Goal: Task Accomplishment & Management: Complete application form

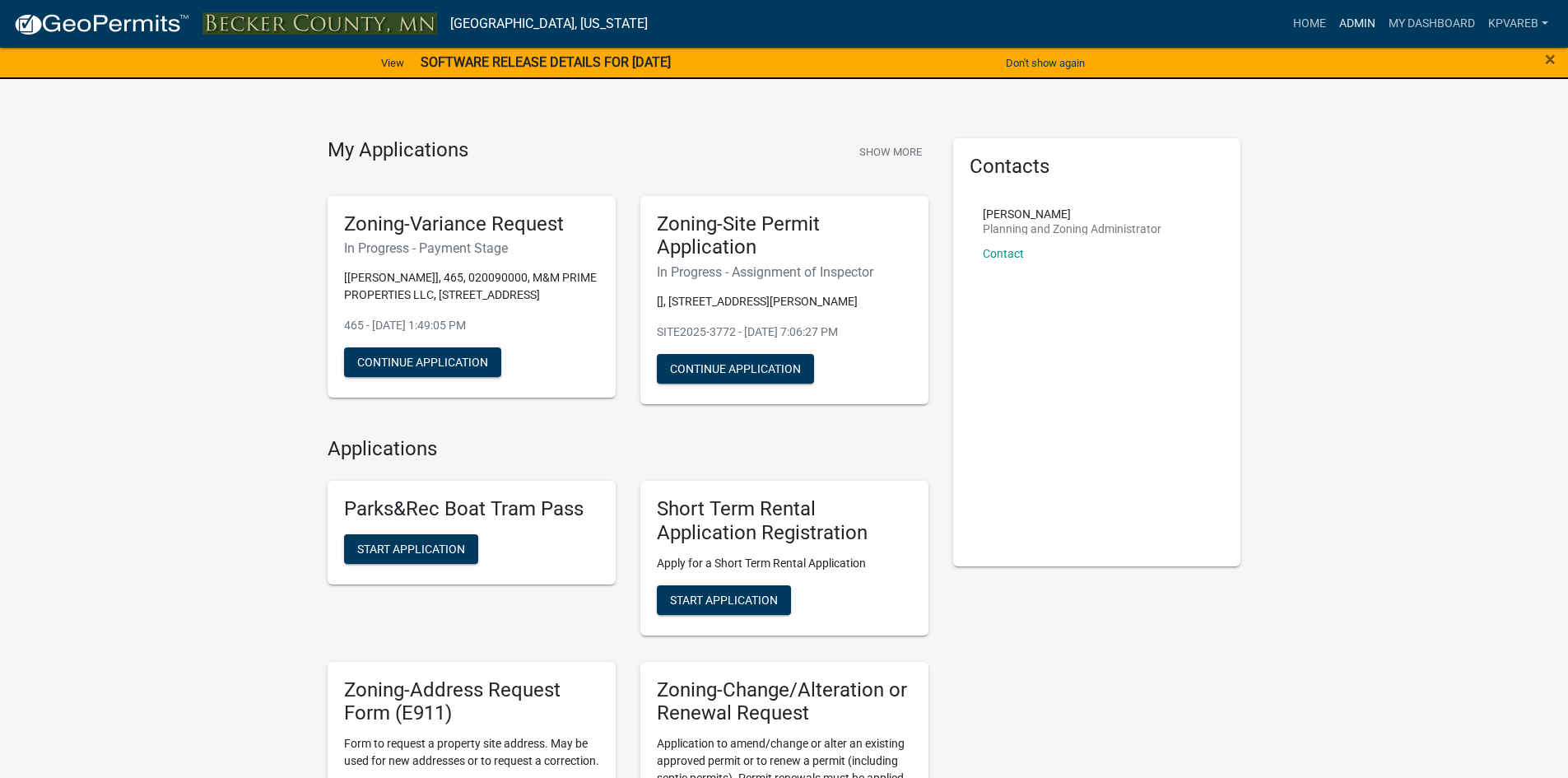
click at [1351, 21] on link "Admin" at bounding box center [1357, 23] width 50 height 32
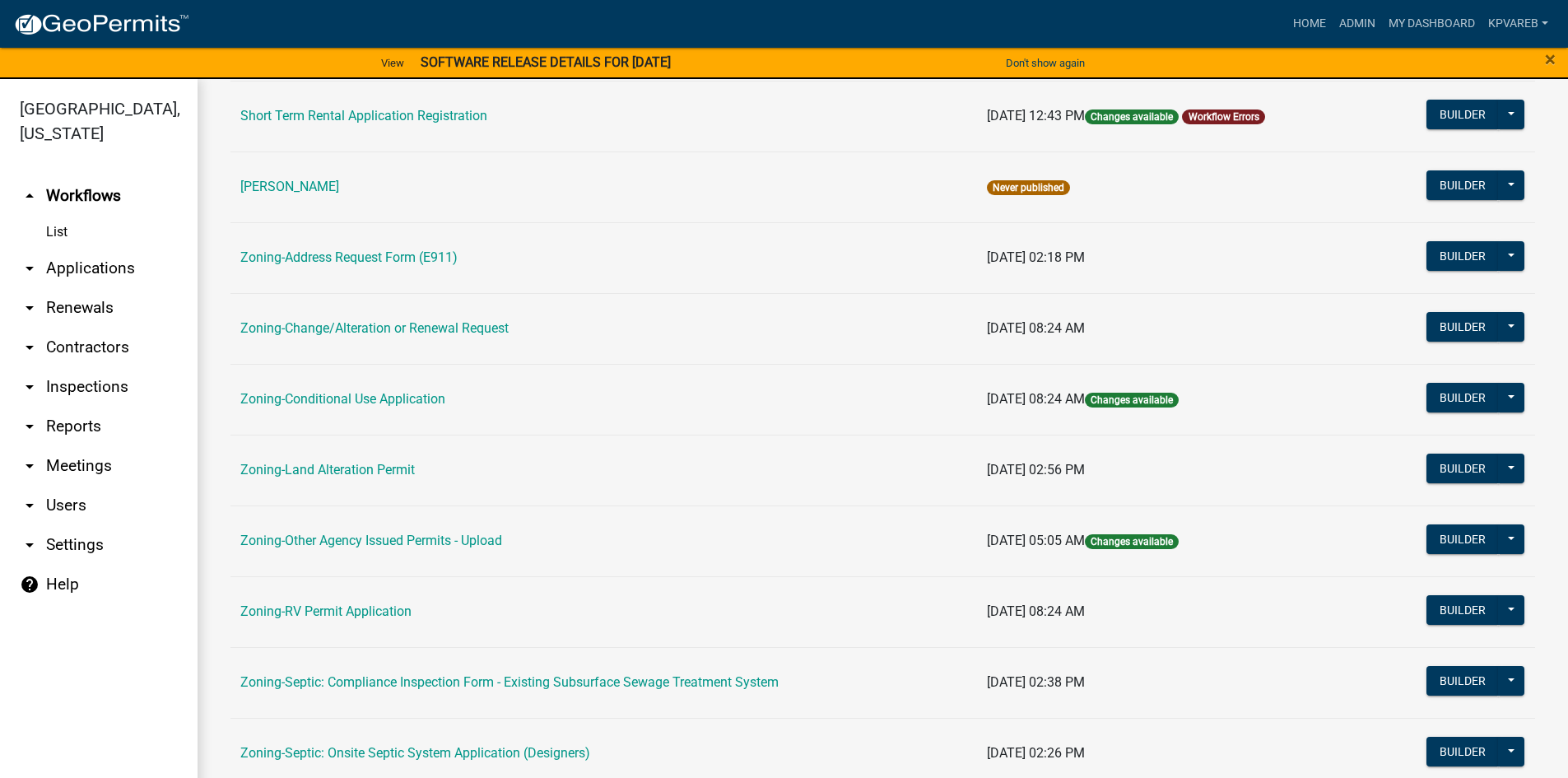
scroll to position [485, 0]
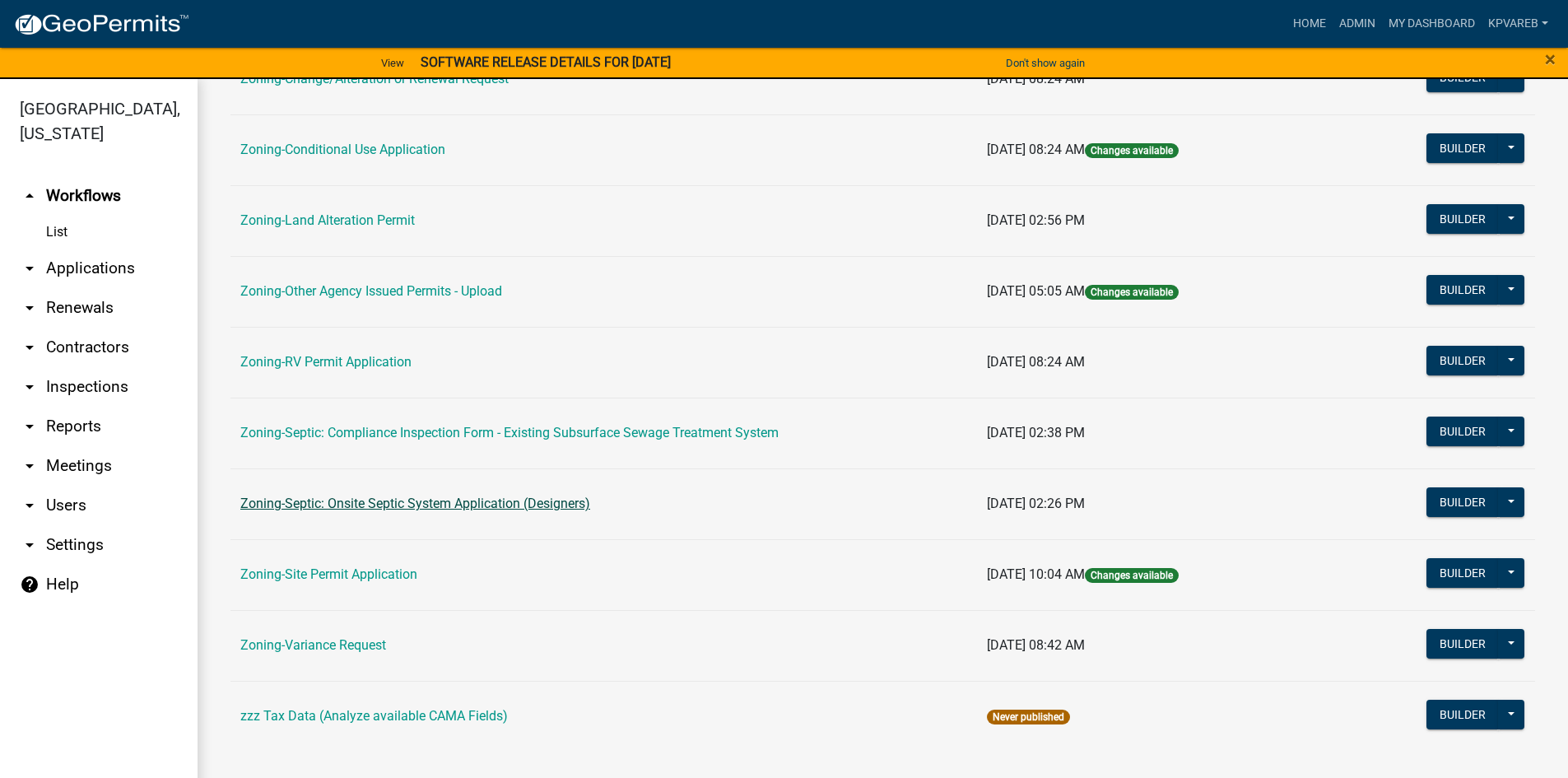
click at [505, 509] on link "Zoning-Septic: Onsite Septic System Application (Designers)" at bounding box center [415, 503] width 350 height 15
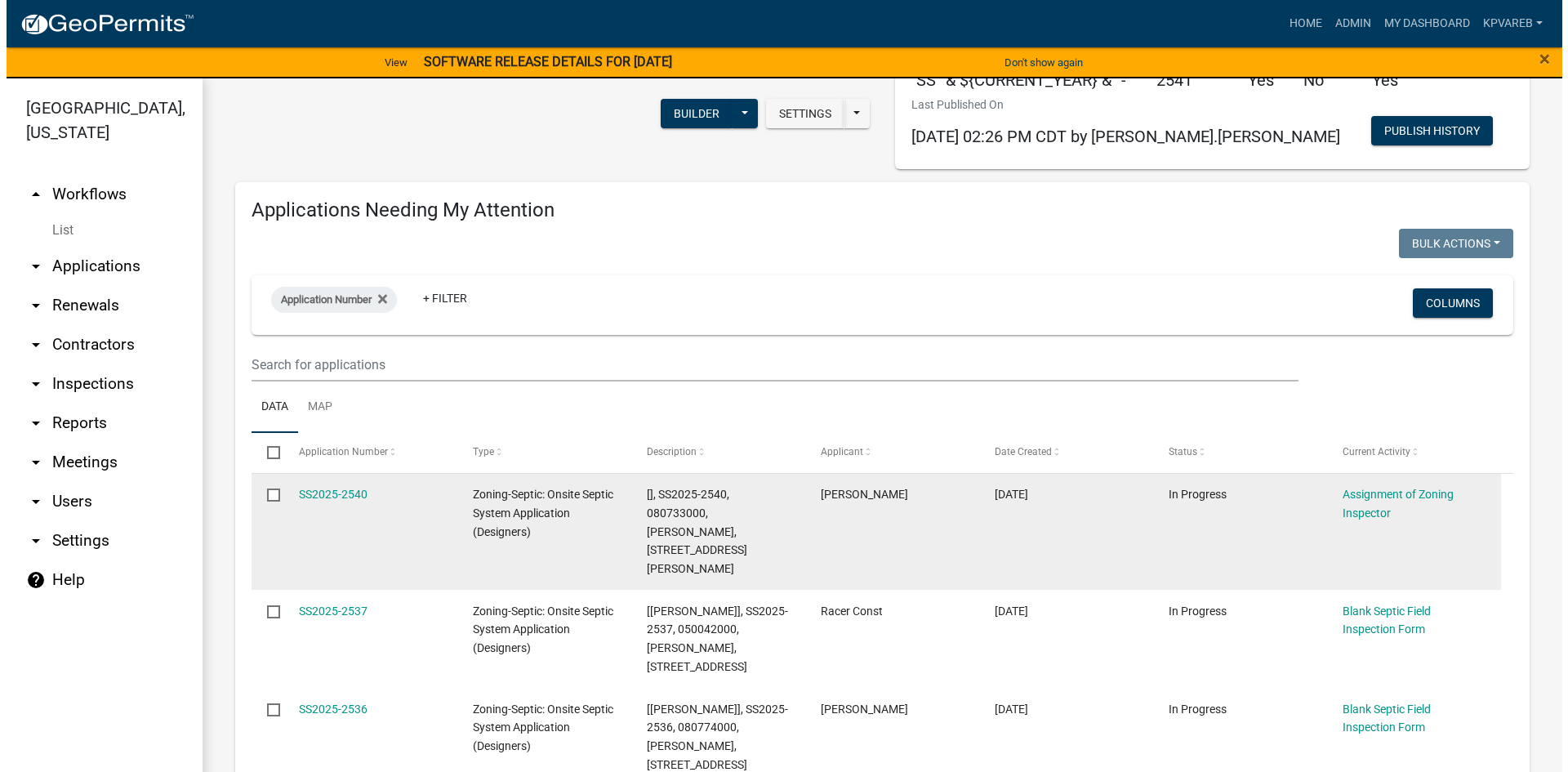
scroll to position [245, 0]
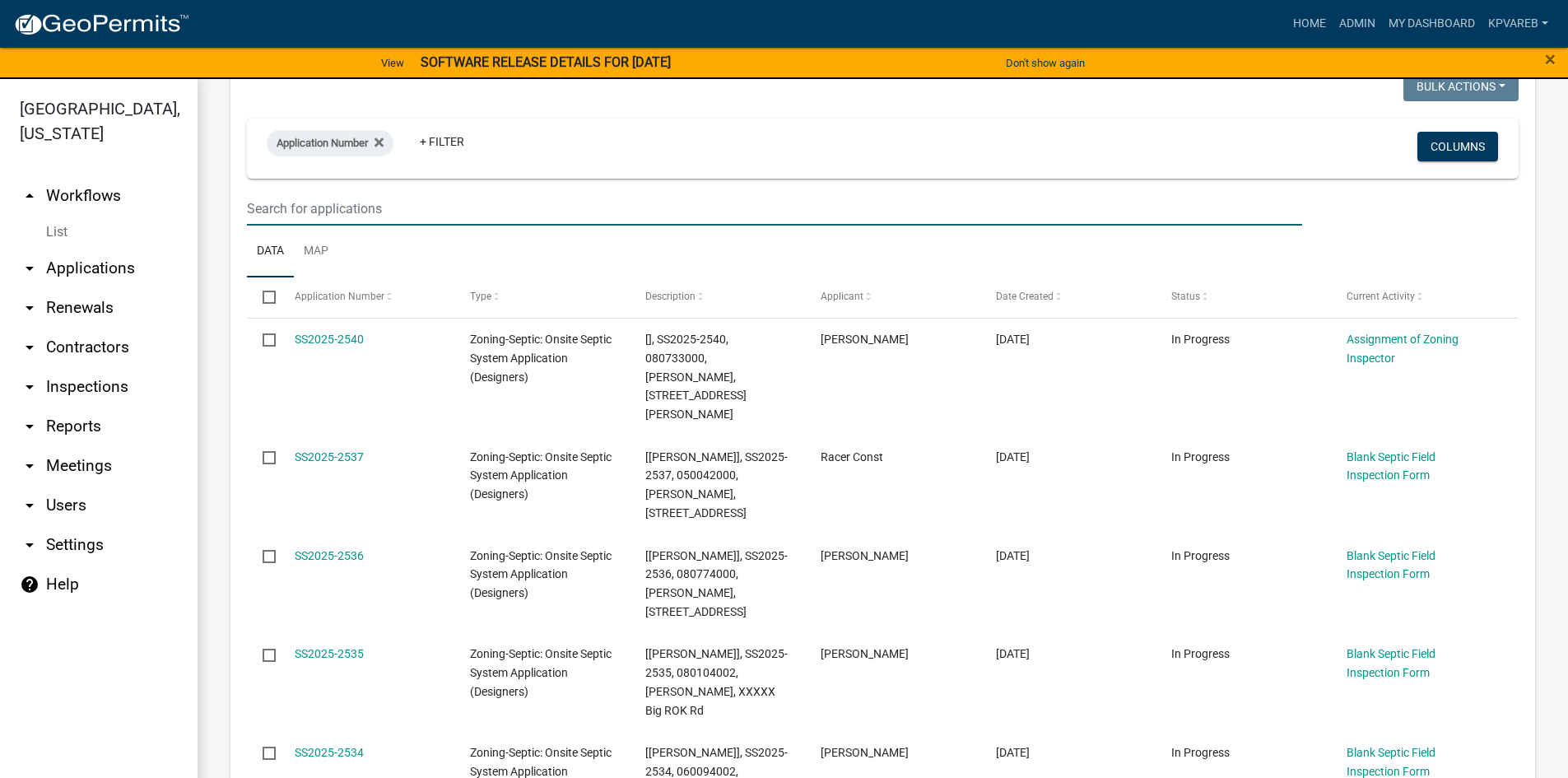
click at [286, 201] on input "text" at bounding box center [775, 208] width 1055 height 33
paste input "191816409"
type input "191816409"
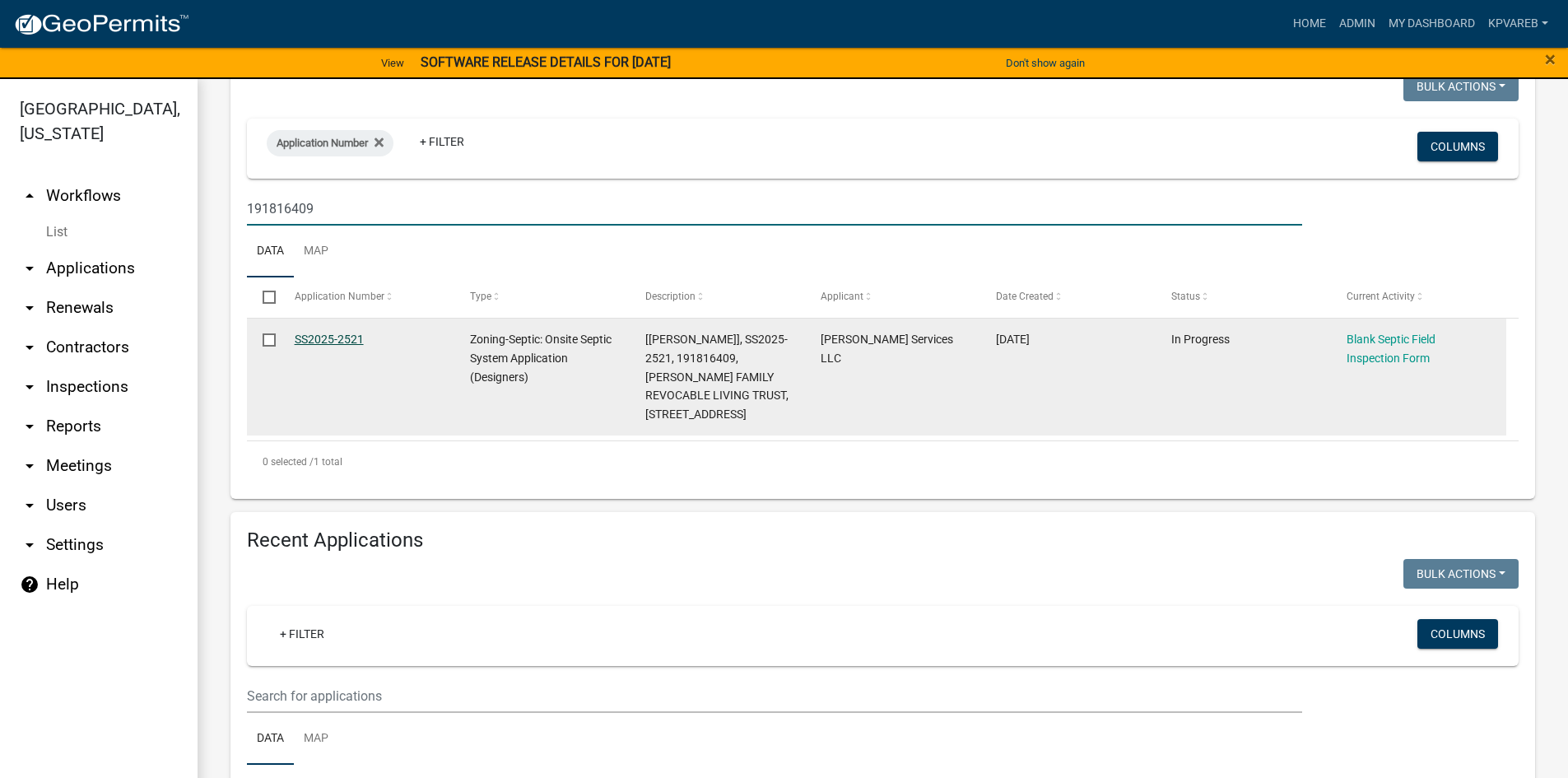
click at [327, 341] on link "SS2025-2521" at bounding box center [329, 338] width 70 height 14
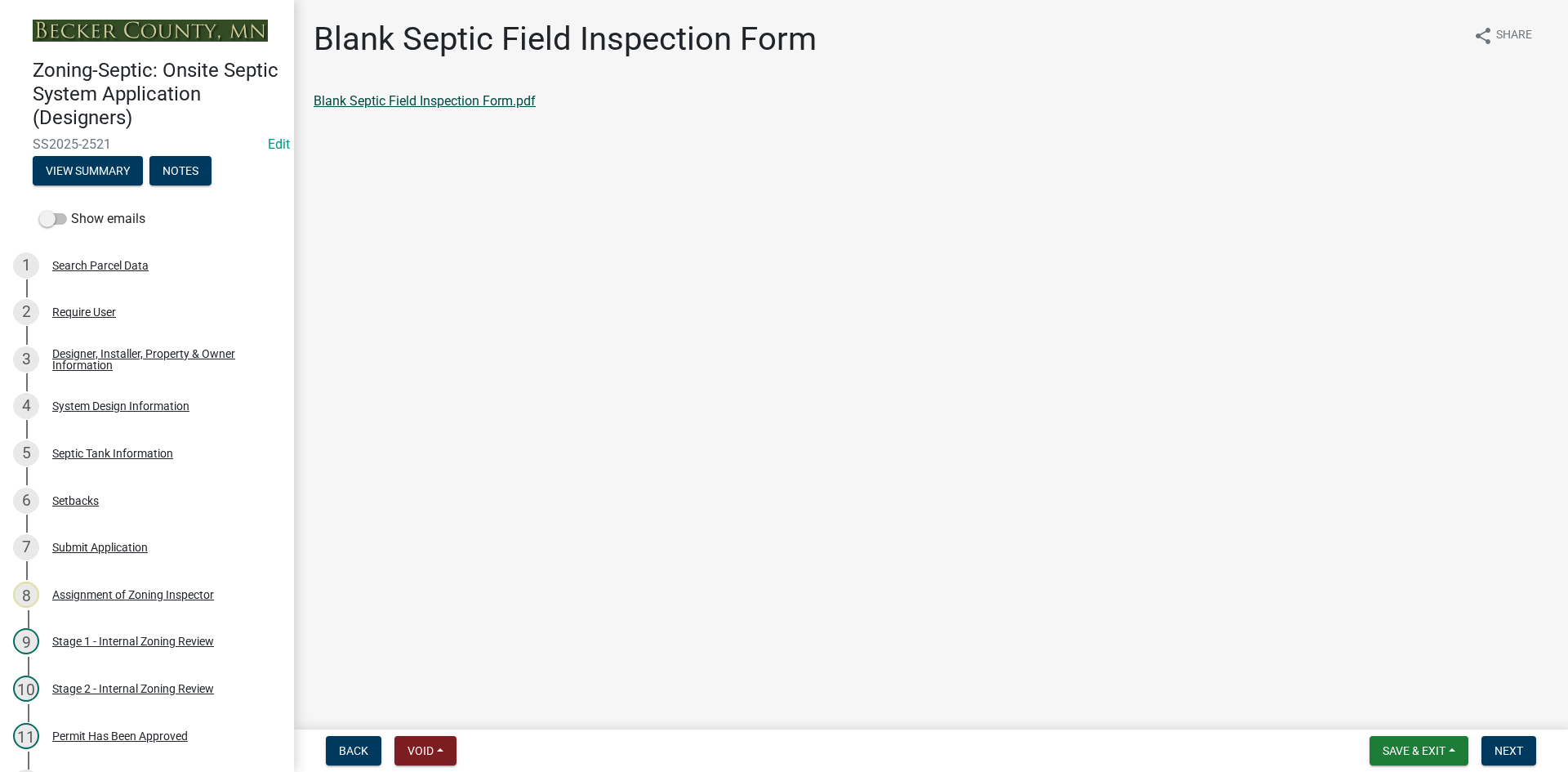
click at [443, 106] on link "Blank Septic Field Inspection Form.pdf" at bounding box center [424, 100] width 222 height 15
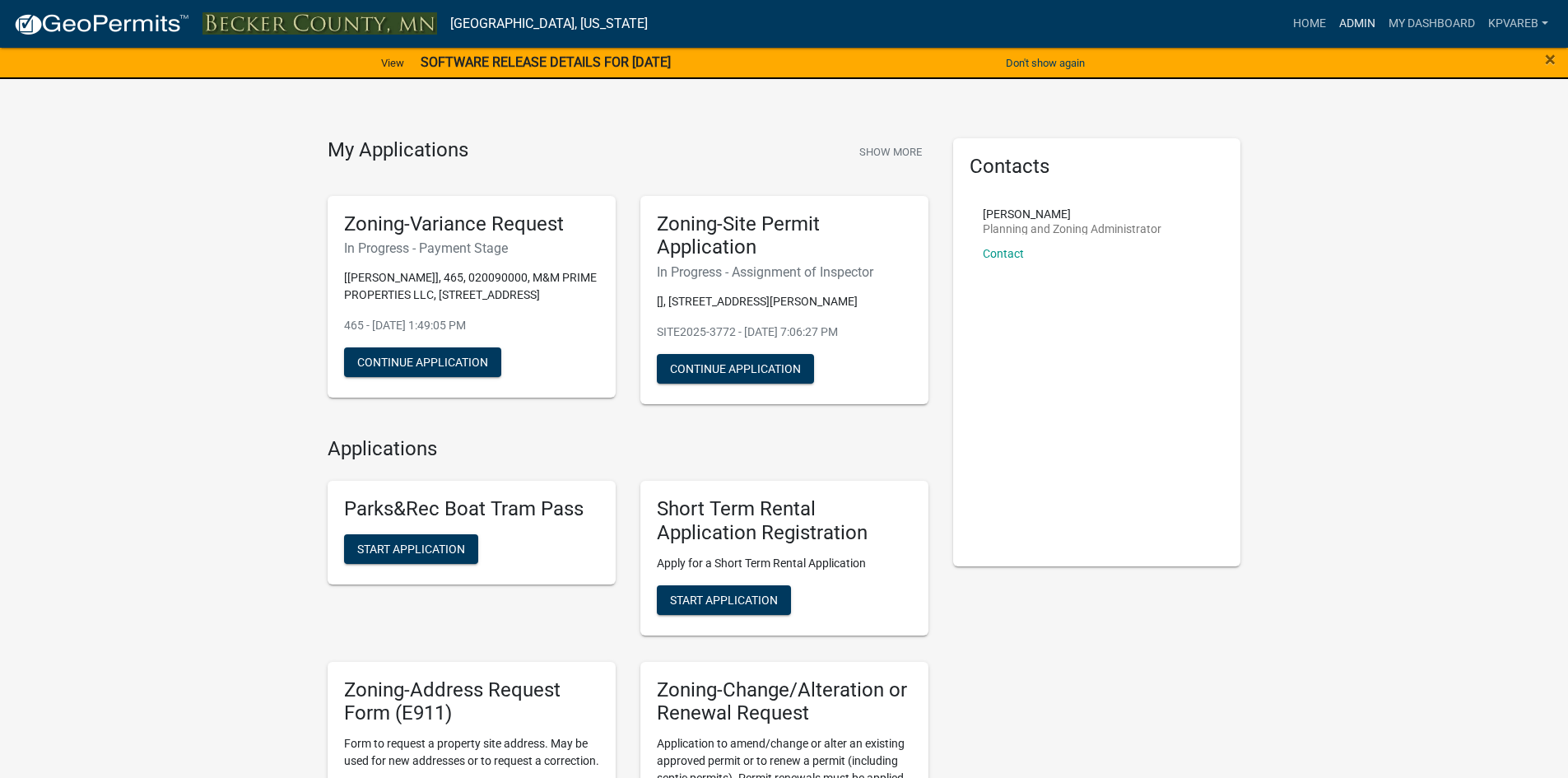
click at [1352, 24] on link "Admin" at bounding box center [1357, 23] width 50 height 32
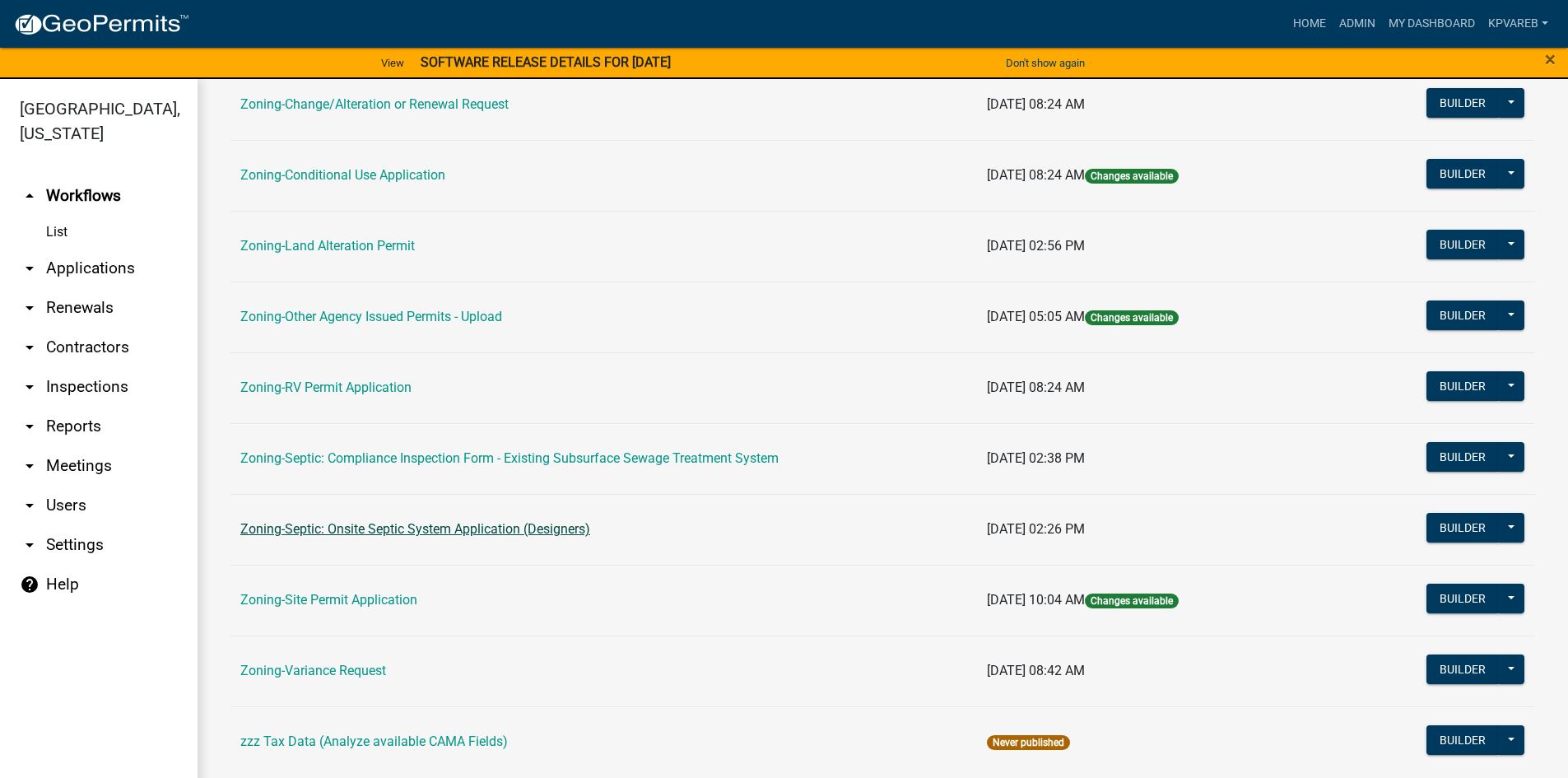
scroll to position [485, 0]
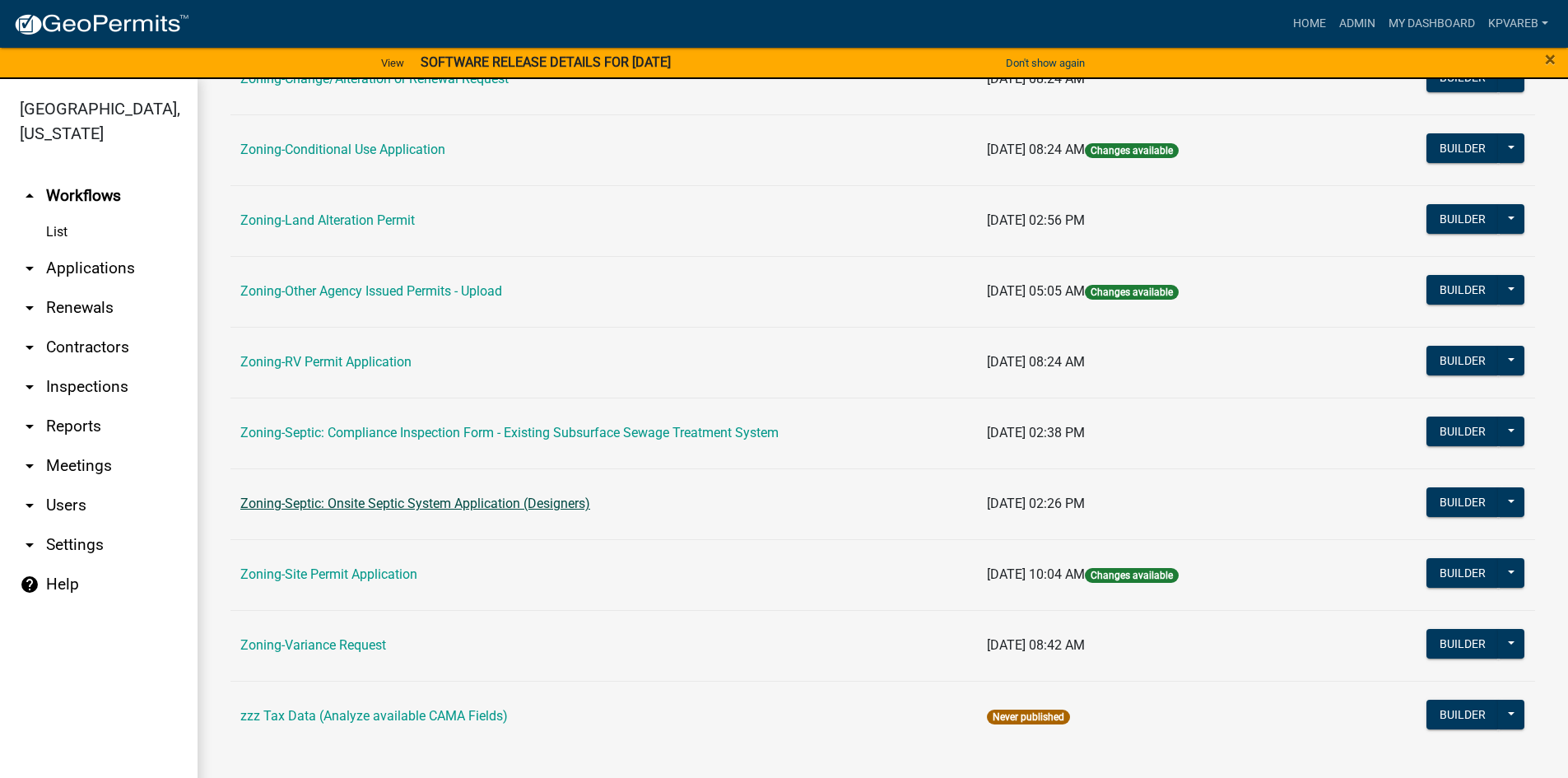
click at [487, 505] on link "Zoning-Septic: Onsite Septic System Application (Designers)" at bounding box center [415, 503] width 350 height 15
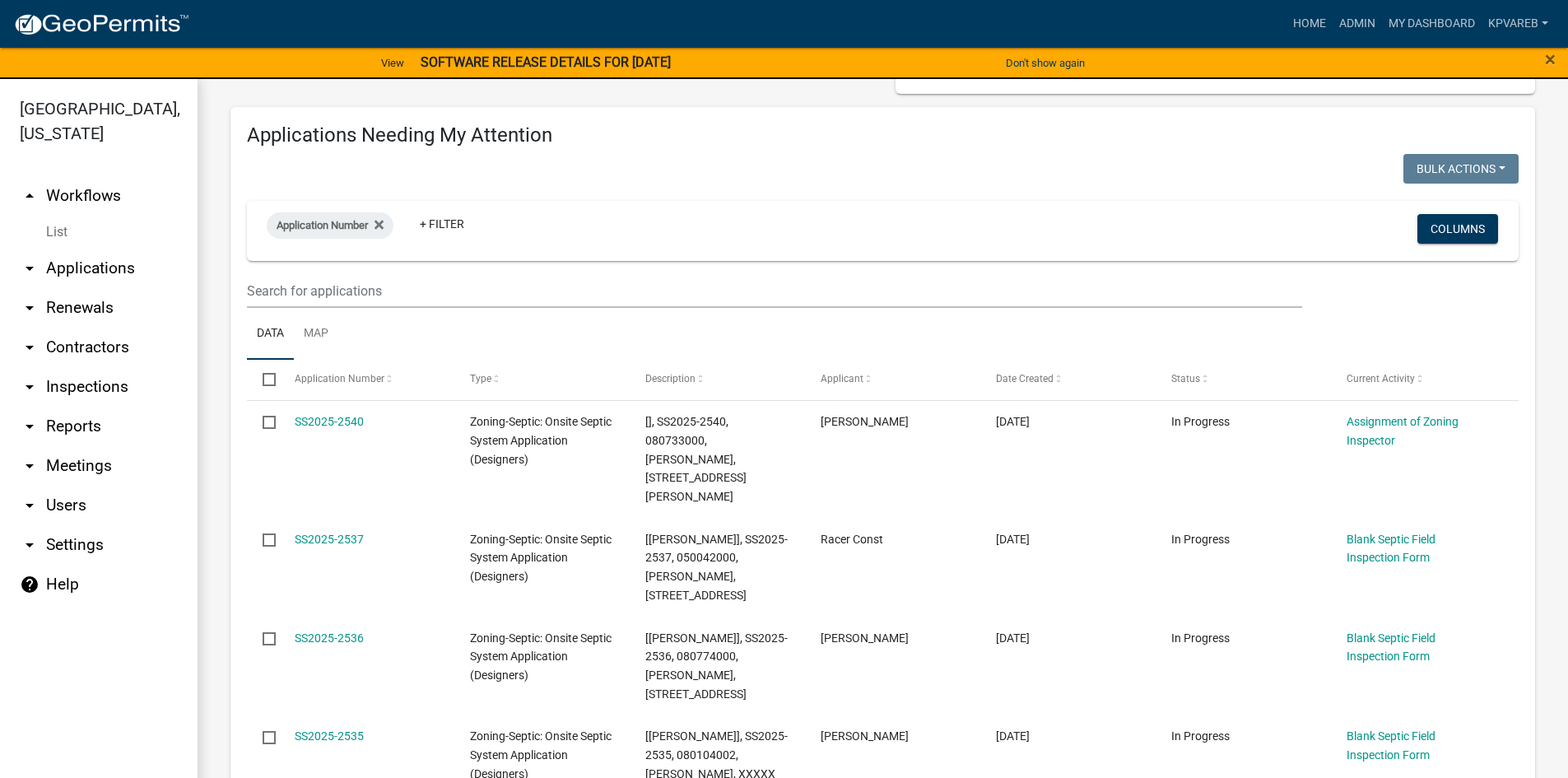
scroll to position [82, 0]
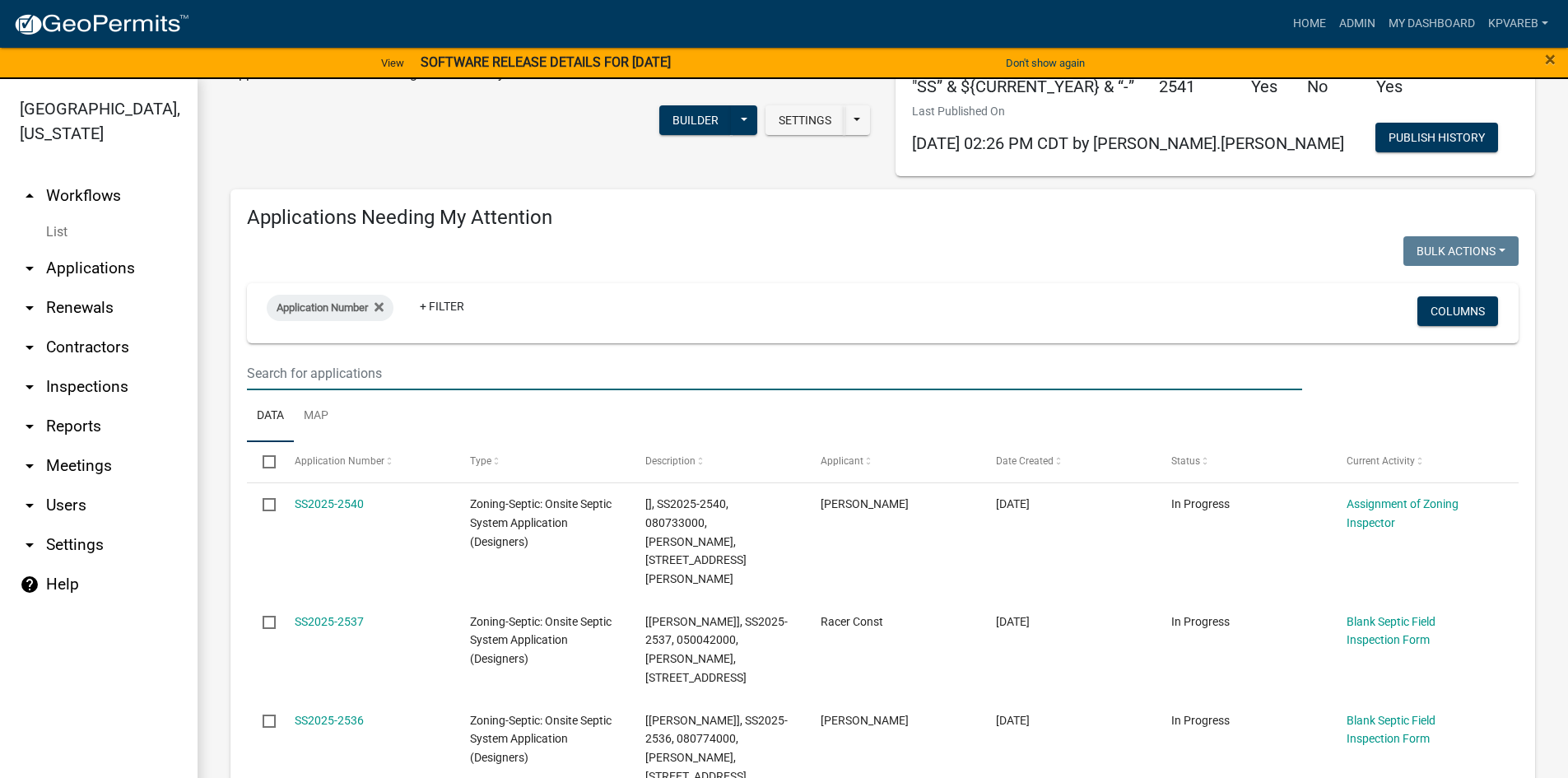
click at [289, 368] on input "text" at bounding box center [775, 373] width 1055 height 33
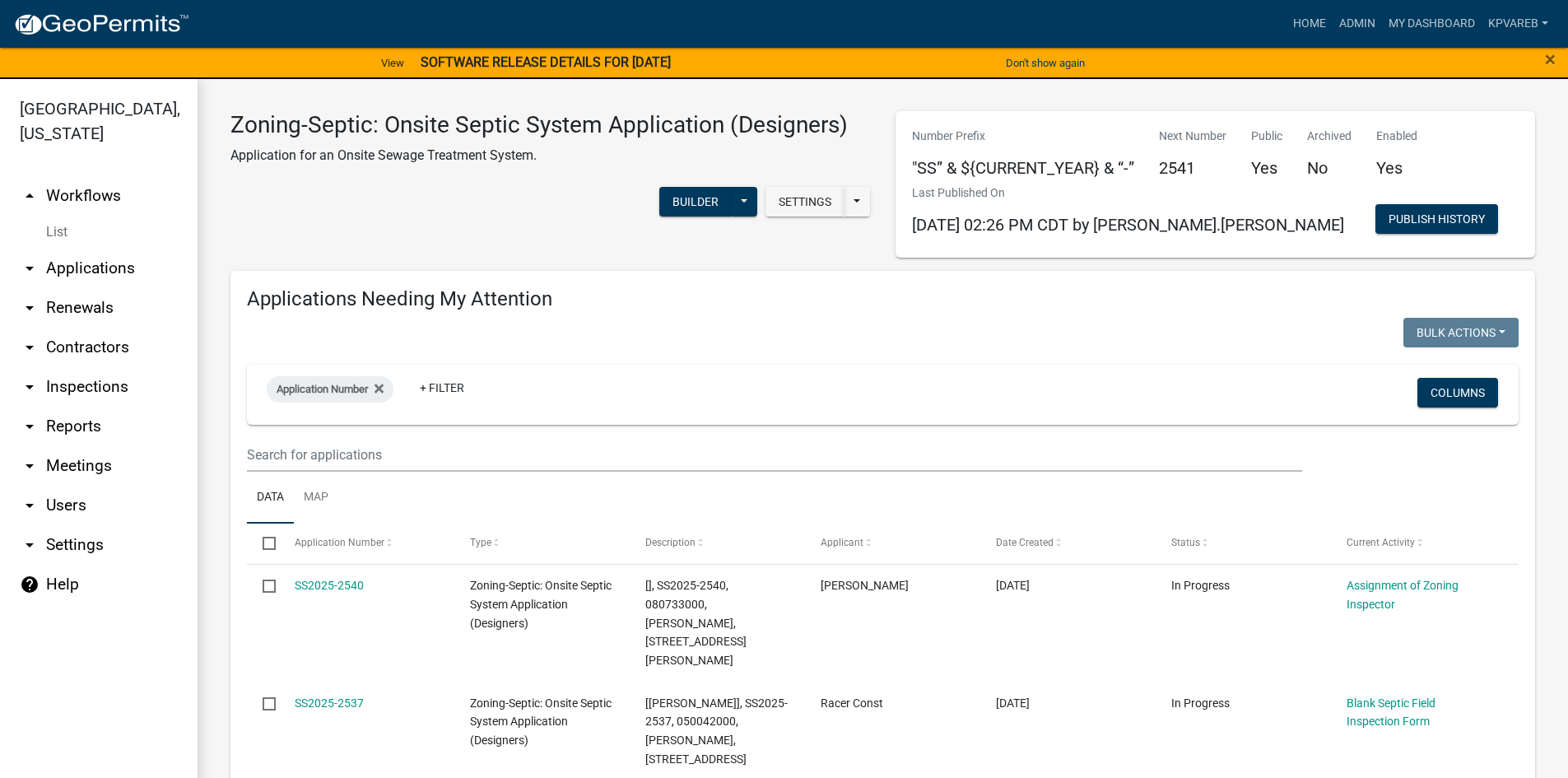
scroll to position [0, 0]
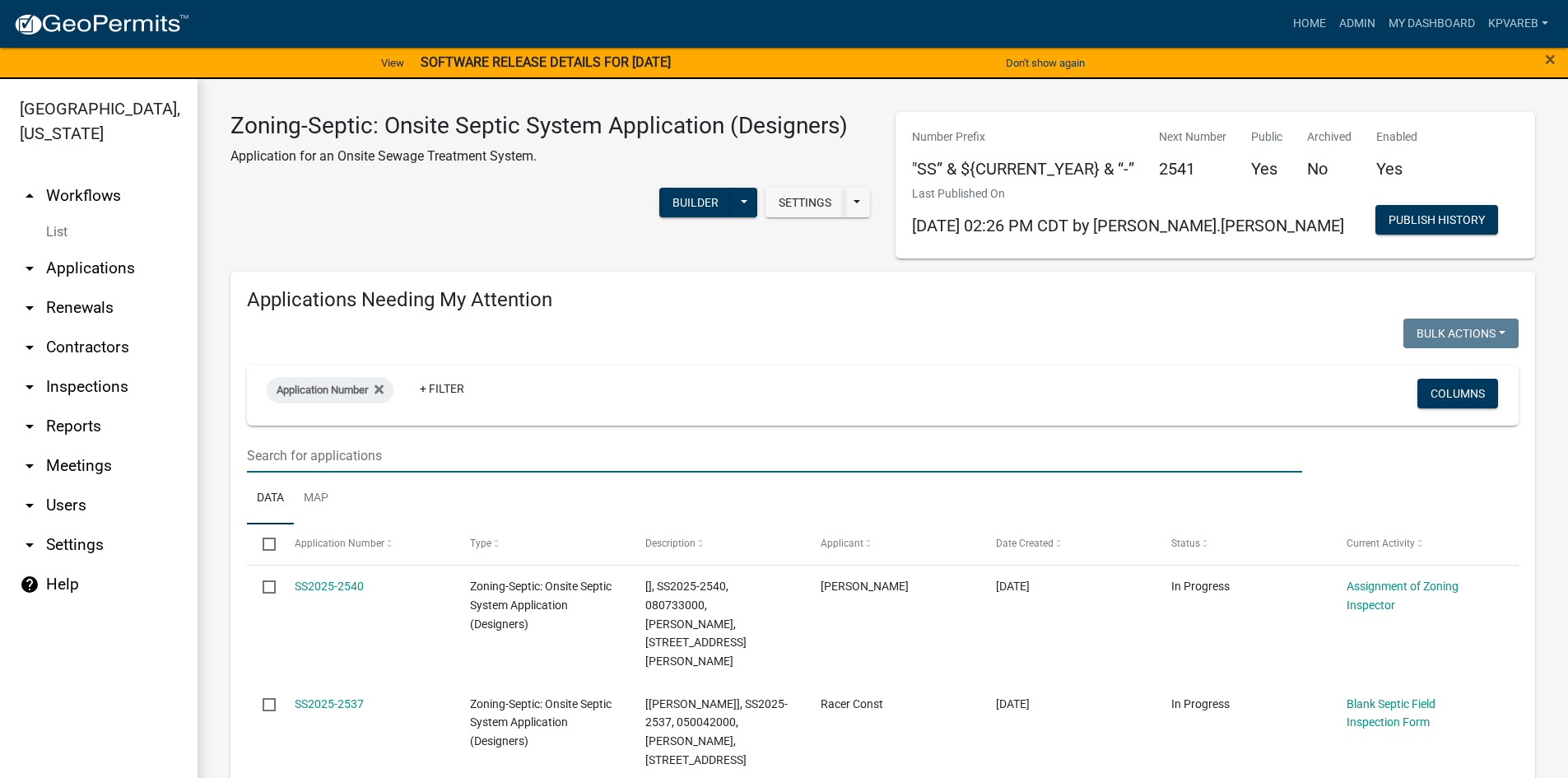
click at [263, 453] on input "text" at bounding box center [775, 455] width 1055 height 33
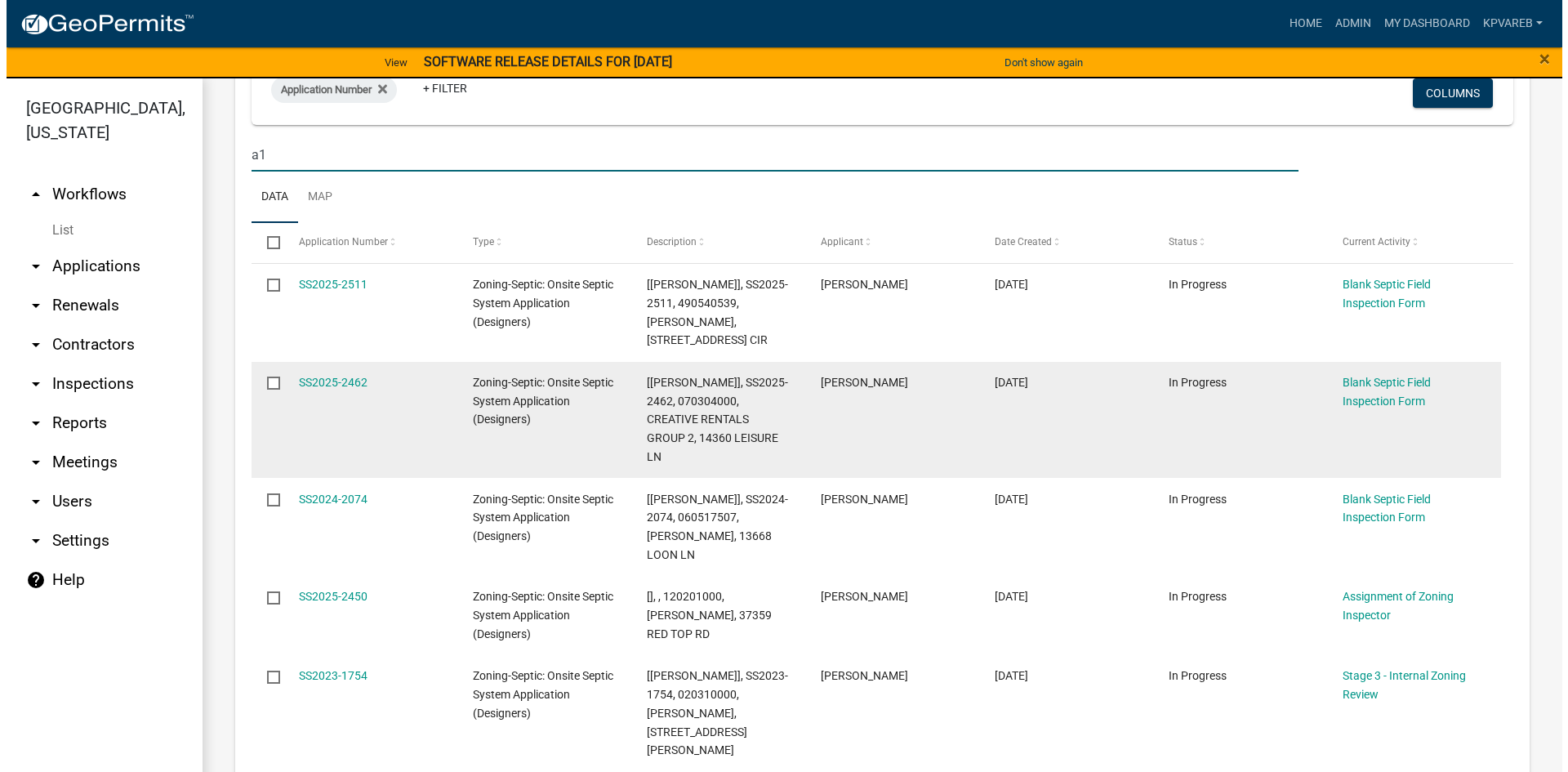
scroll to position [327, 0]
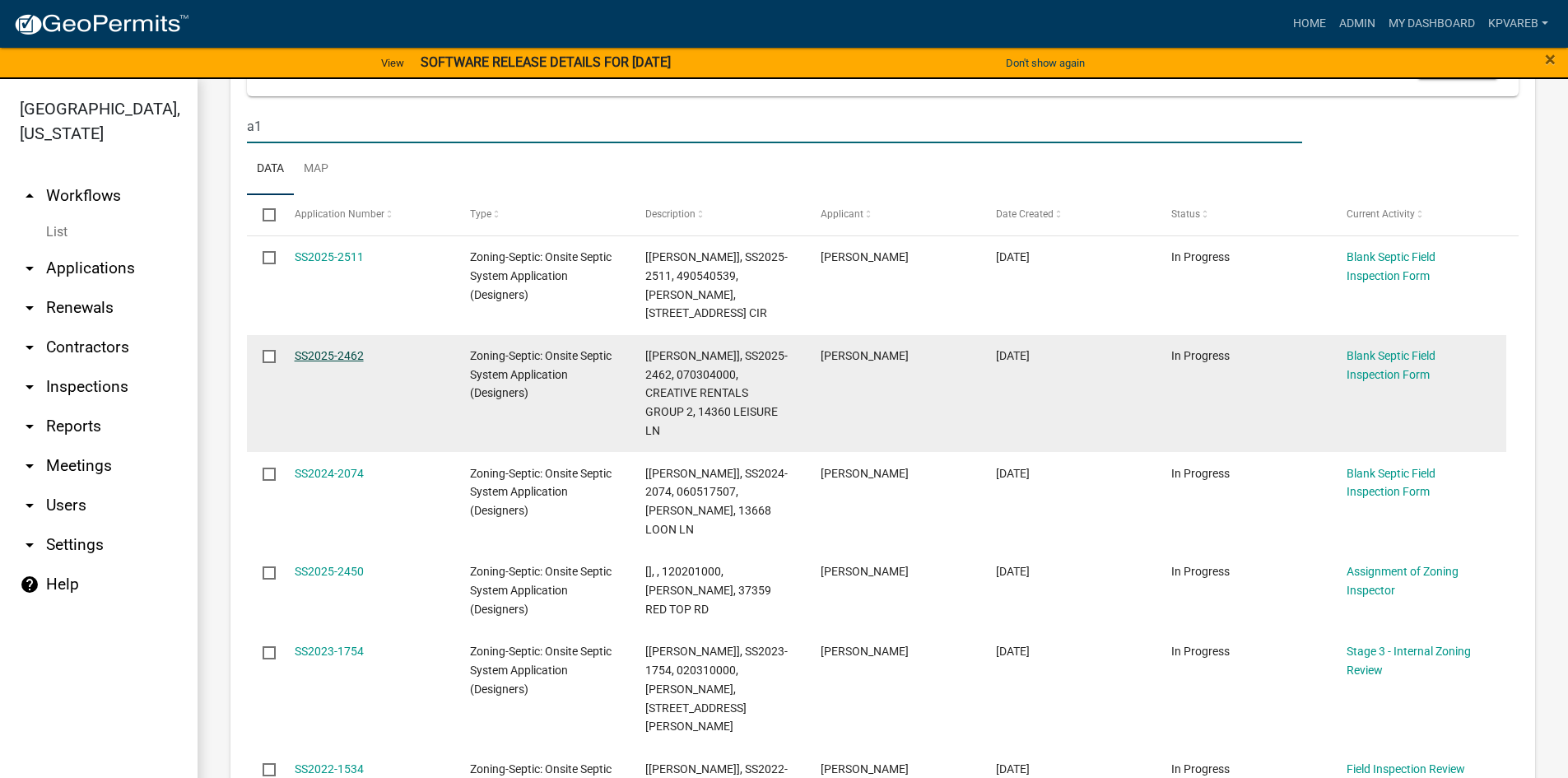
type input "a1"
click at [353, 349] on link "SS2025-2462" at bounding box center [329, 356] width 70 height 14
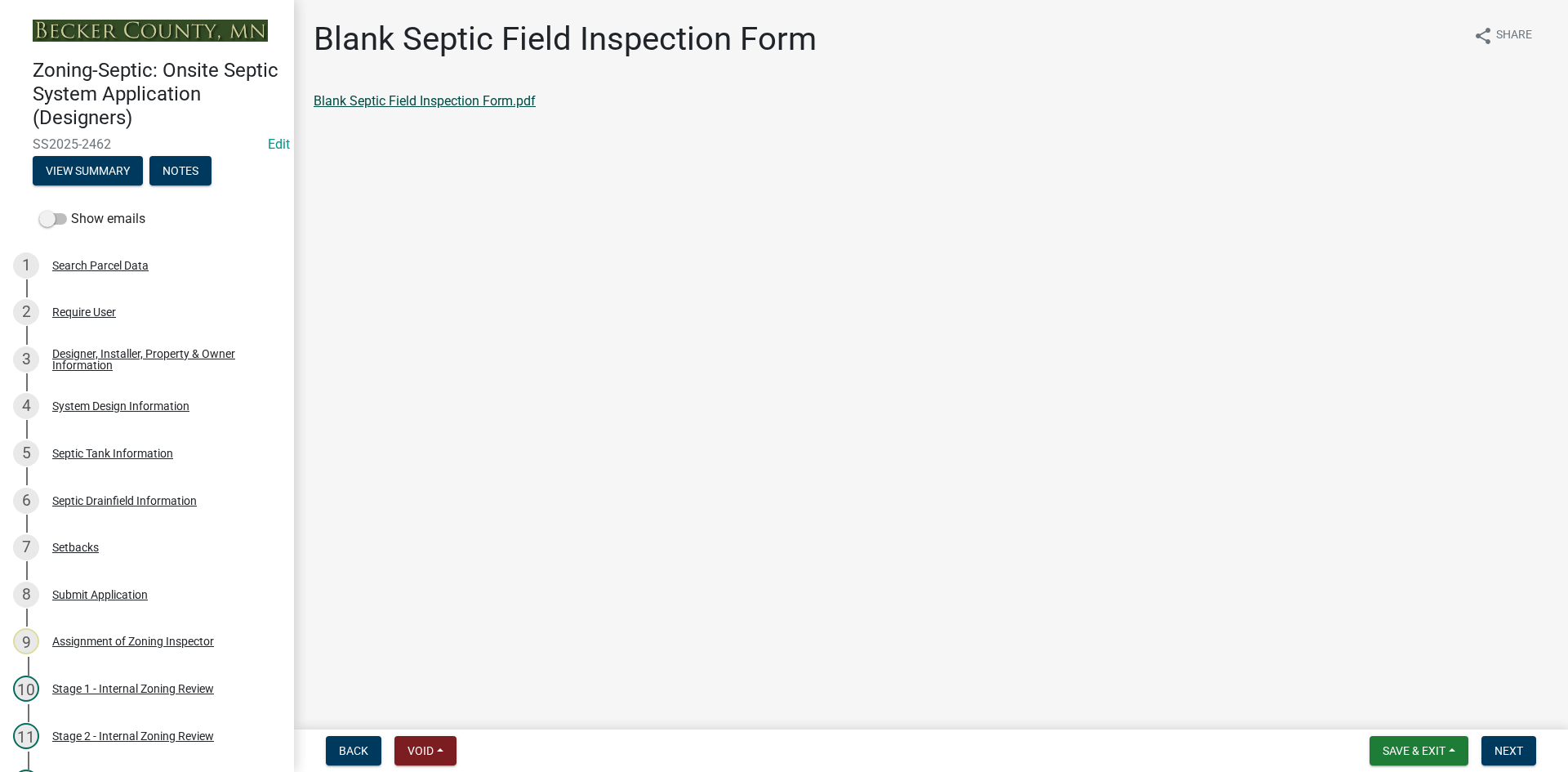
click at [433, 99] on link "Blank Septic Field Inspection Form.pdf" at bounding box center [424, 100] width 222 height 15
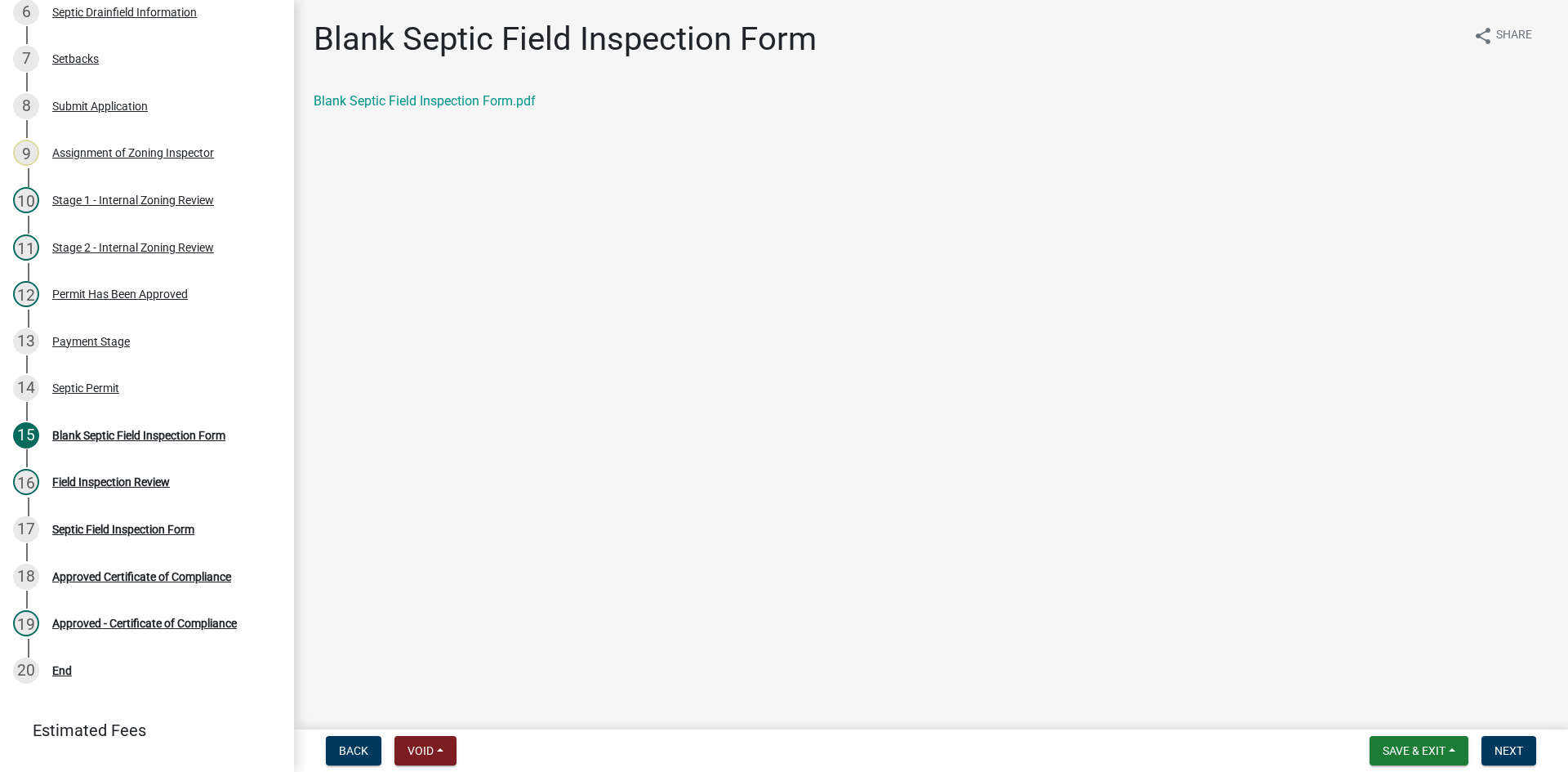
scroll to position [492, 0]
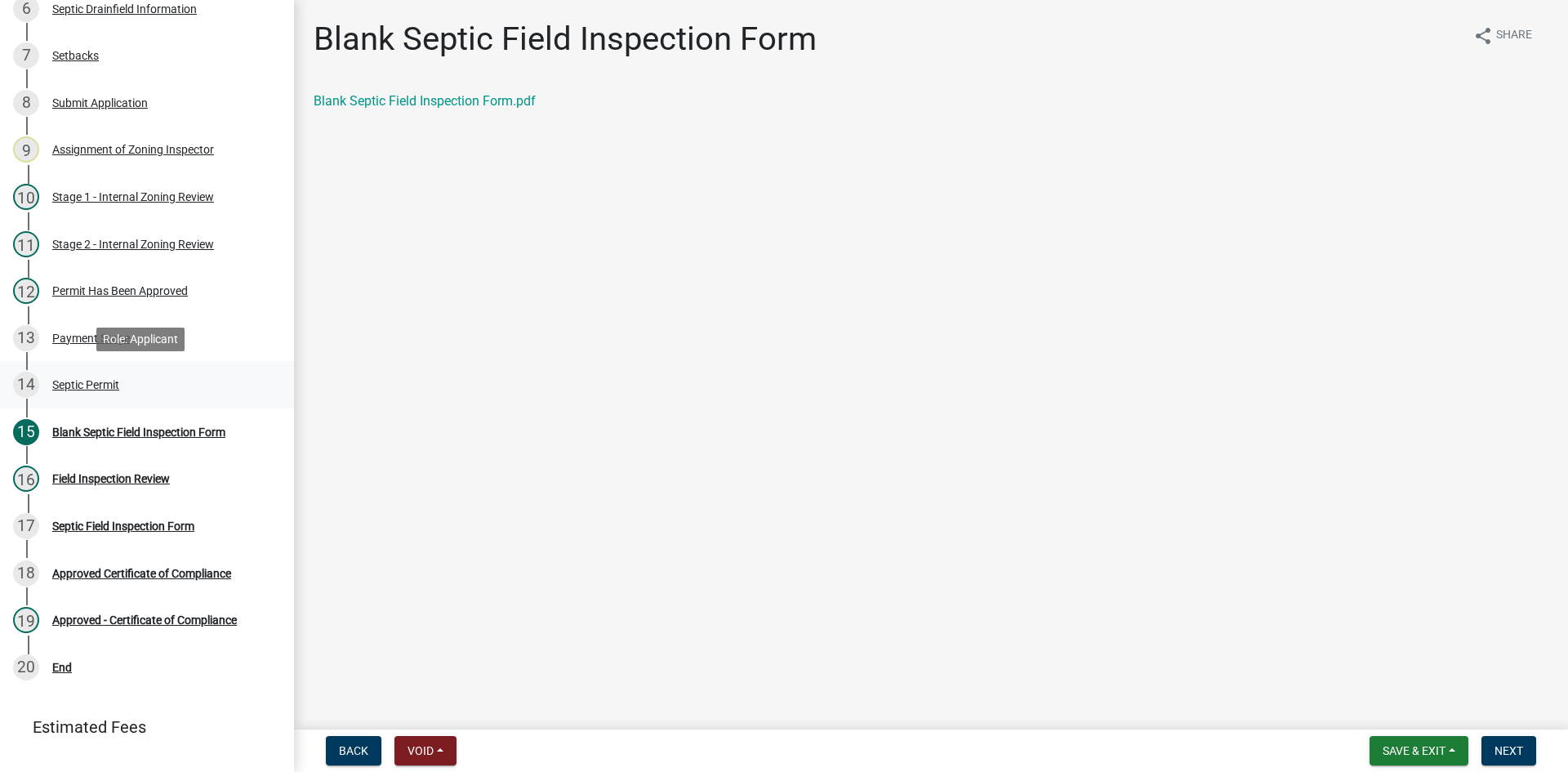
click at [92, 373] on div "14 Septic Permit" at bounding box center [141, 384] width 255 height 26
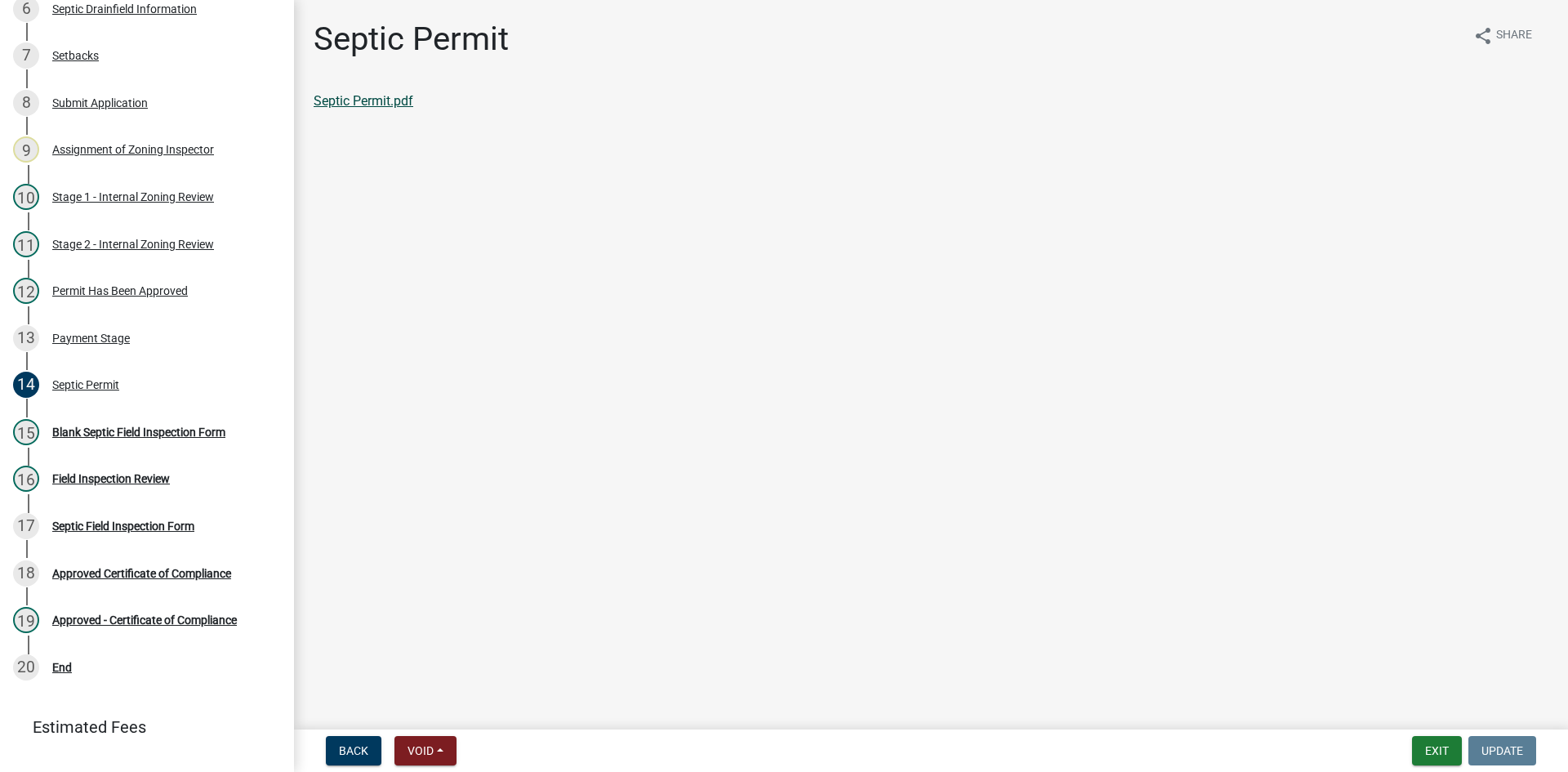
click at [385, 104] on link "Septic Permit.pdf" at bounding box center [363, 100] width 99 height 15
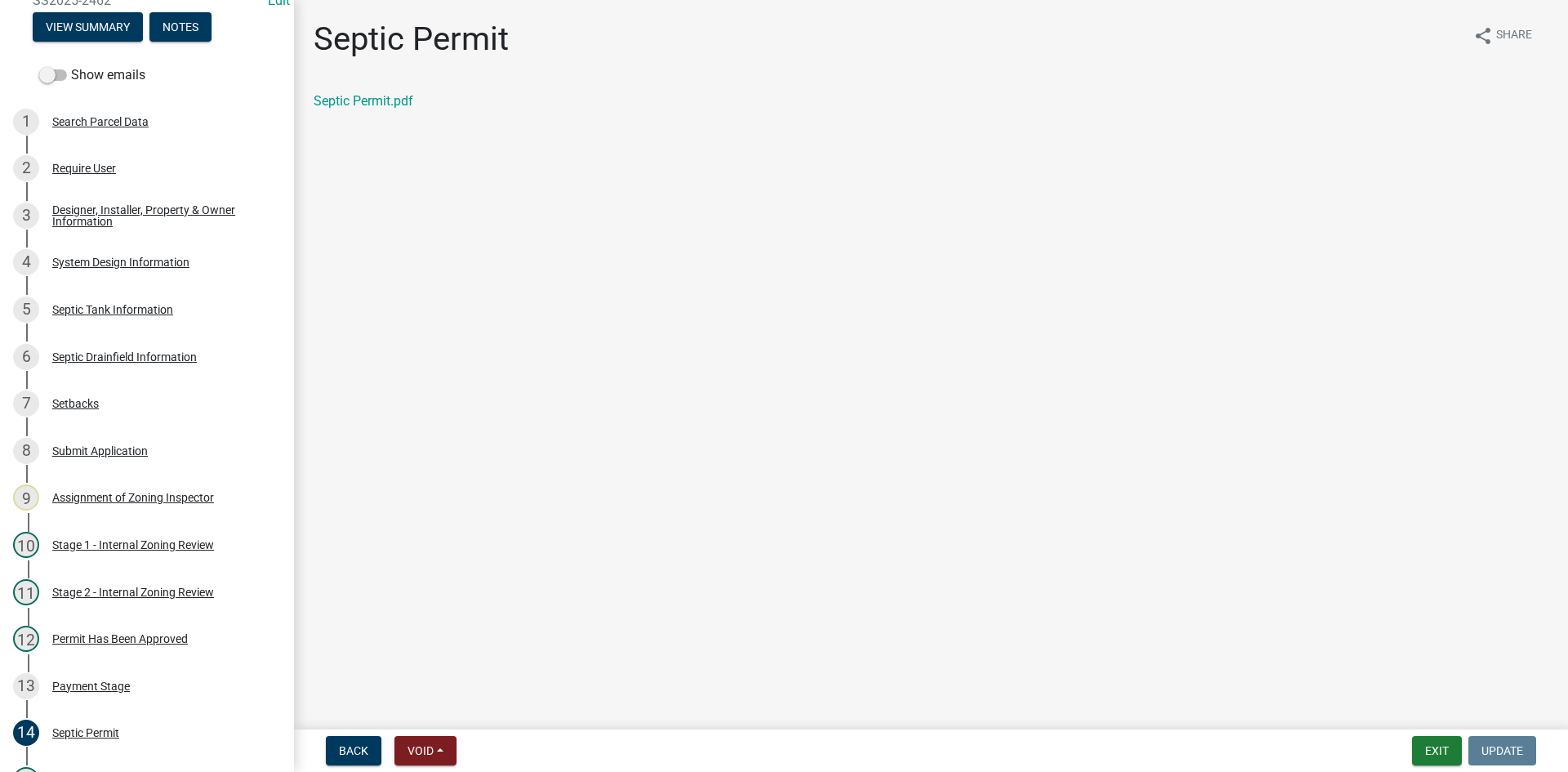
scroll to position [141, 0]
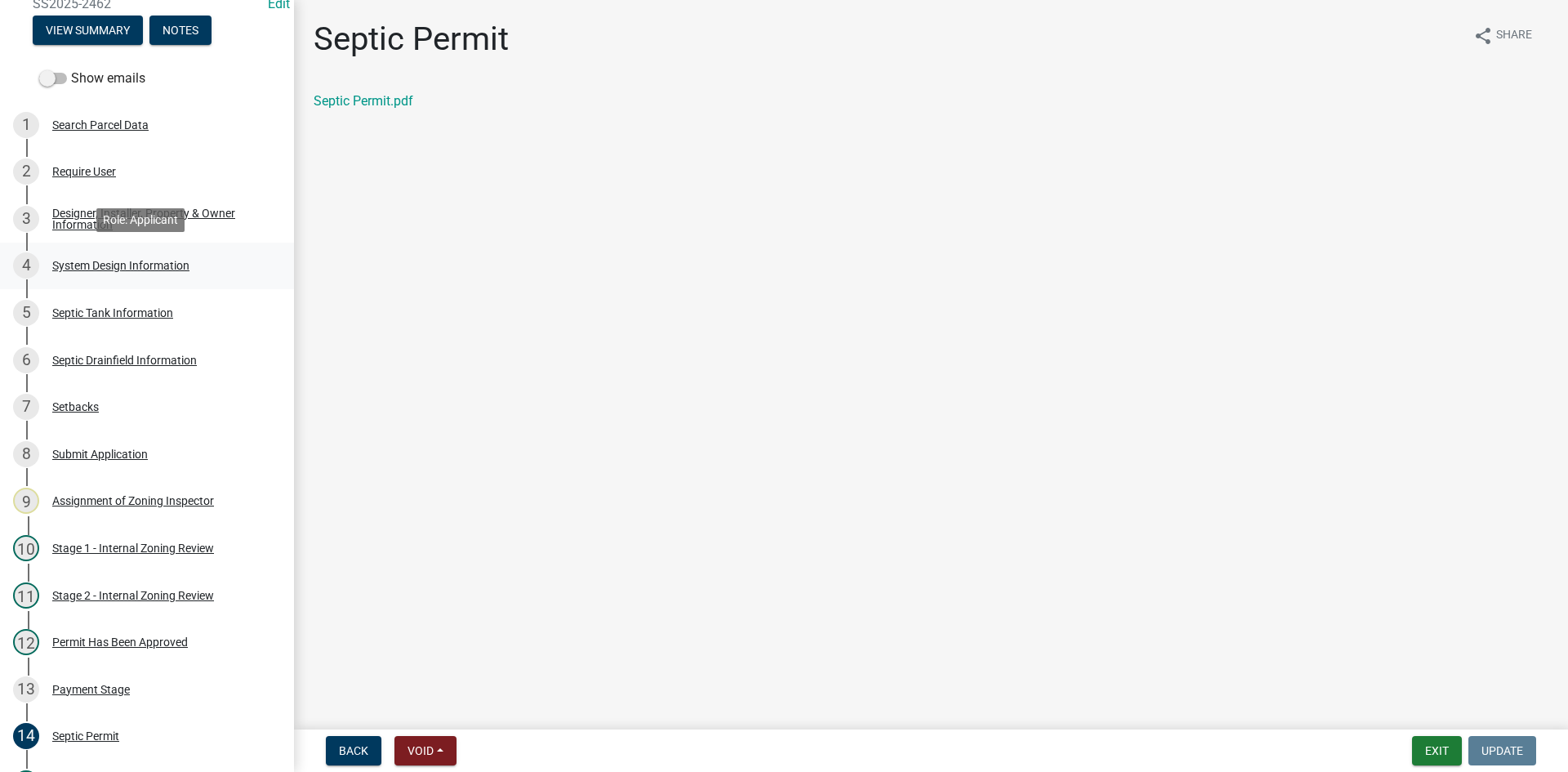
click at [145, 267] on div "System Design Information" at bounding box center [120, 265] width 137 height 12
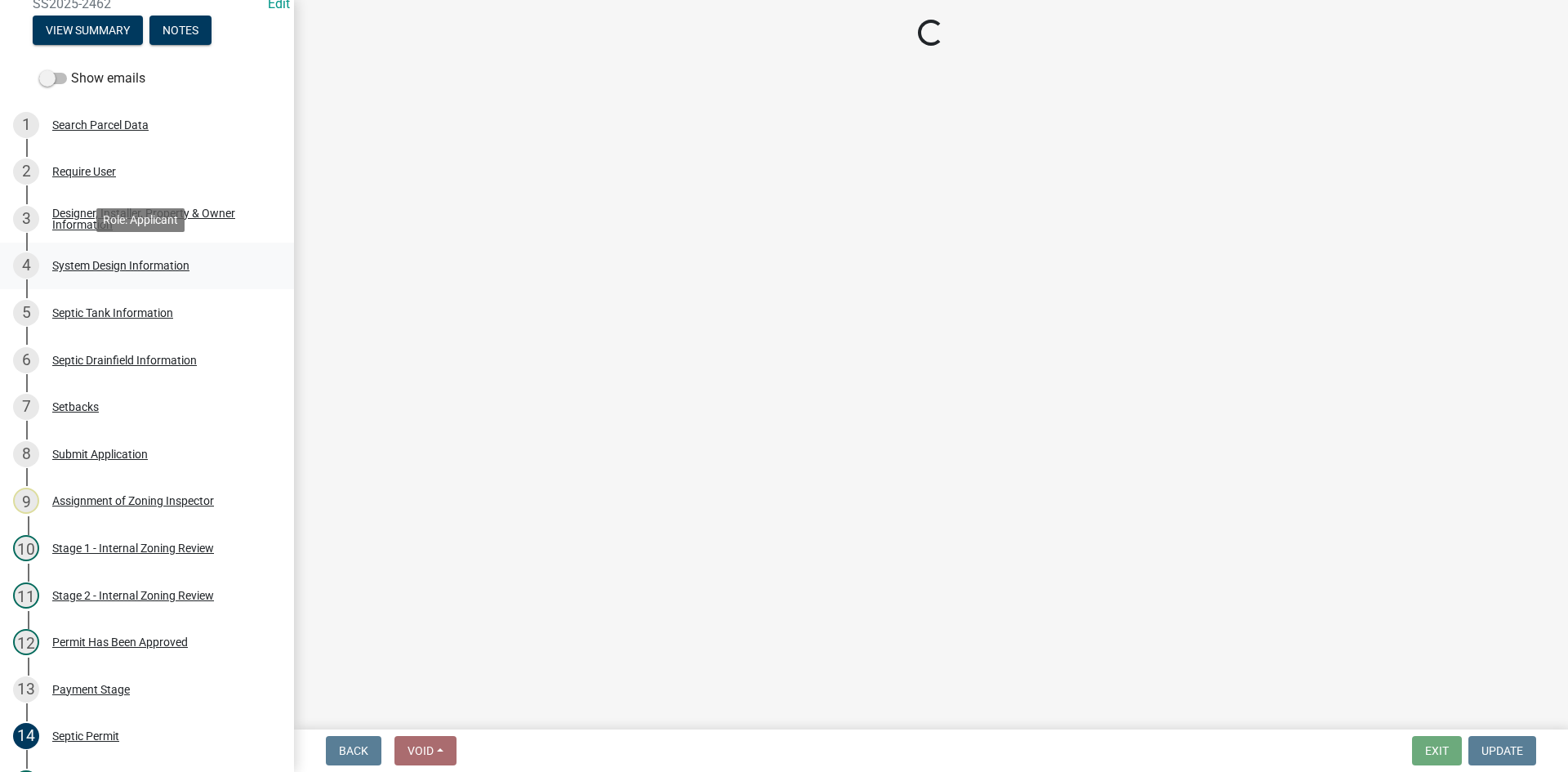
select select "55497d75-c43f-4635-a730-e0737ce05d56"
select select "841e6e1b-3a1e-4ec6-be41-af079aae60a3"
select select "011fbff4-a41d-4a75-9bd8-71c7e6c69e0d"
select select "85fdfef2-2683-4311-b5d5-5505f6411127"
select select "ba735beb-519e-40f0-ae20-62d65fc4c46b"
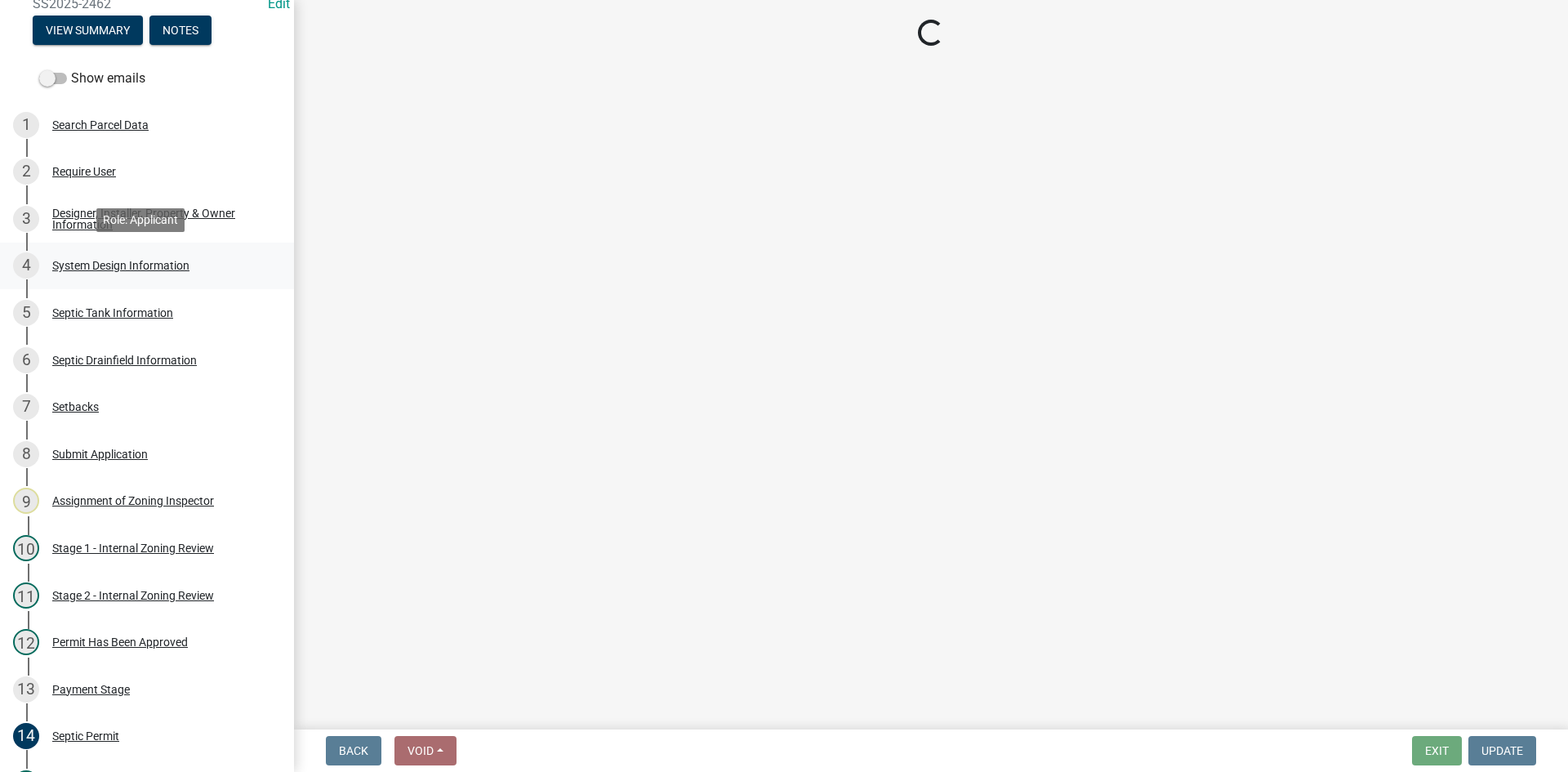
select select "ef698bf5-6172-44c1-9ffb-522c07469aed"
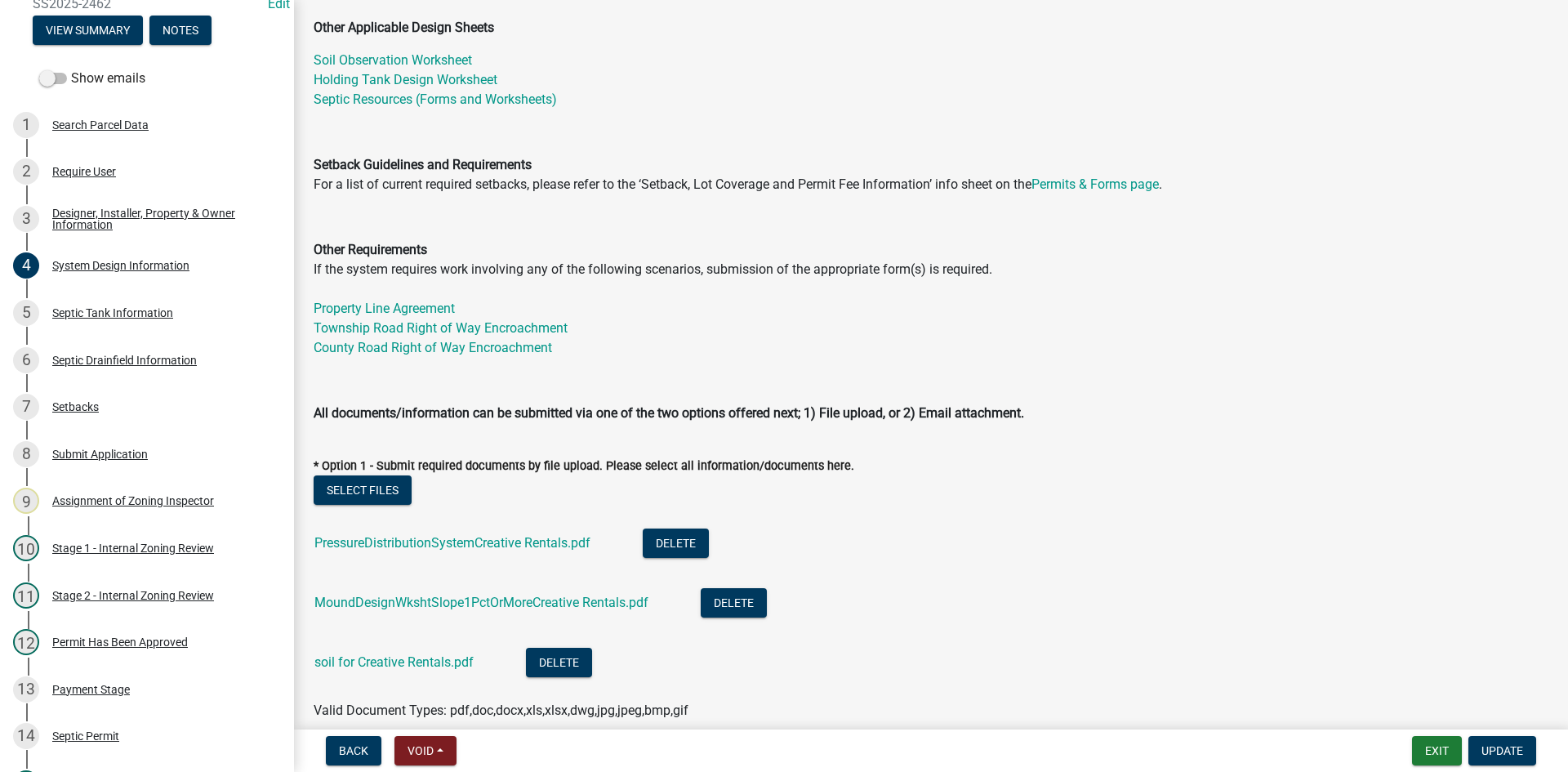
scroll to position [735, 0]
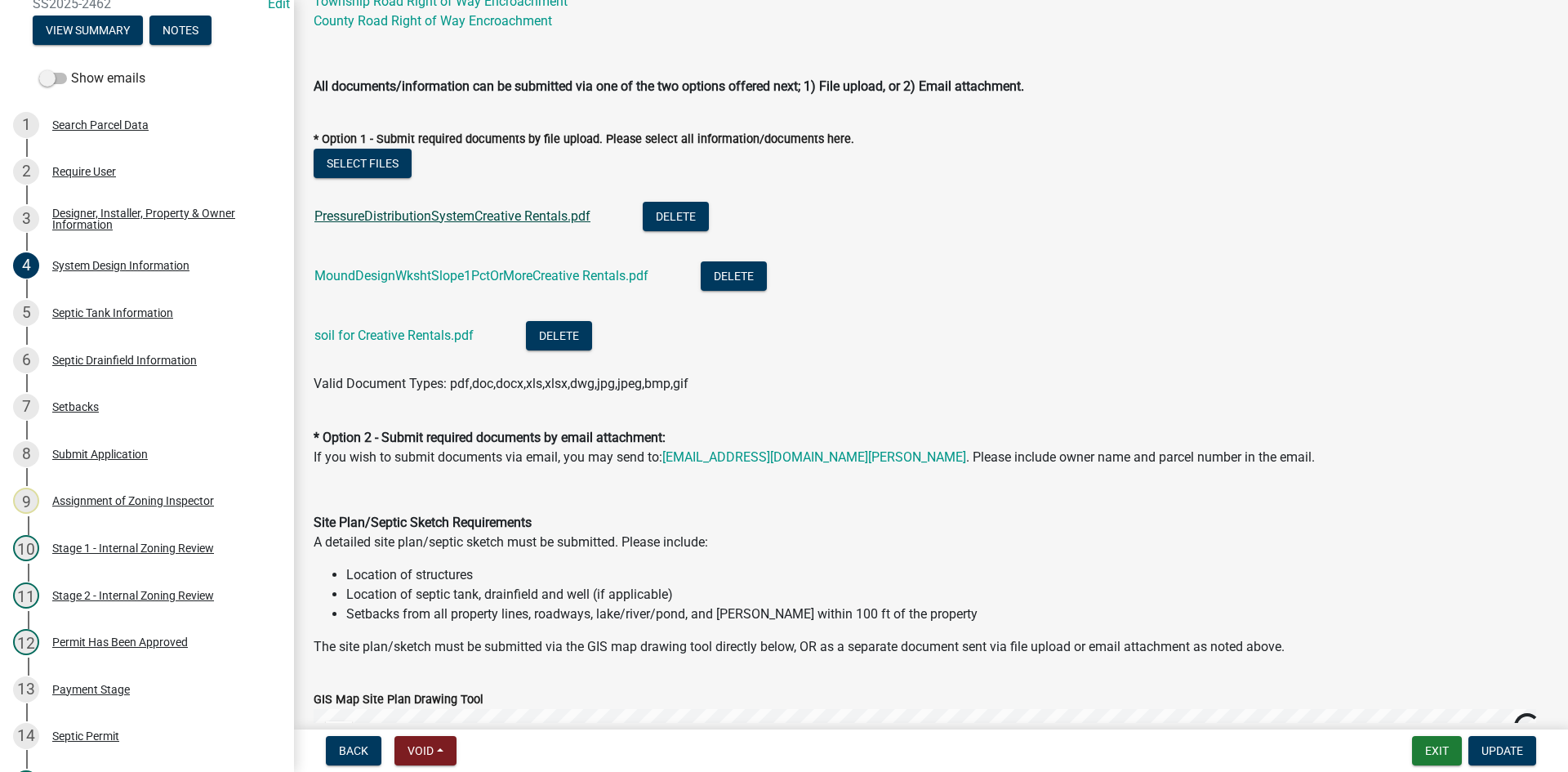
click at [401, 216] on link "PressureDistributionSystemCreative Rentals.pdf" at bounding box center [452, 216] width 276 height 15
click at [379, 272] on link "MoundDesignWkshtSlope1PctOrMoreCreative Rentals.pdf" at bounding box center [481, 275] width 334 height 15
click at [442, 330] on link "soil for Creative Rentals.pdf" at bounding box center [394, 335] width 159 height 15
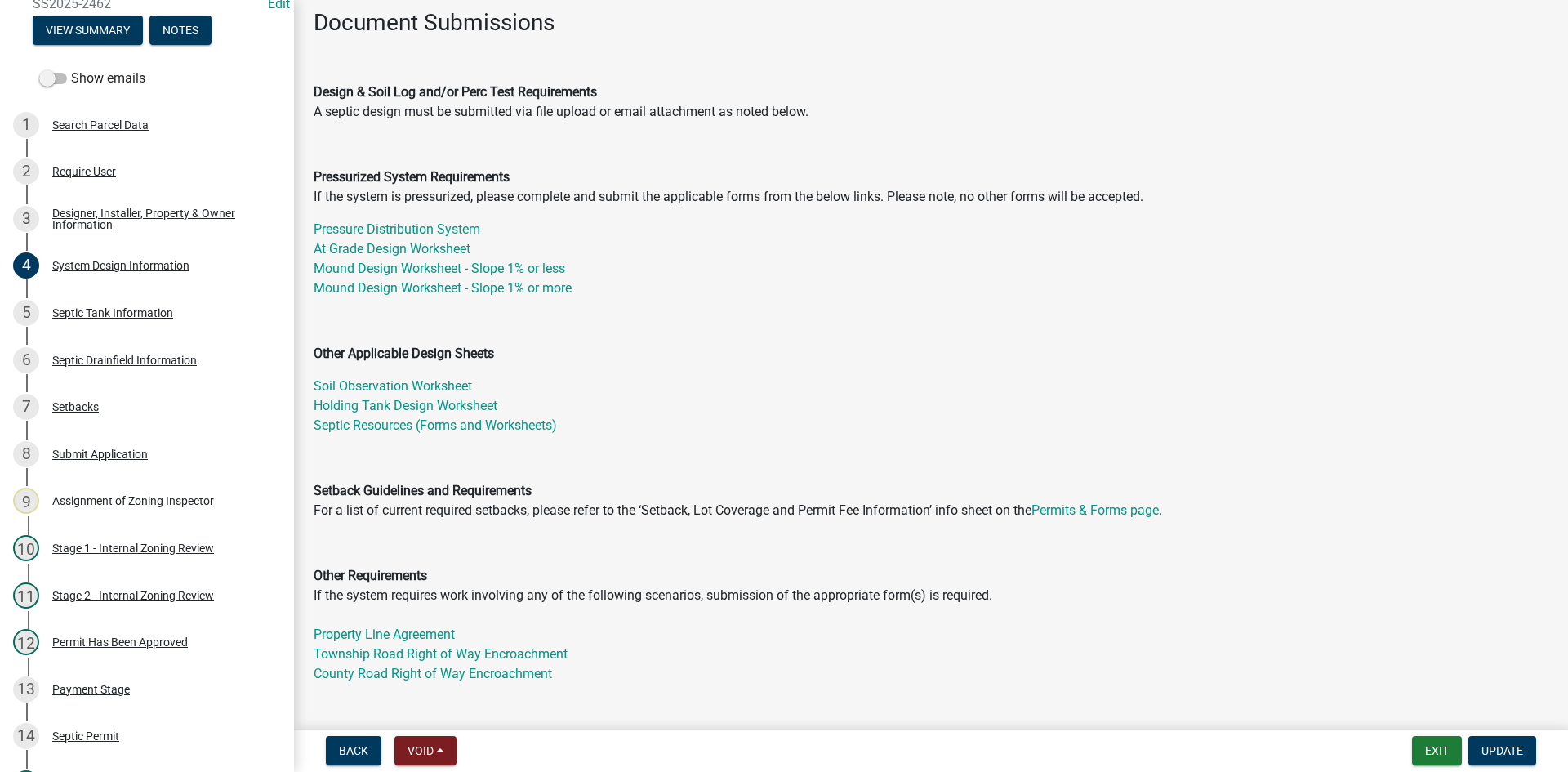
scroll to position [81, 0]
click at [430, 232] on link "Pressure Distribution System" at bounding box center [397, 229] width 167 height 15
click at [69, 315] on div "Septic Tank Information" at bounding box center [112, 313] width 121 height 12
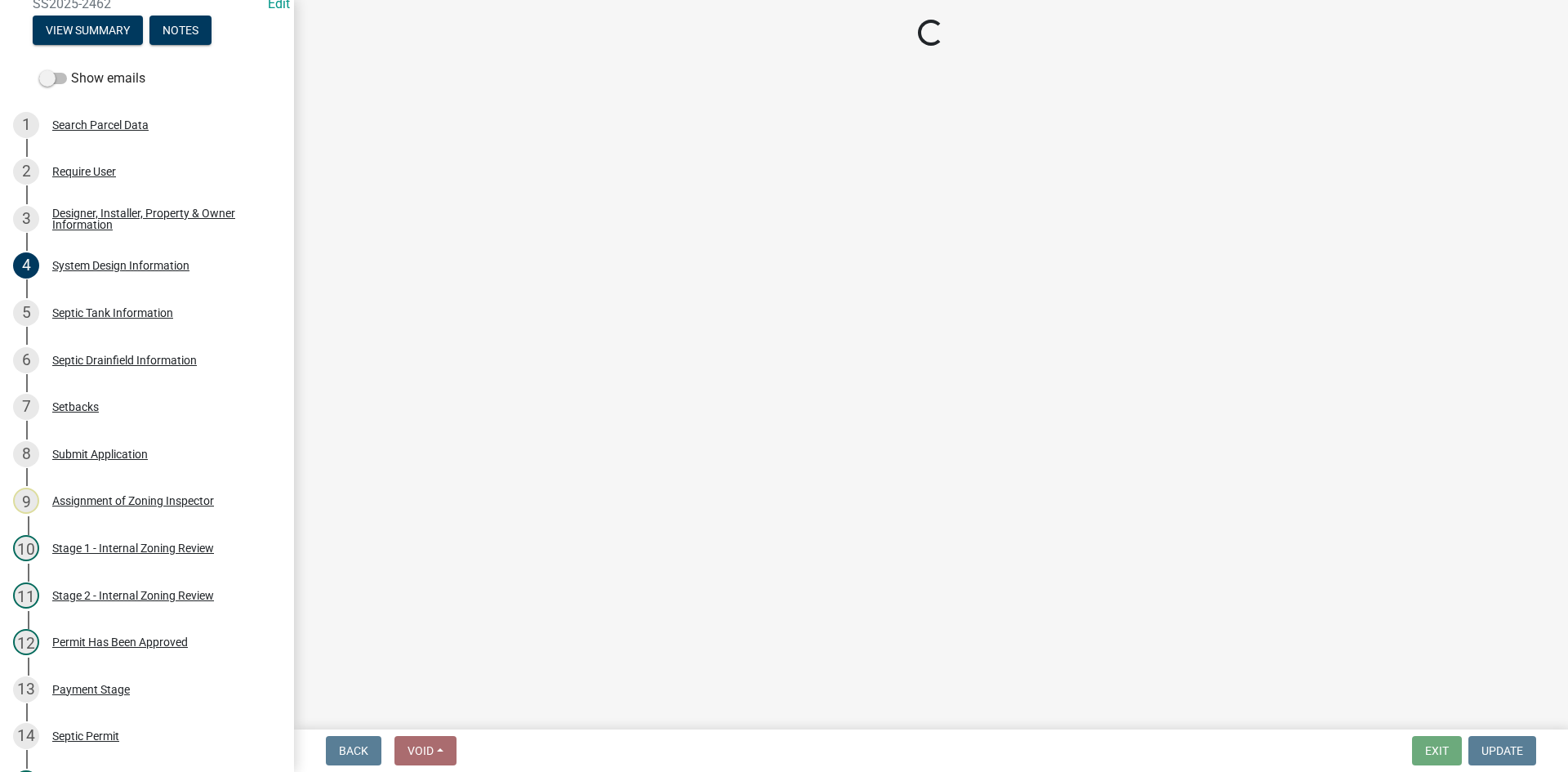
select select "f9fbe67c-c1cf-4a63-8ad4-799ce56b7f21"
select select "8af00ff6-ccdf-43a1-aa9f-9d195177e029"
select select "52556460-45fa-4026-a6c2-c70bb0823cb5"
select select "c84d9e4c-2287-4d2e-9ef7-9874a7456ee3"
select select "a956bcdf-8f12-4f61-bfc1-a6e229dc0595"
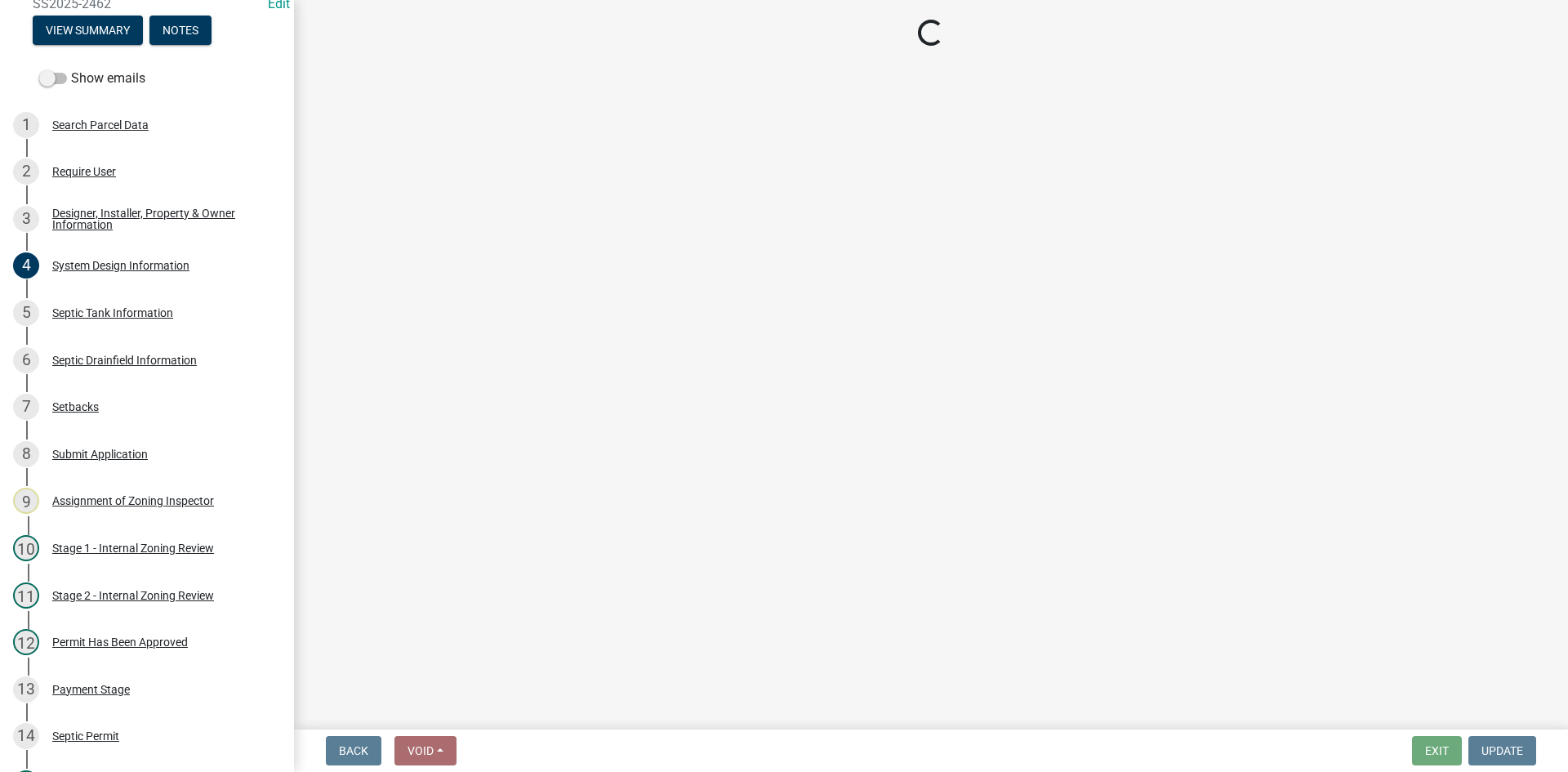
select select "7b57e397-6881-49c8-9b87-e40bdbeb8239"
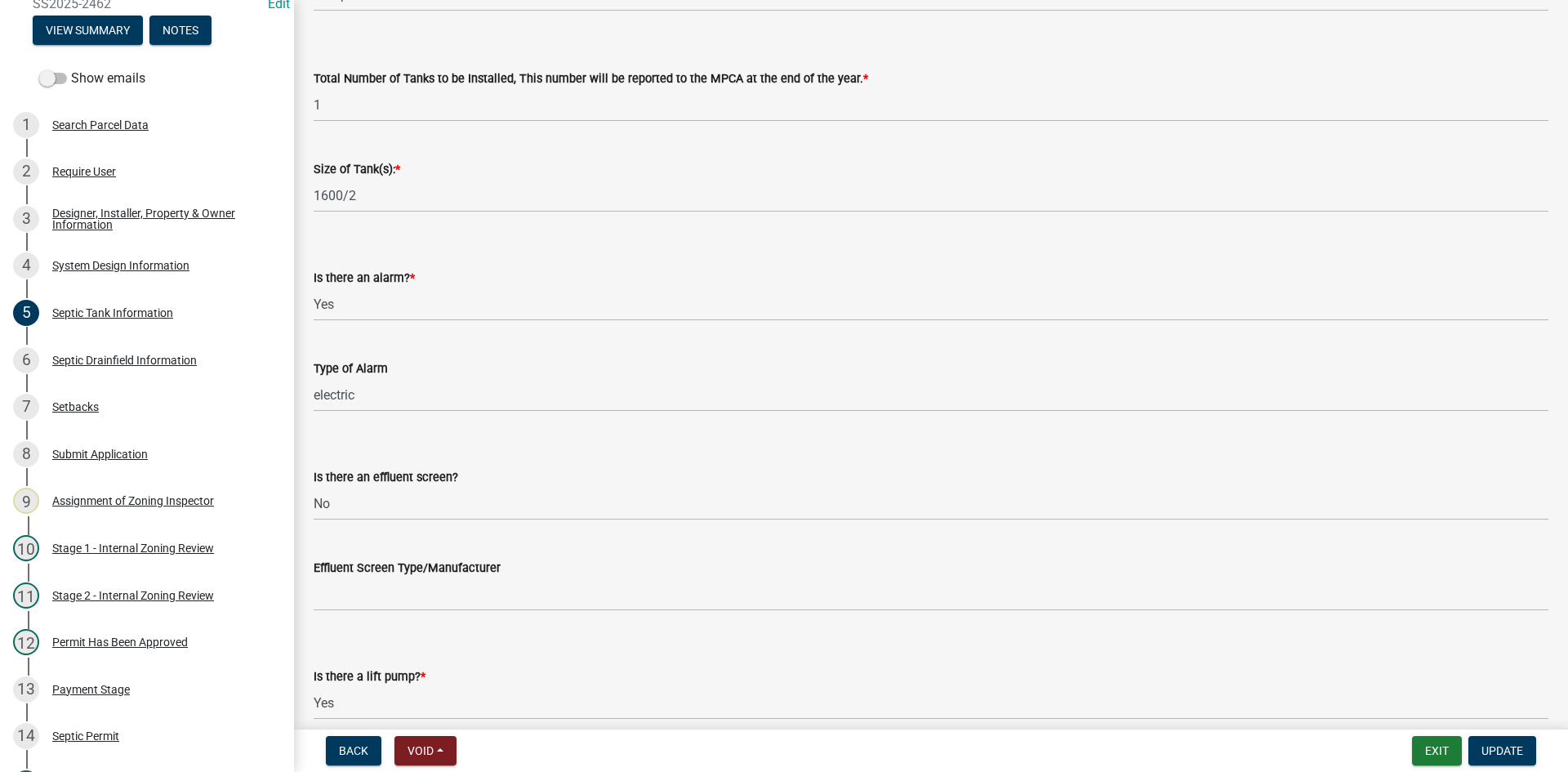
scroll to position [245, 0]
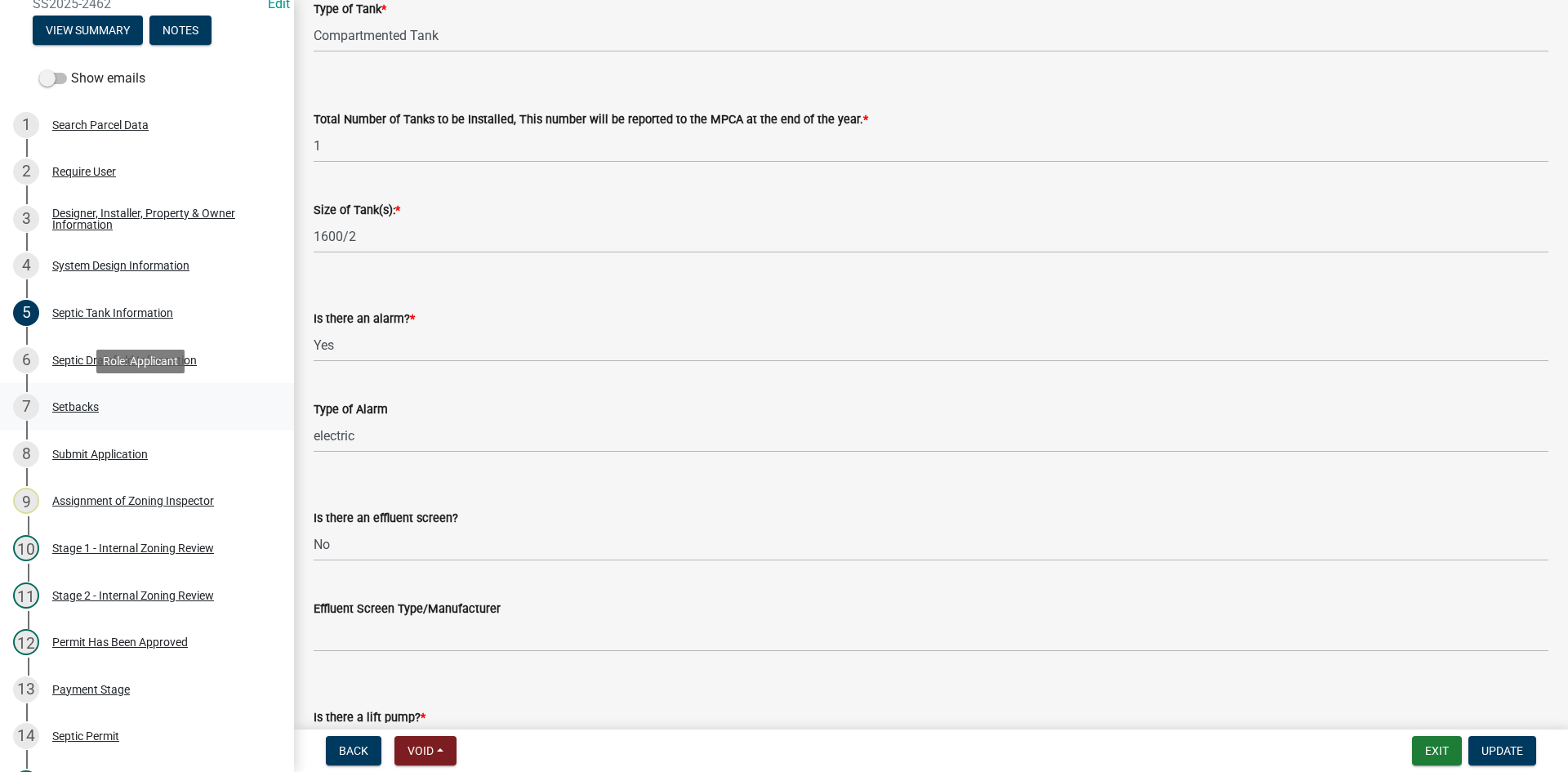
click at [90, 405] on div "Setbacks" at bounding box center [75, 407] width 47 height 12
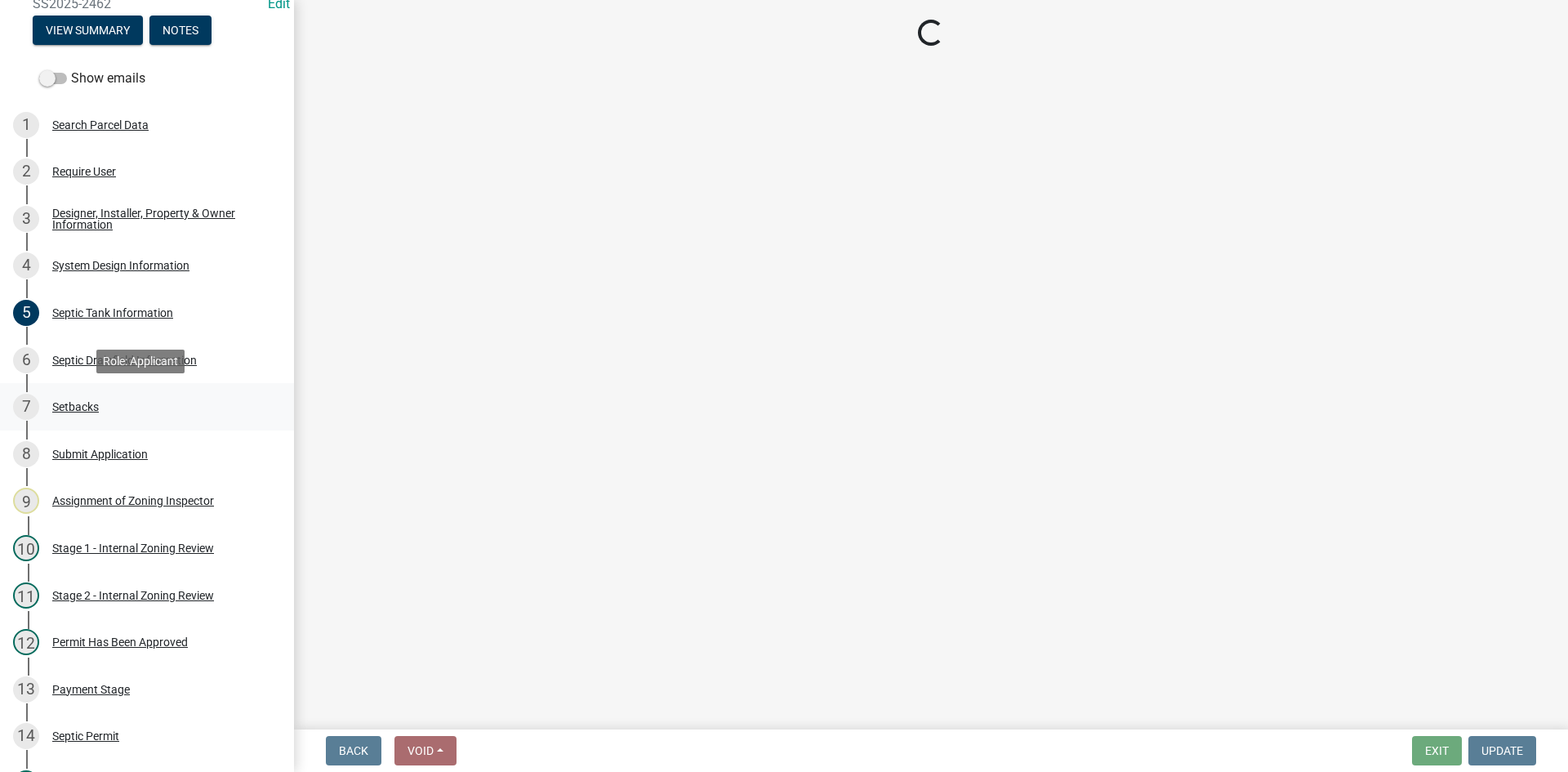
select select "c245ec0d-8d6f-4710-ab2b-b3aa70611708"
select select "31687b60-9bbe-4de0-989f-cae56b12d8c5"
select select "23044af5-43bb-4cf5-8aef-2716db2ce5fc"
select select "341aaaa4-06c5-40e5-817d-62b65c9e97ec"
select select "a3ce498e-f8b1-44e2-889e-c4968ac74b5a"
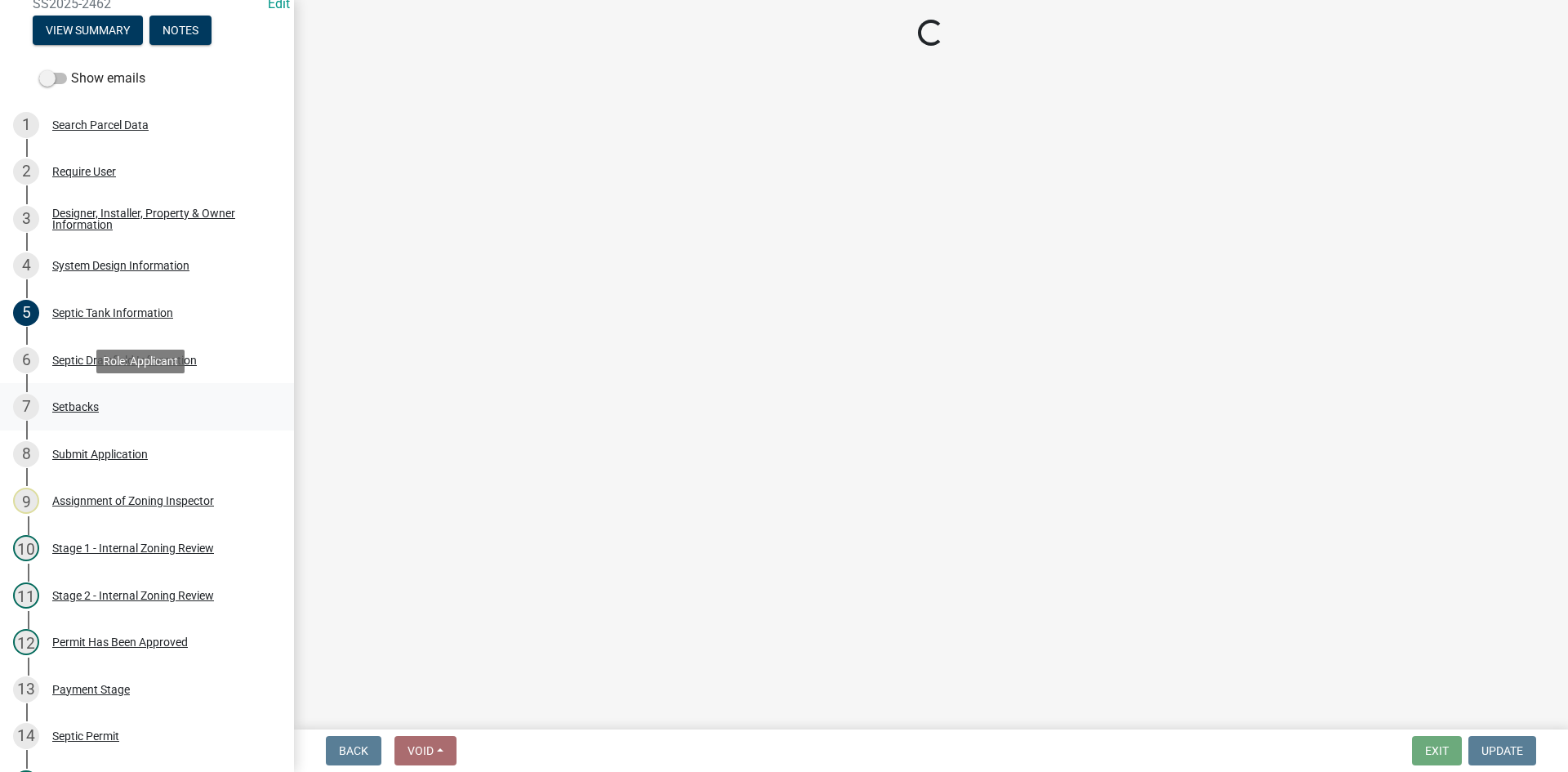
select select "cf78f1da-f066-4305-88a2-864abad1fa52"
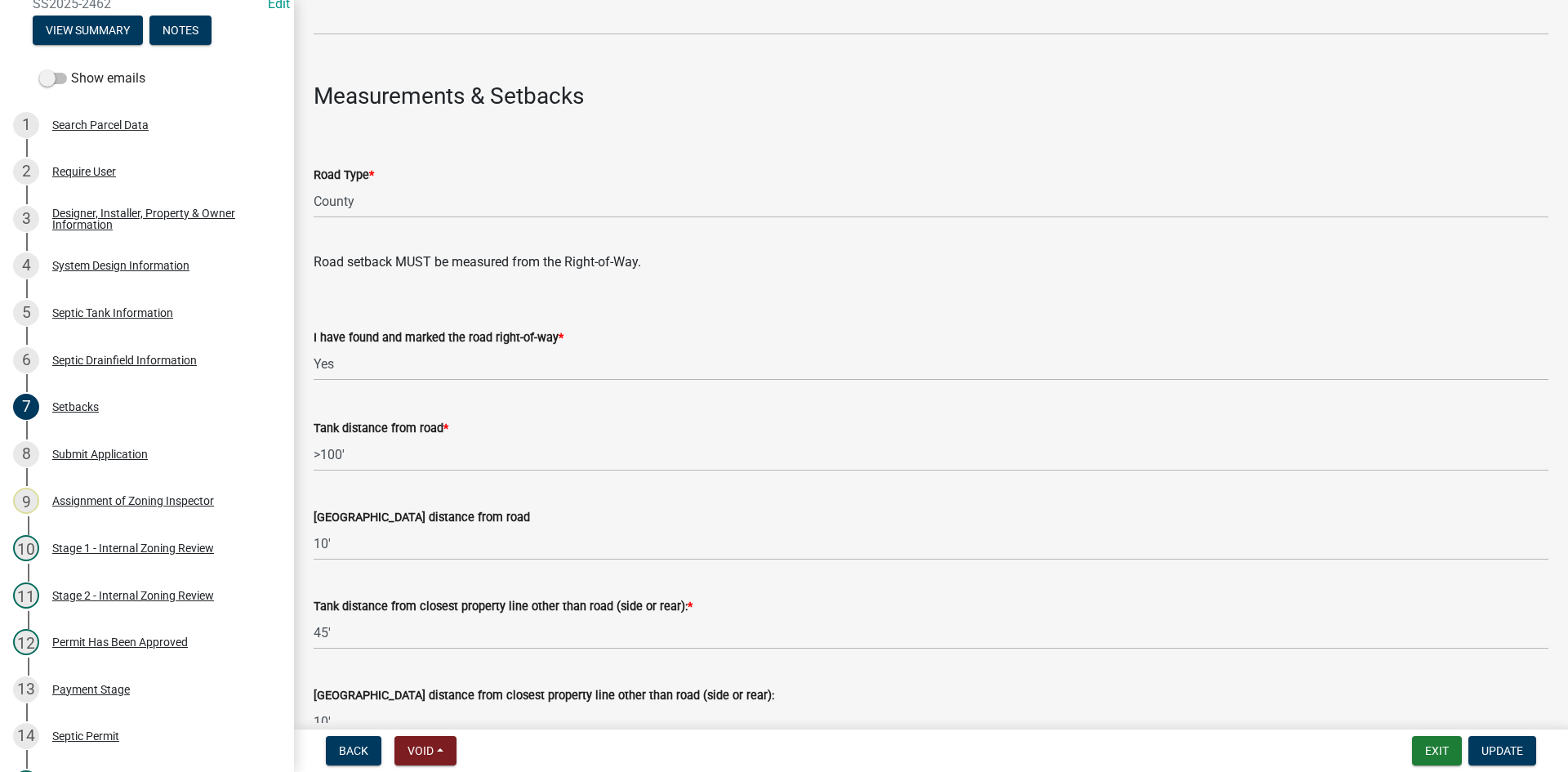
scroll to position [799, 0]
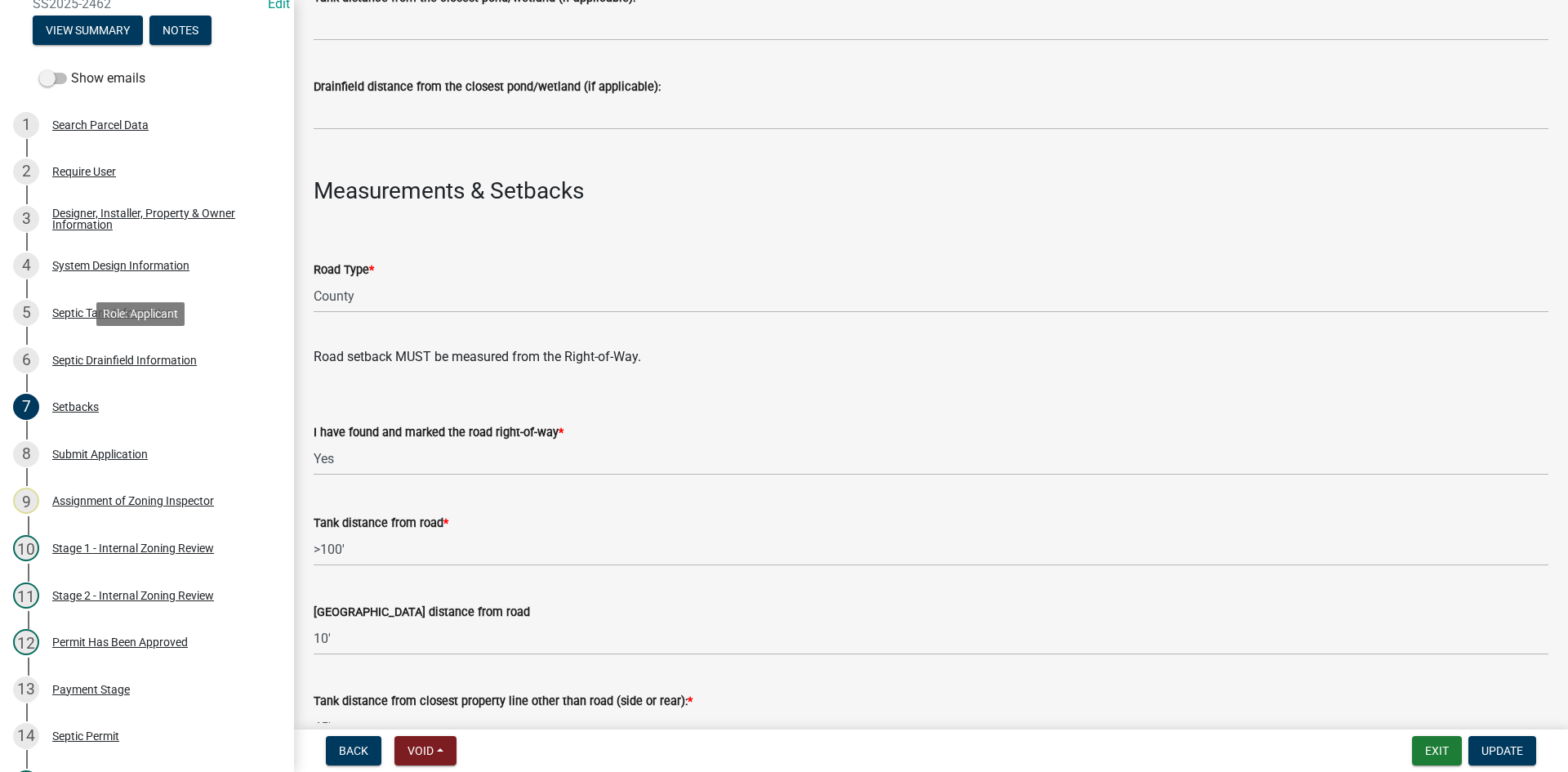
click at [130, 360] on div "Septic Drainfield Information" at bounding box center [124, 360] width 144 height 12
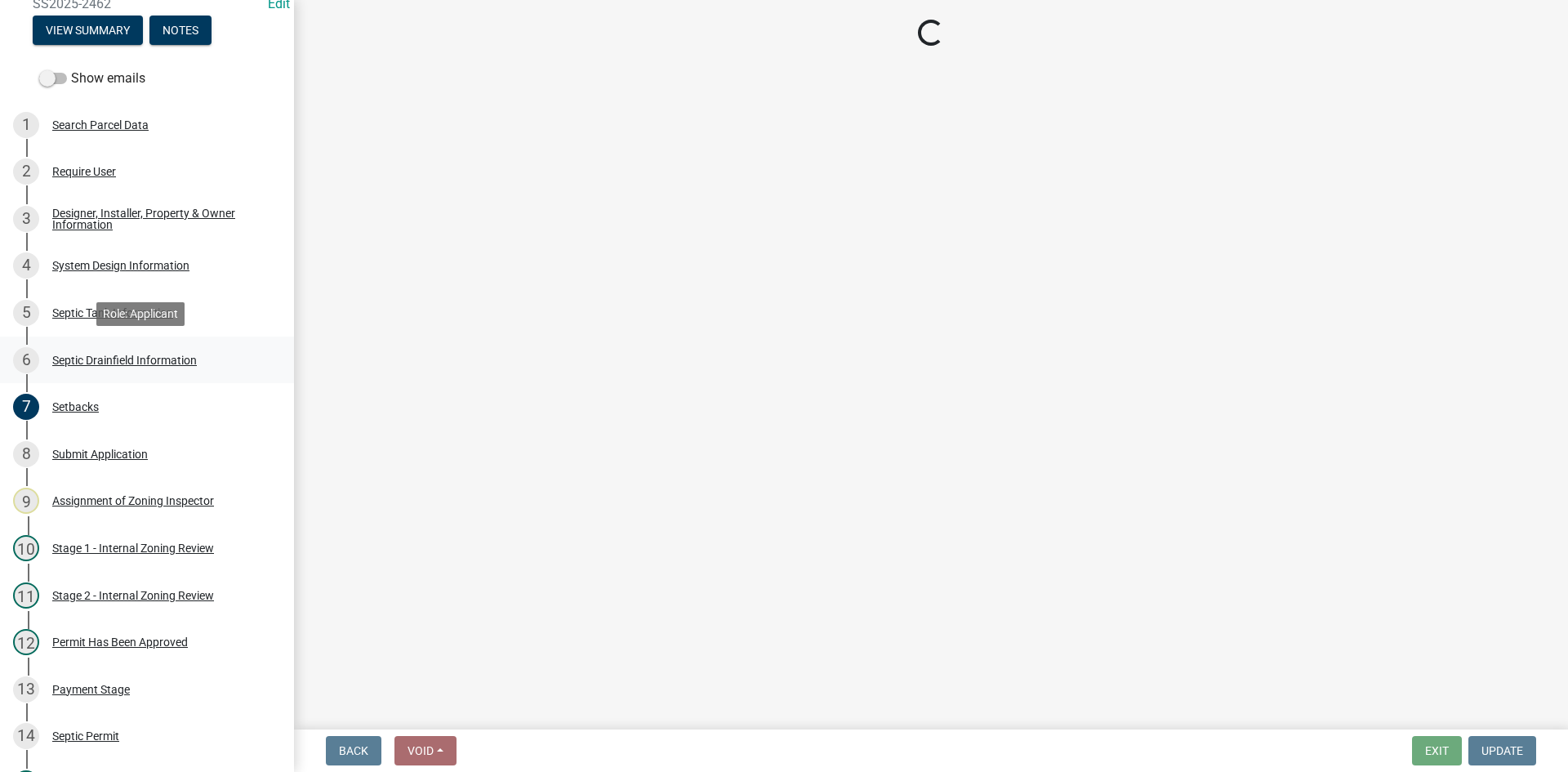
select select "757b77d3-357c-421c-8450-4fc78db4eecb"
select select "366d546d-8bc3-42fb-bca7-8a9455861f61"
select select "0f36ed72-3be4-43ea-833d-020a26f295a5"
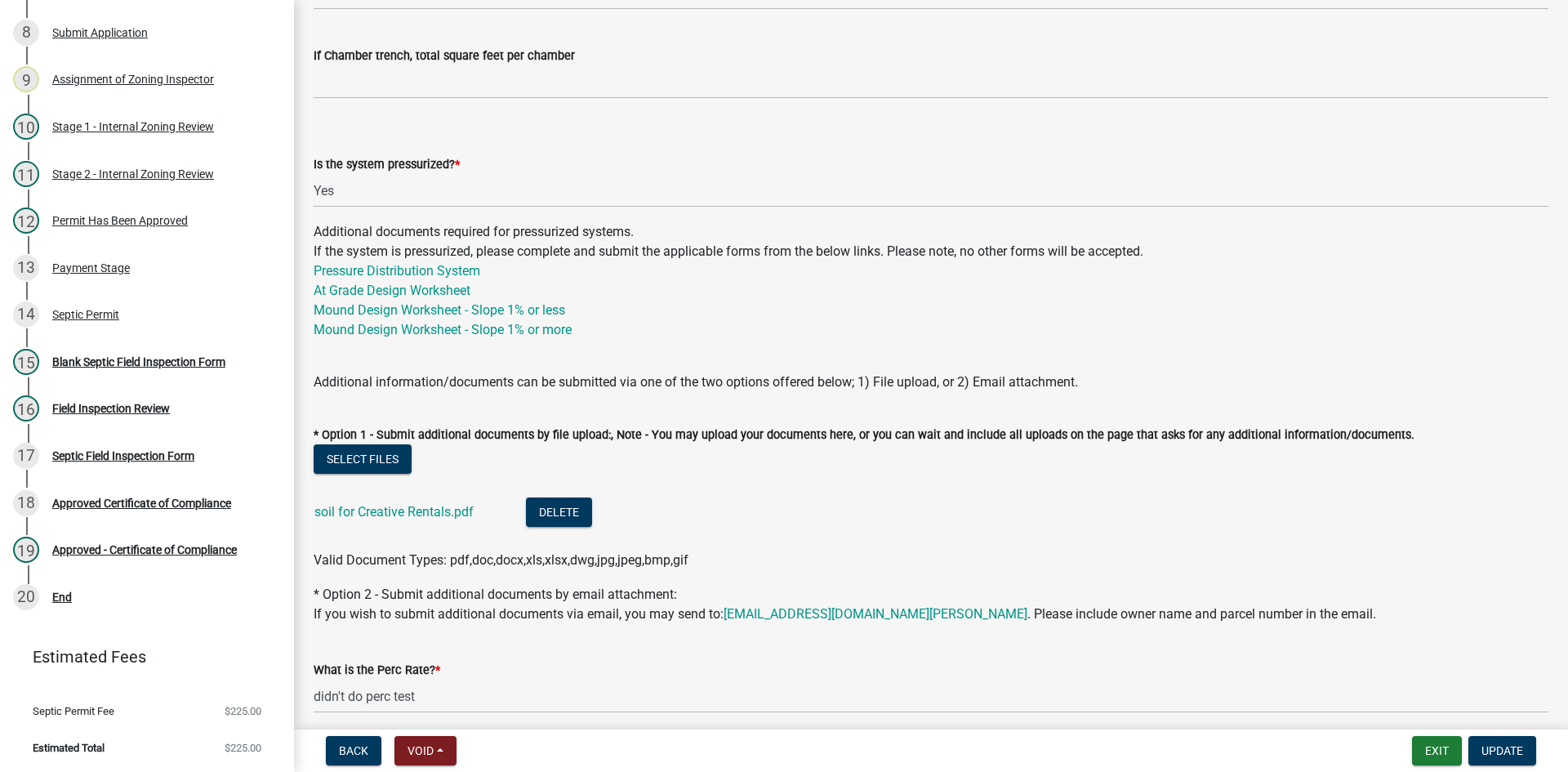
scroll to position [874, 0]
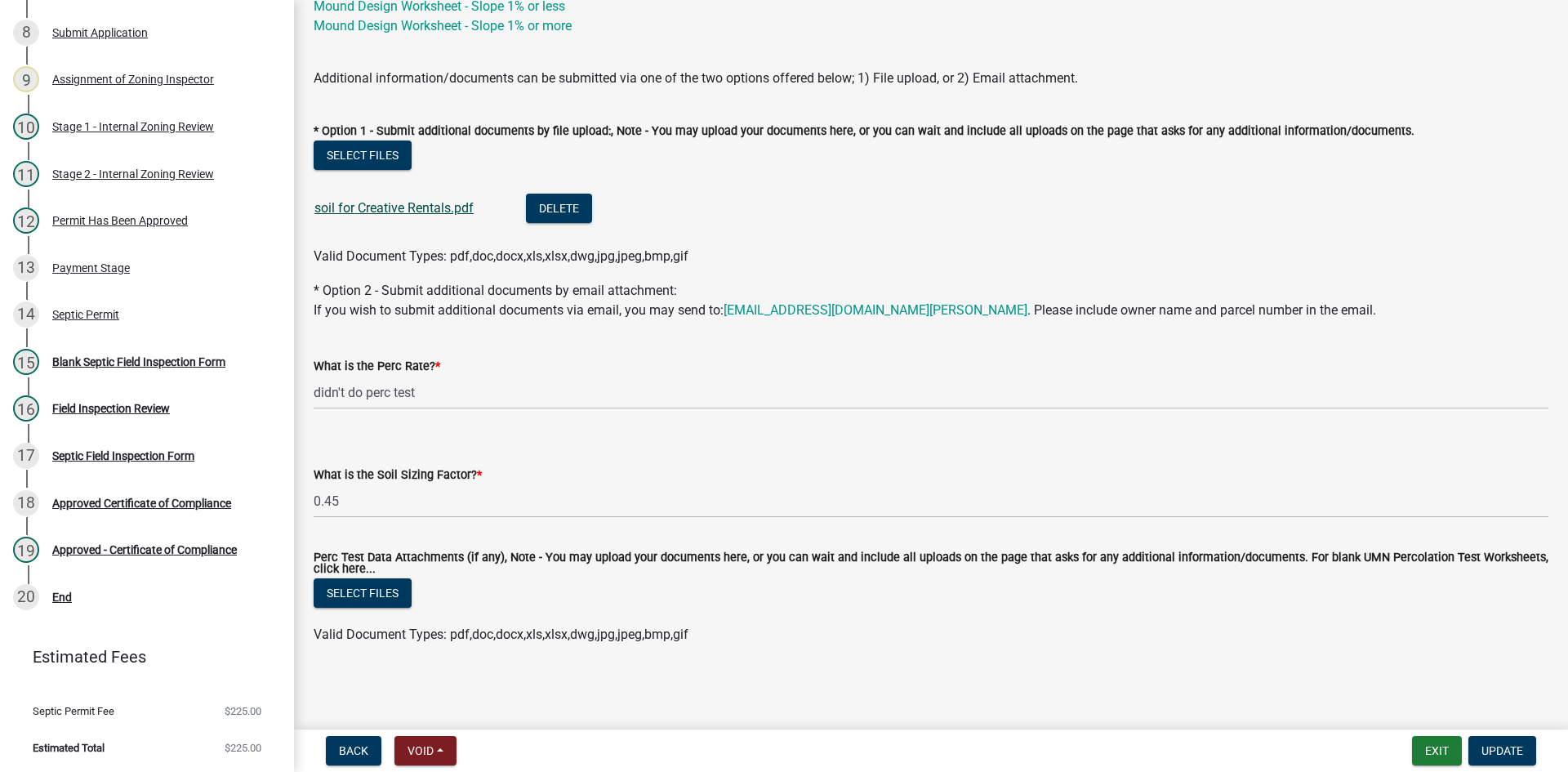
click at [375, 209] on link "soil for Creative Rentals.pdf" at bounding box center [394, 207] width 159 height 15
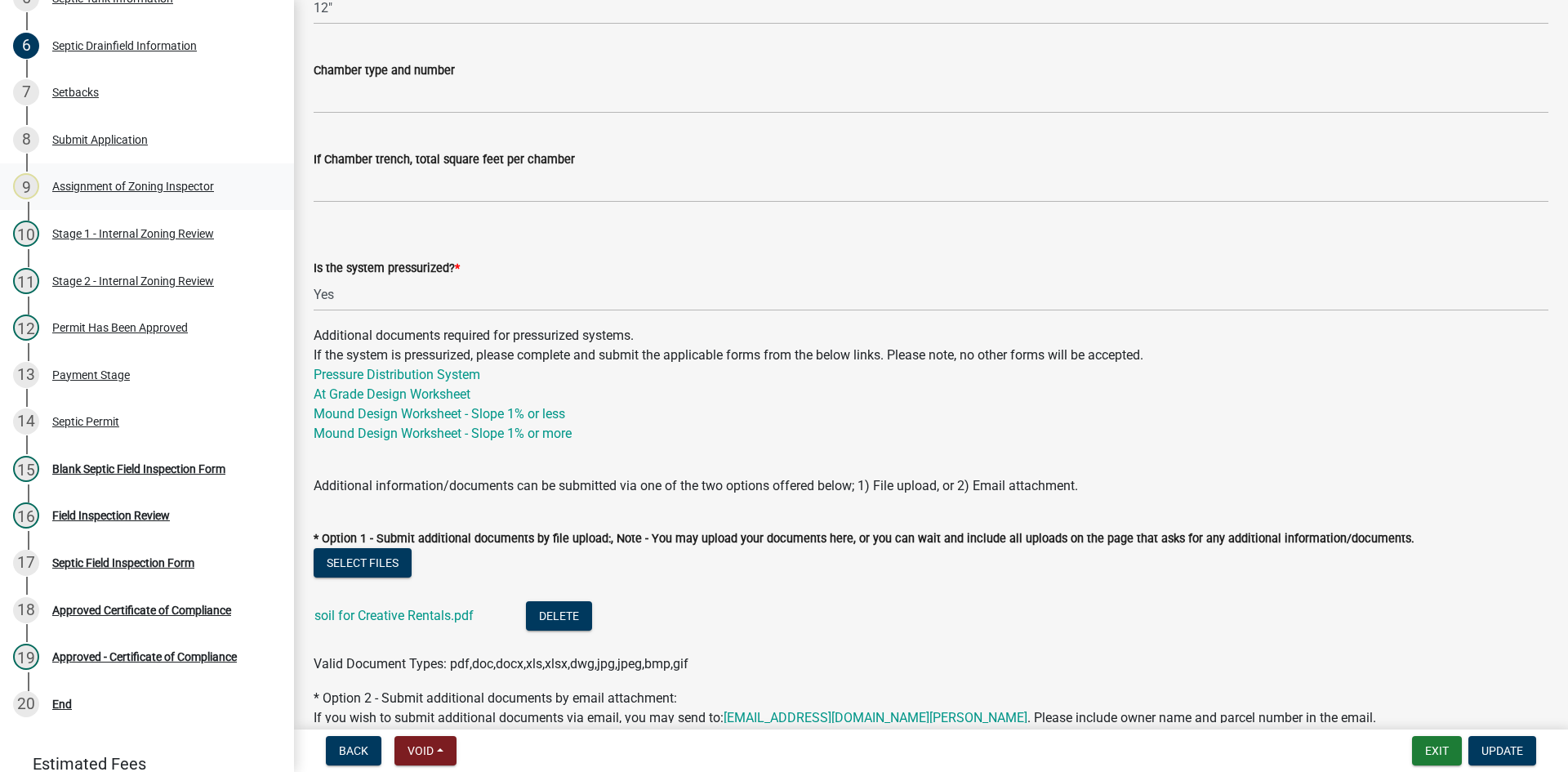
scroll to position [317, 0]
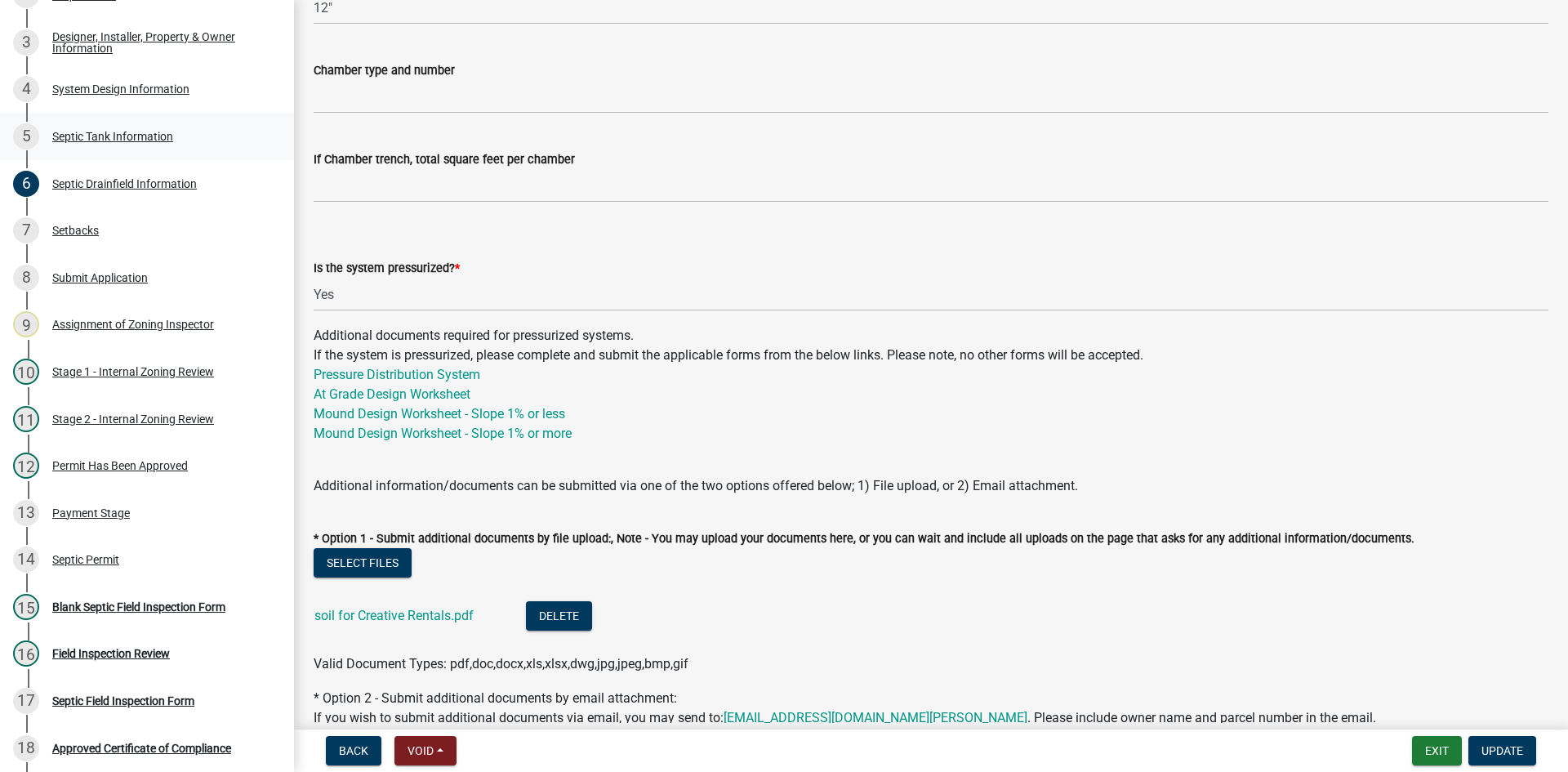
click at [139, 131] on div "Septic Tank Information" at bounding box center [112, 136] width 121 height 12
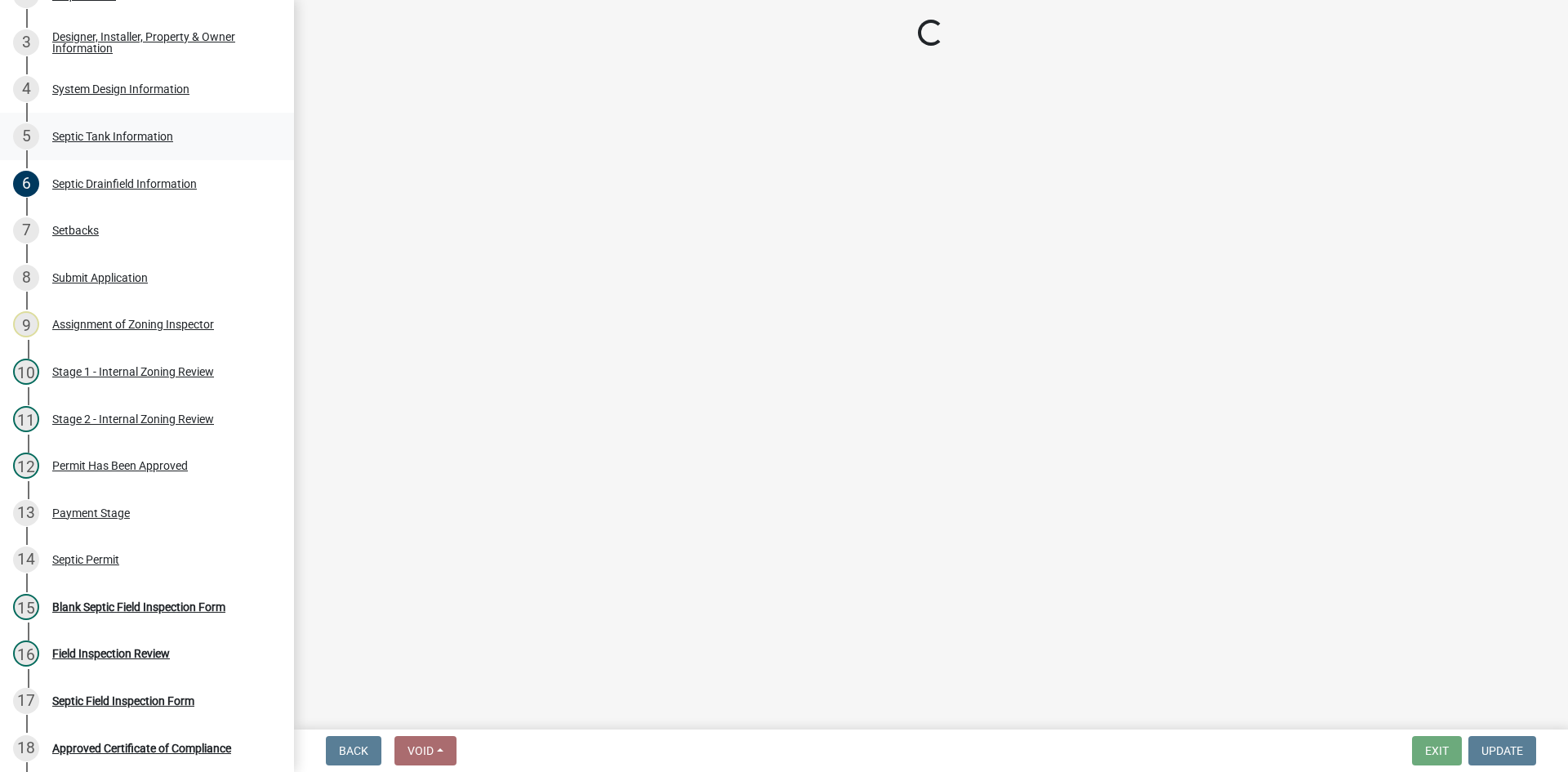
select select "f9fbe67c-c1cf-4a63-8ad4-799ce56b7f21"
select select "8af00ff6-ccdf-43a1-aa9f-9d195177e029"
select select "52556460-45fa-4026-a6c2-c70bb0823cb5"
select select "c84d9e4c-2287-4d2e-9ef7-9874a7456ee3"
select select "a956bcdf-8f12-4f61-bfc1-a6e229dc0595"
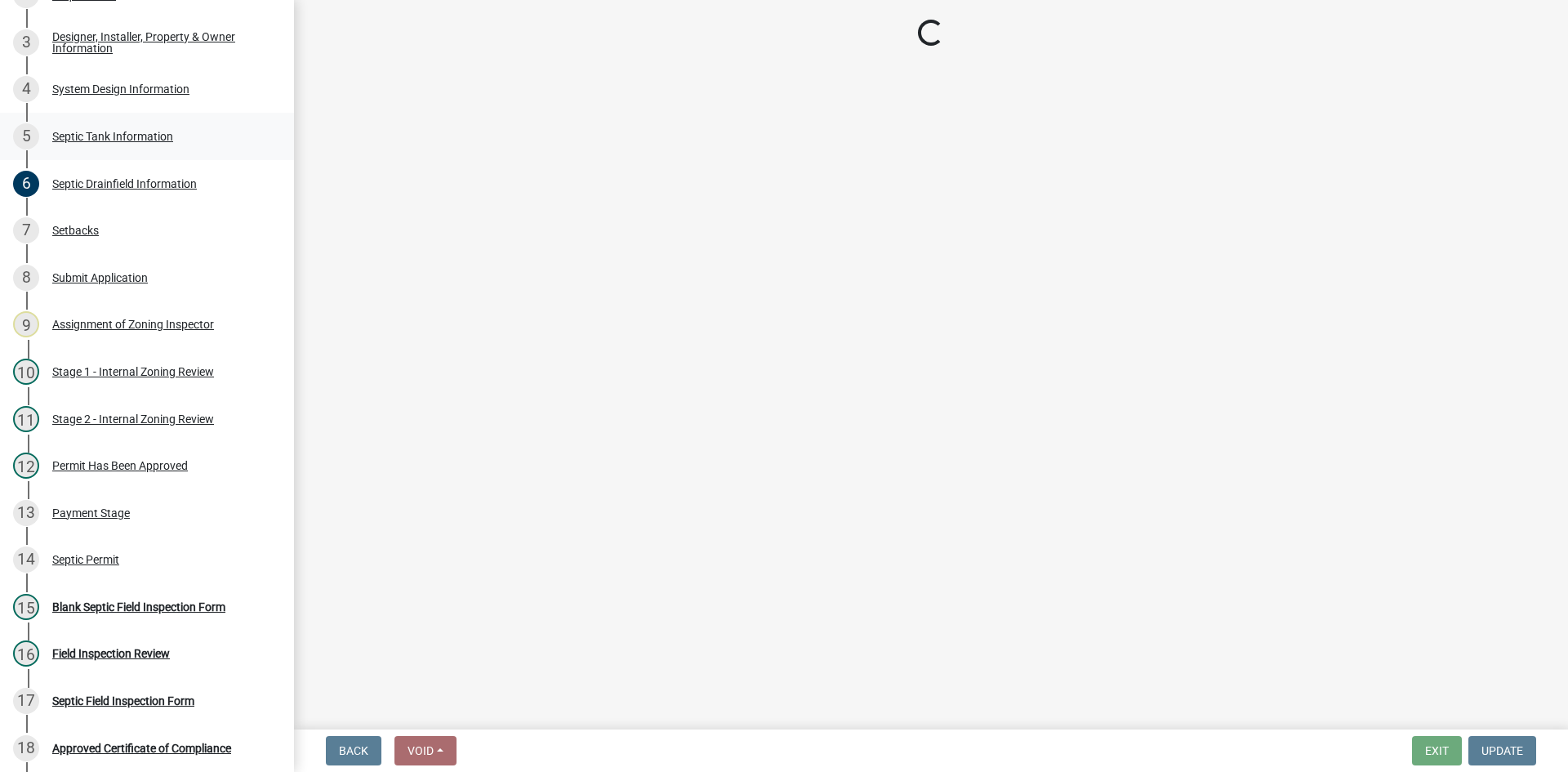
select select "7b57e397-6881-49c8-9b87-e40bdbeb8239"
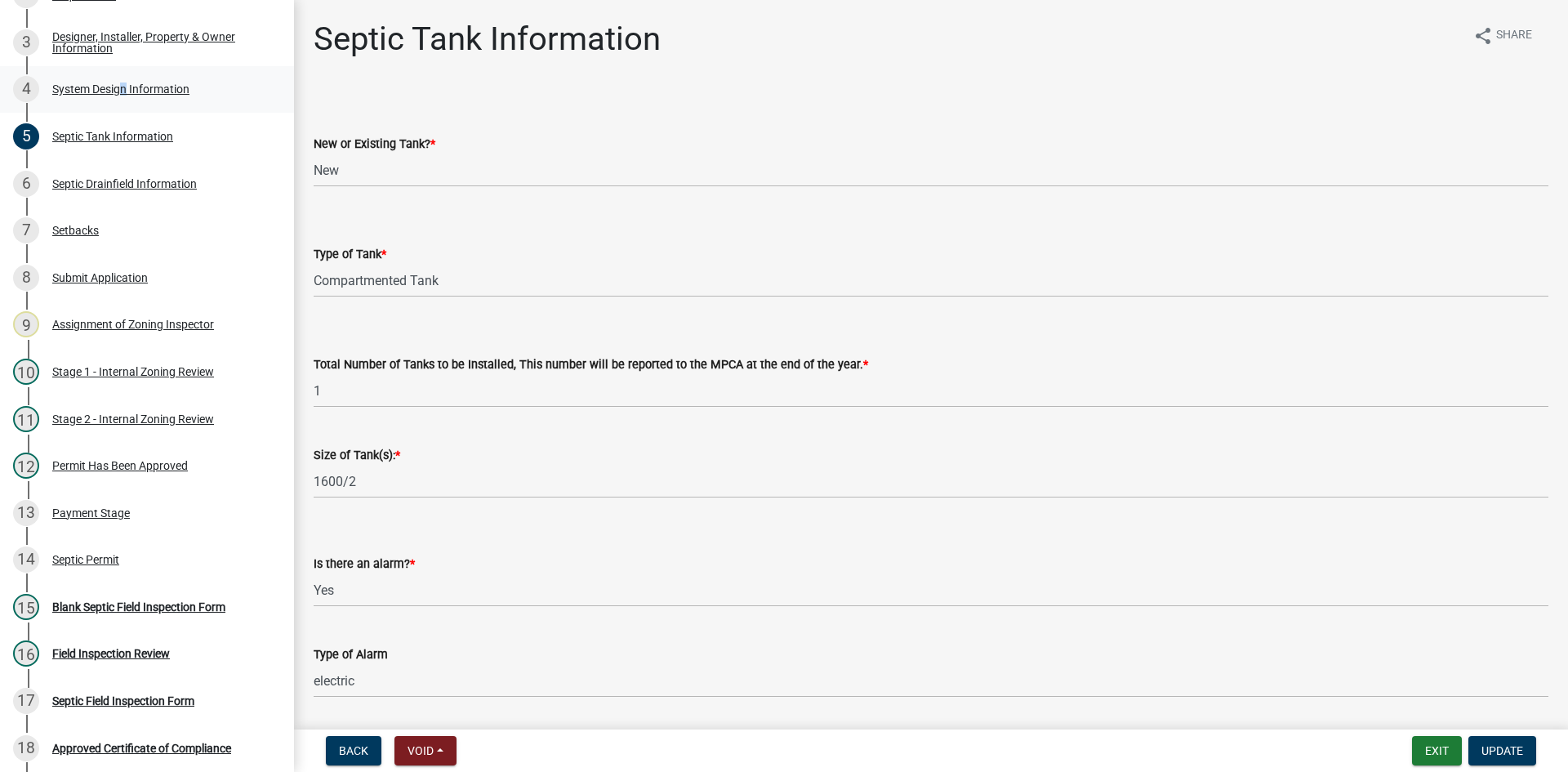
click at [118, 81] on div "4 System Design Information" at bounding box center [141, 89] width 255 height 26
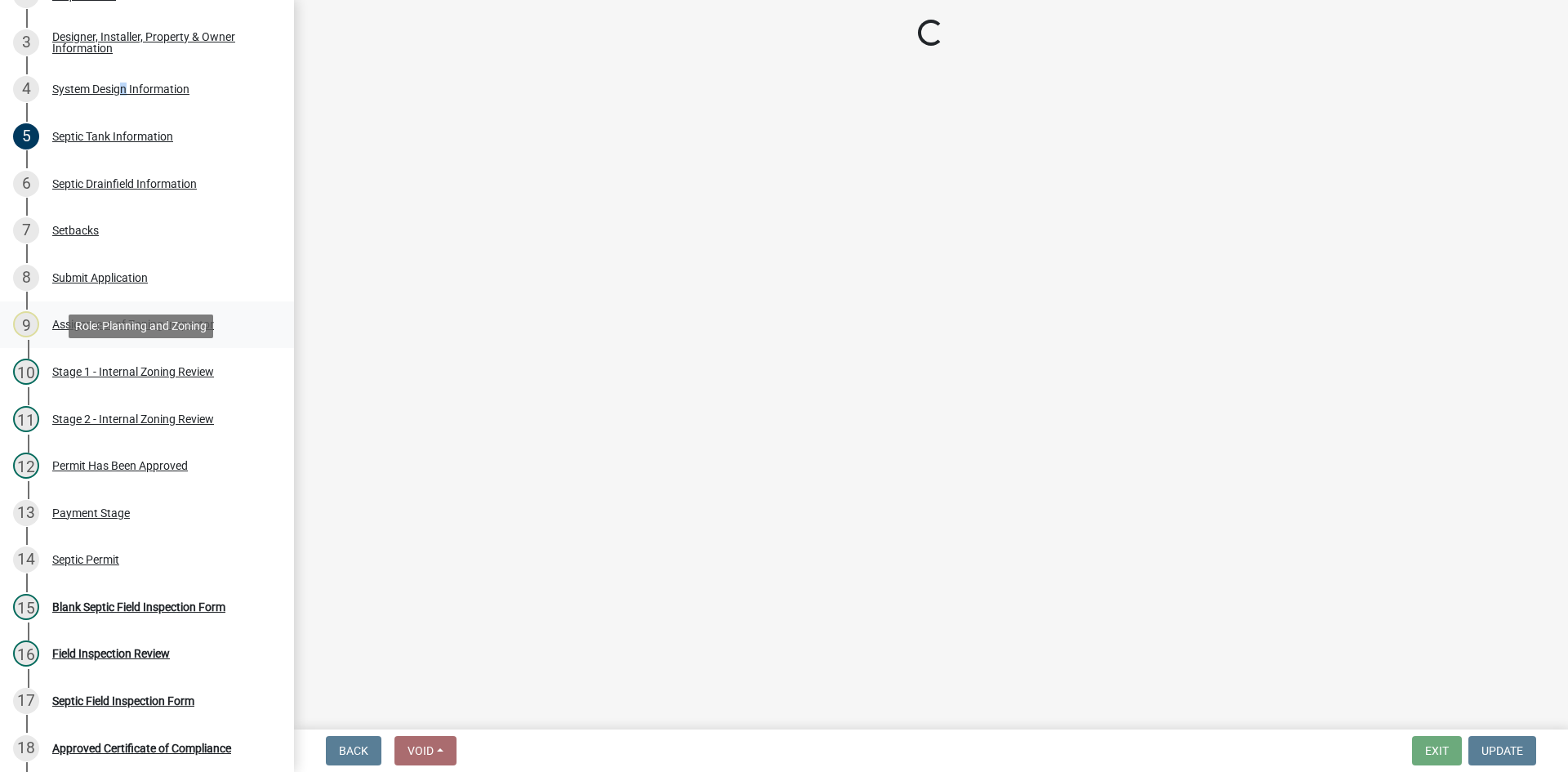
select select "55497d75-c43f-4635-a730-e0737ce05d56"
select select "841e6e1b-3a1e-4ec6-be41-af079aae60a3"
select select "011fbff4-a41d-4a75-9bd8-71c7e6c69e0d"
select select "85fdfef2-2683-4311-b5d5-5505f6411127"
select select "ba735beb-519e-40f0-ae20-62d65fc4c46b"
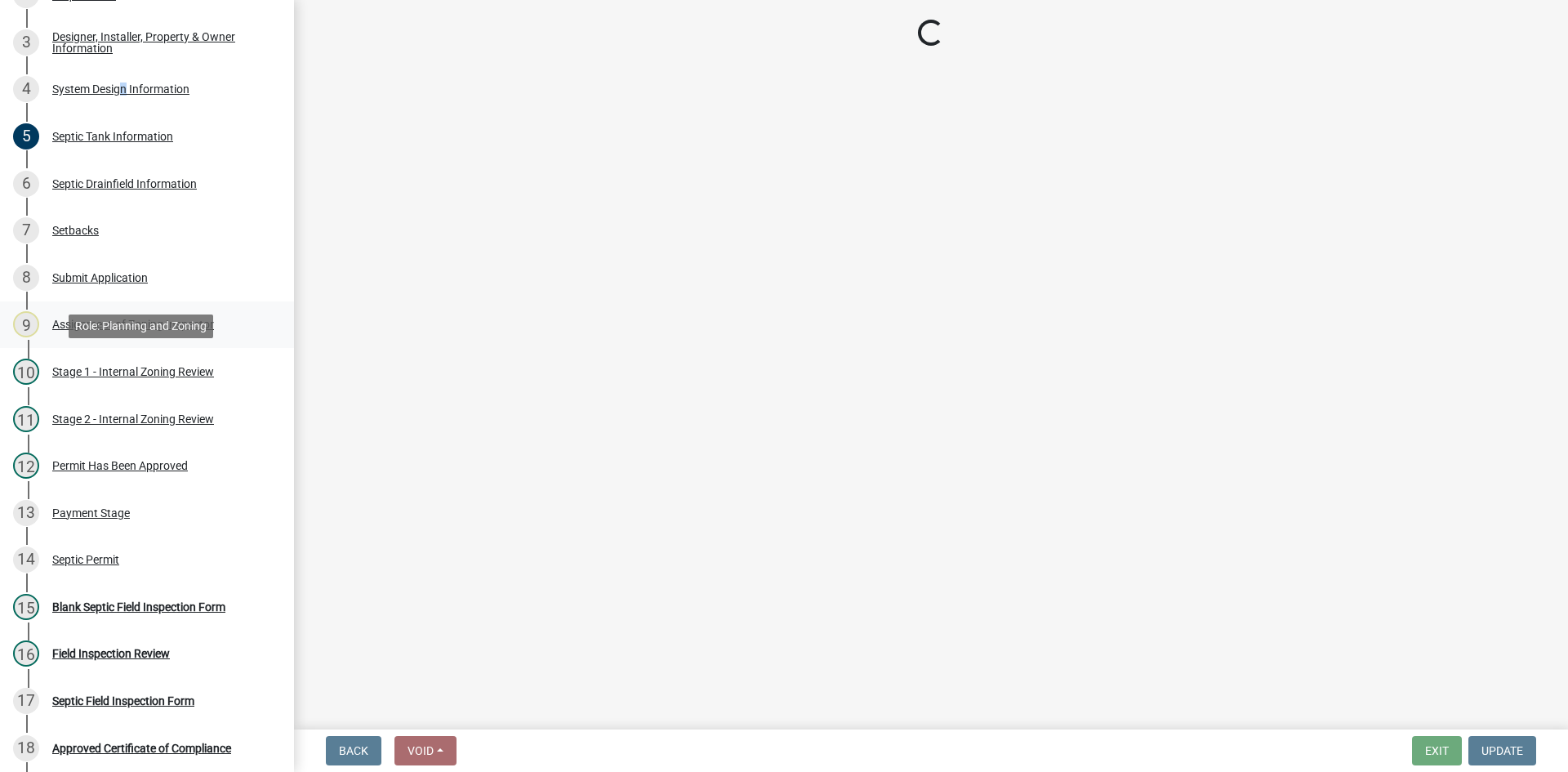
select select "ef698bf5-6172-44c1-9ffb-522c07469aed"
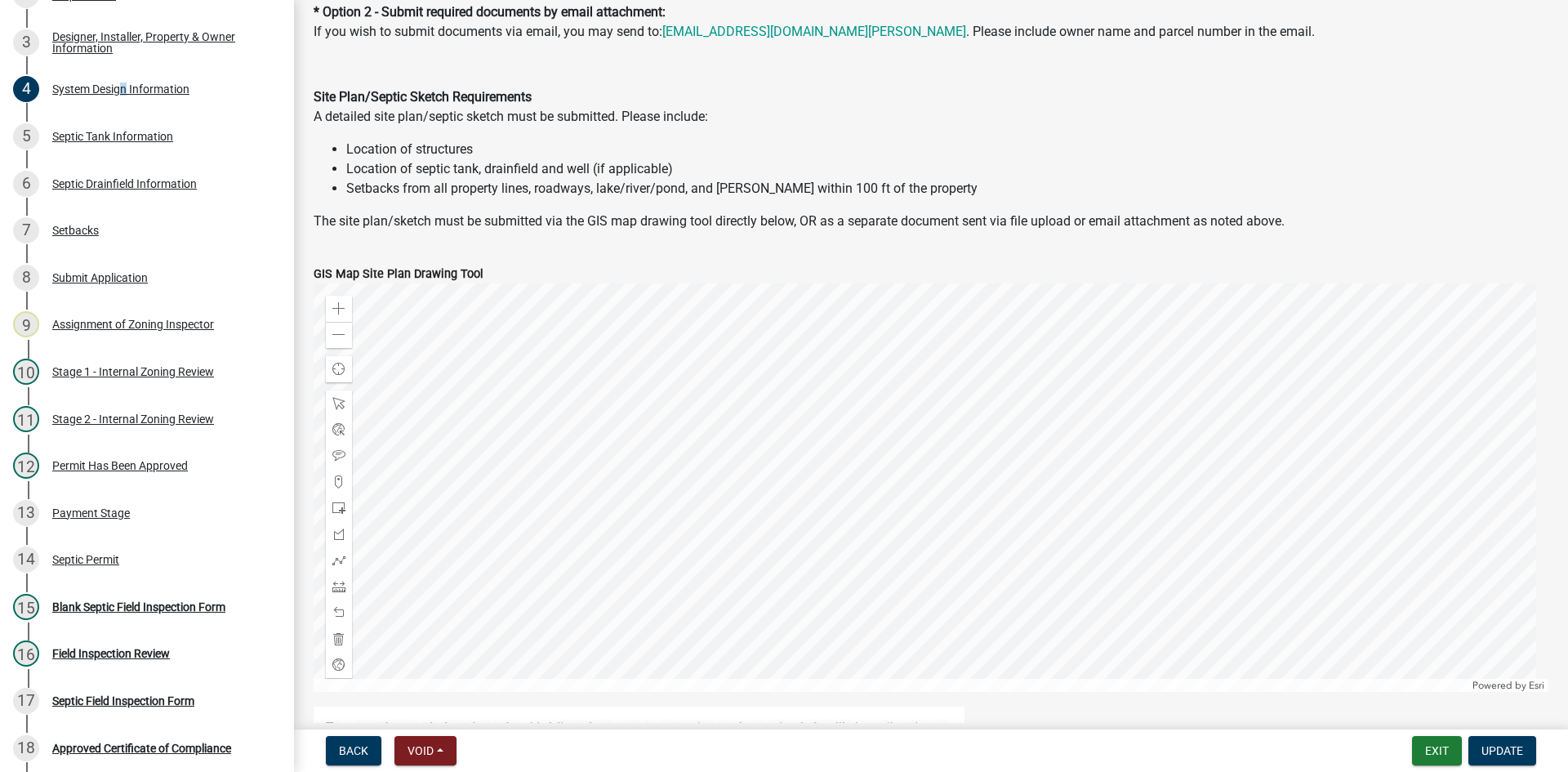
scroll to position [1307, 0]
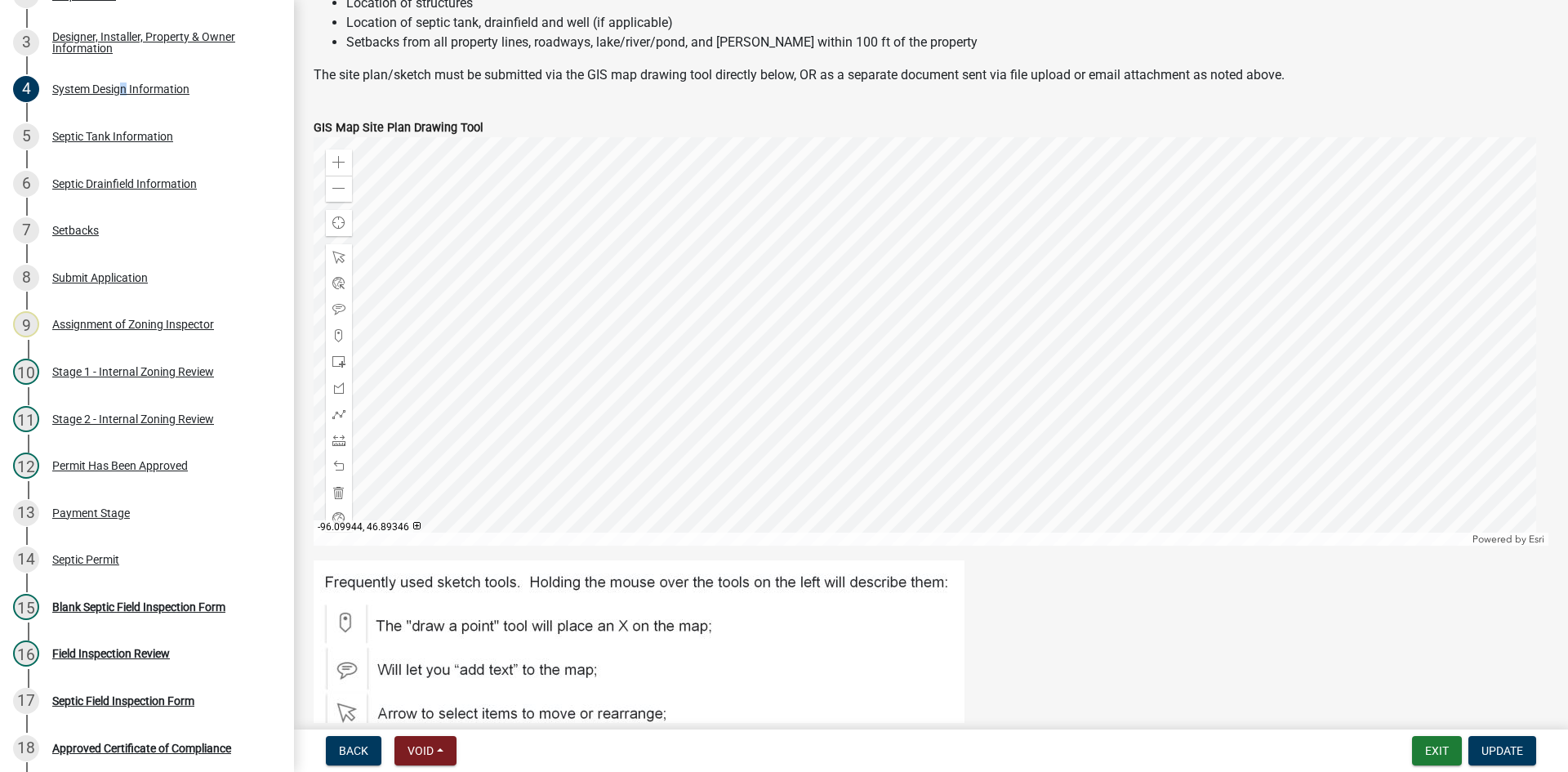
click at [852, 389] on div at bounding box center [930, 341] width 1235 height 408
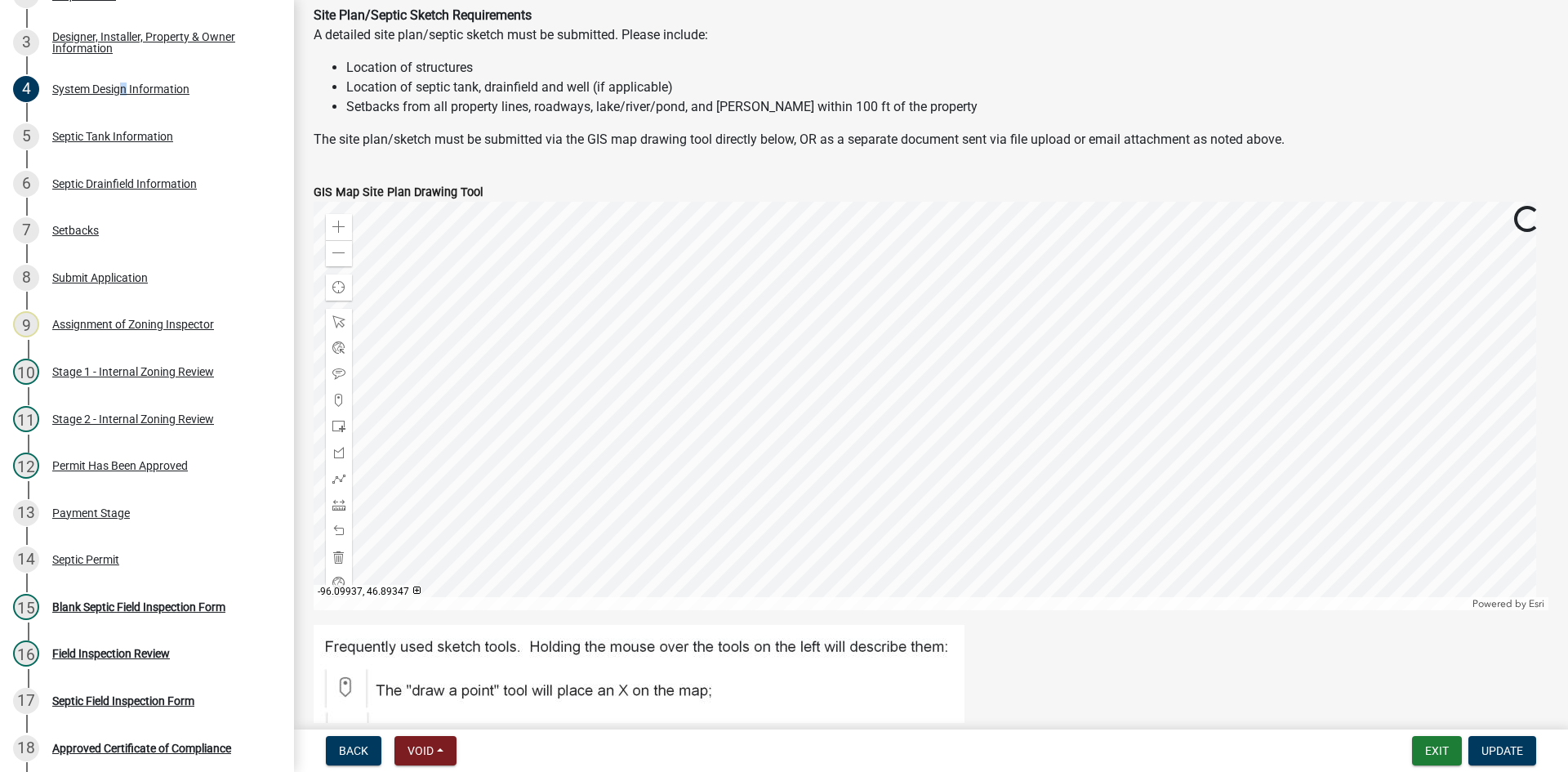
scroll to position [1225, 0]
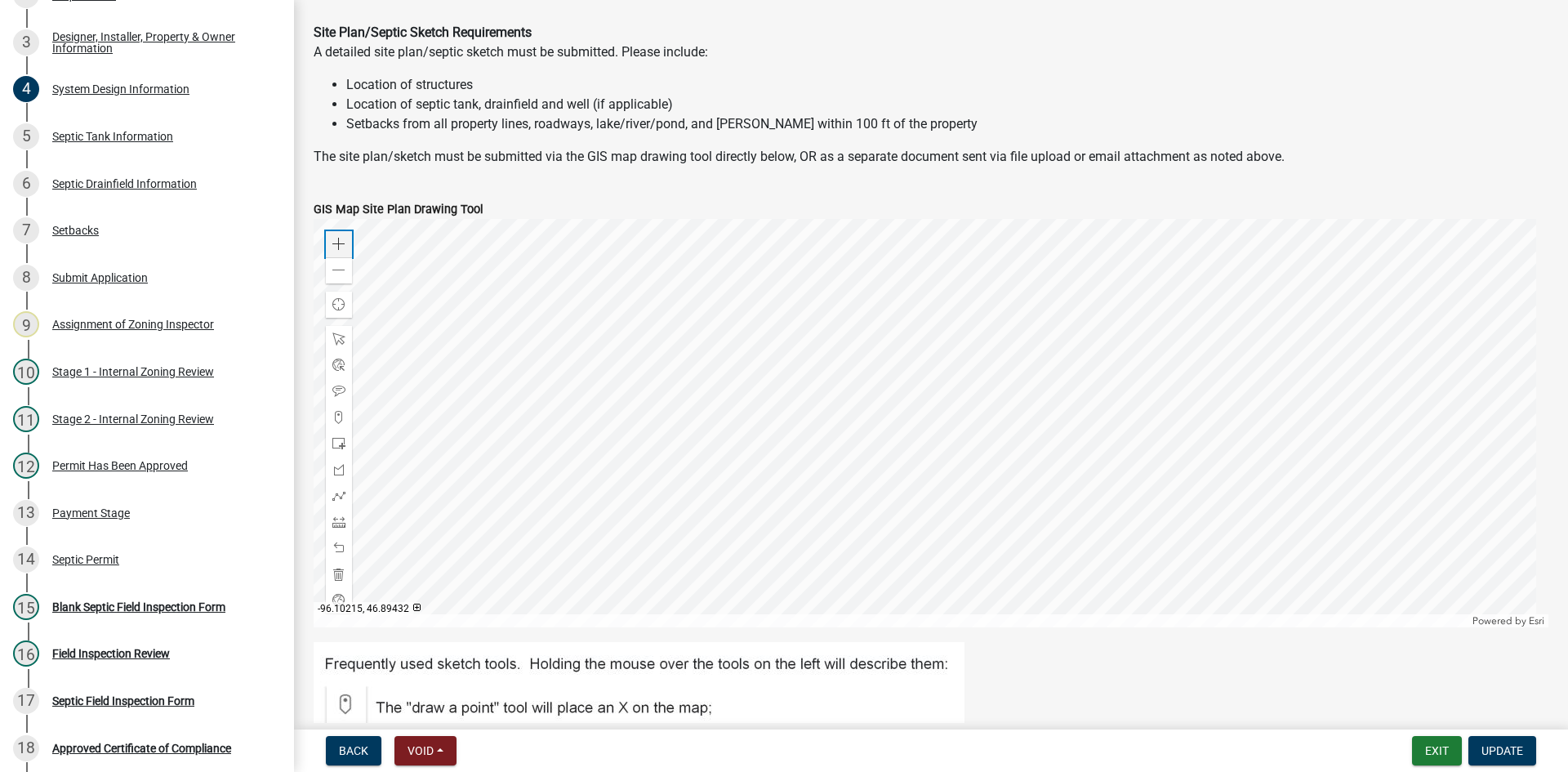
click at [335, 239] on span at bounding box center [338, 244] width 13 height 13
click at [1062, 354] on div at bounding box center [930, 423] width 1235 height 408
click at [1023, 373] on div at bounding box center [930, 423] width 1235 height 408
click at [1084, 410] on div at bounding box center [930, 423] width 1235 height 408
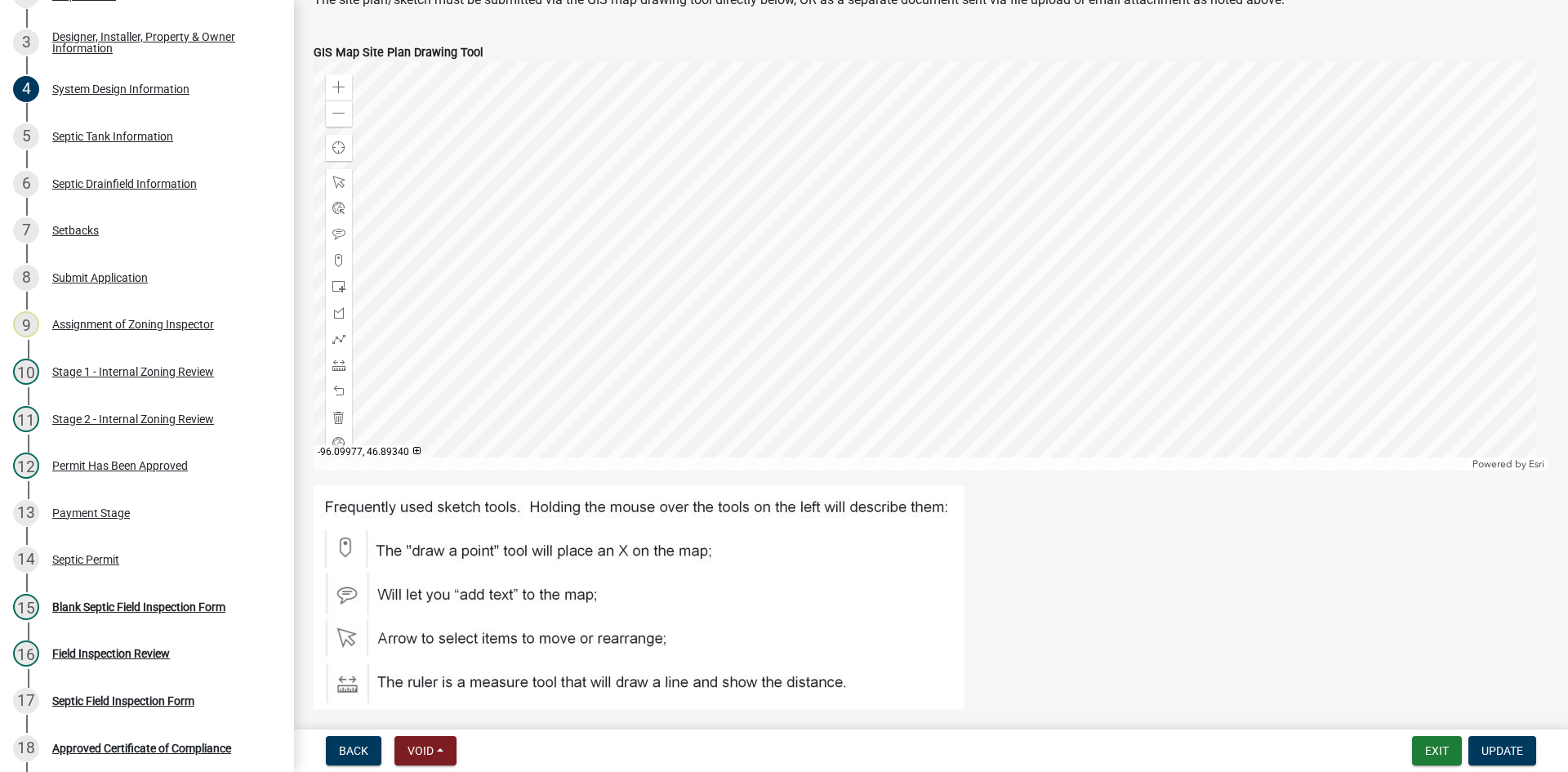
scroll to position [1388, 0]
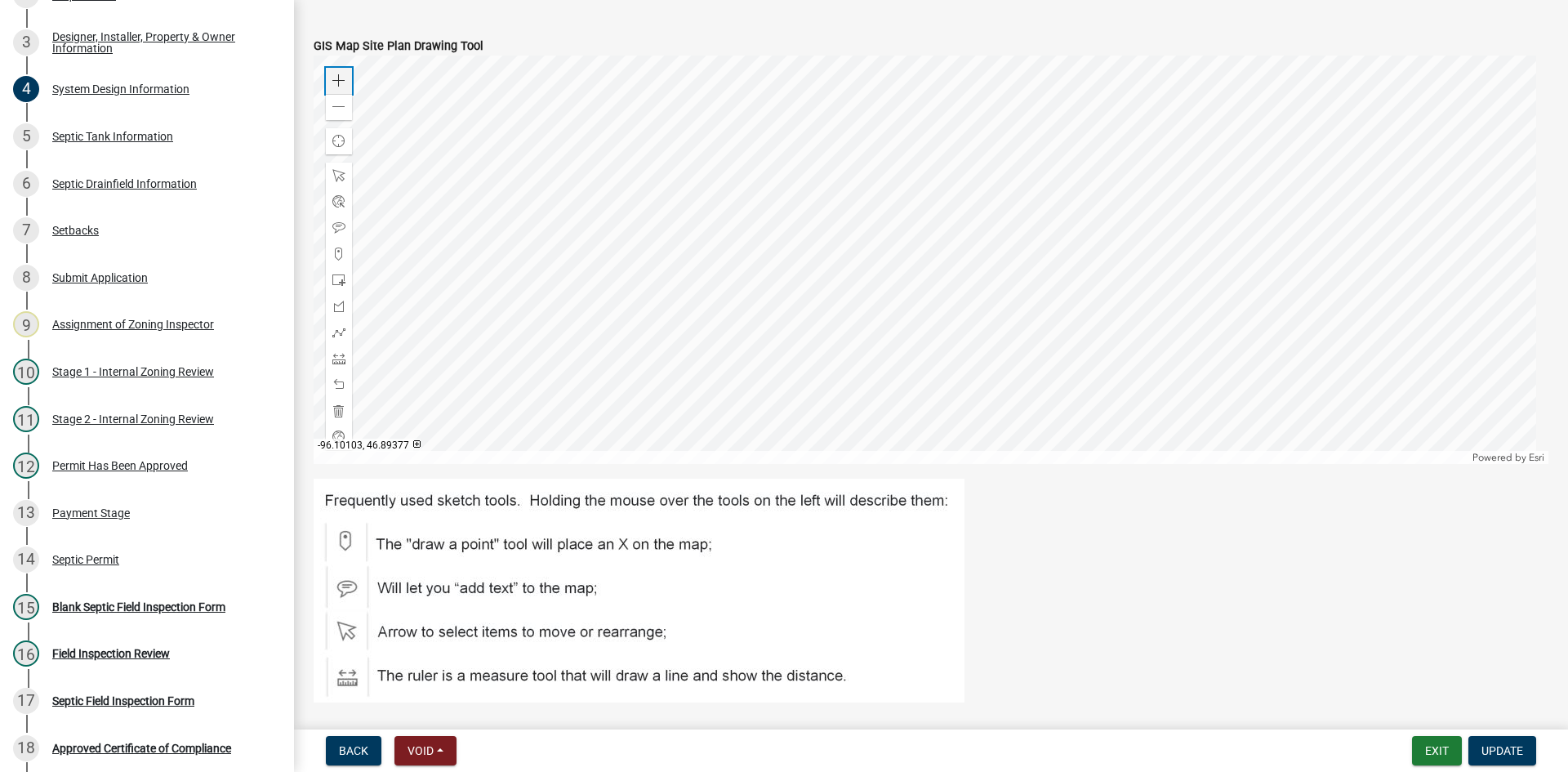
click at [338, 76] on span at bounding box center [338, 81] width 13 height 13
click at [1111, 305] on div at bounding box center [930, 260] width 1235 height 408
click at [955, 302] on div at bounding box center [930, 260] width 1235 height 408
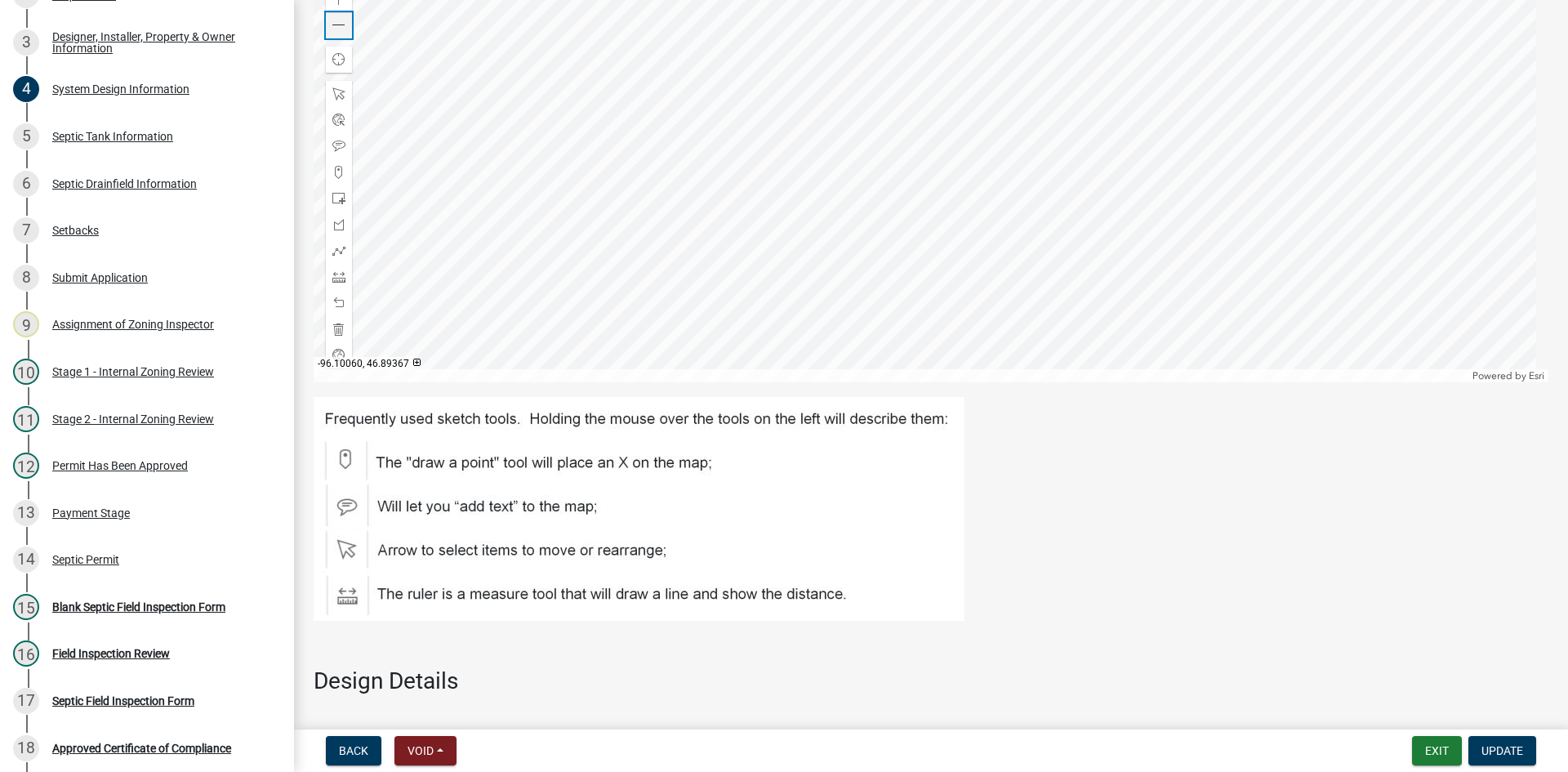
click at [340, 30] on span at bounding box center [338, 25] width 13 height 13
click at [790, 193] on div at bounding box center [930, 178] width 1235 height 408
click at [818, 270] on div at bounding box center [930, 178] width 1235 height 408
click at [845, 236] on div at bounding box center [930, 178] width 1235 height 408
click at [948, 315] on div at bounding box center [930, 178] width 1235 height 408
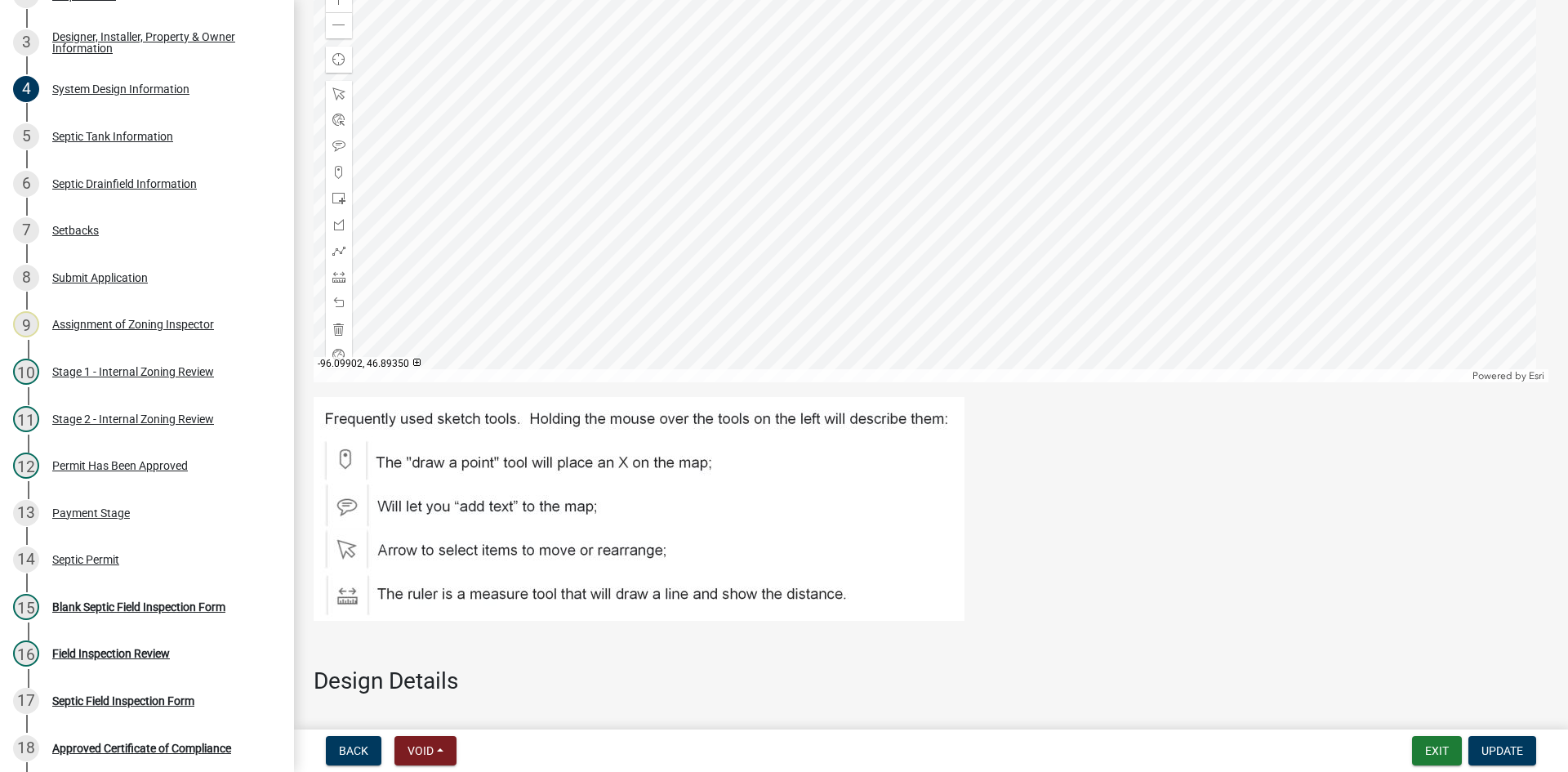
click at [1176, 214] on div at bounding box center [930, 178] width 1235 height 408
click at [775, 245] on div at bounding box center [930, 178] width 1235 height 408
click at [791, 237] on div at bounding box center [930, 178] width 1235 height 408
click at [743, 221] on div at bounding box center [930, 178] width 1235 height 408
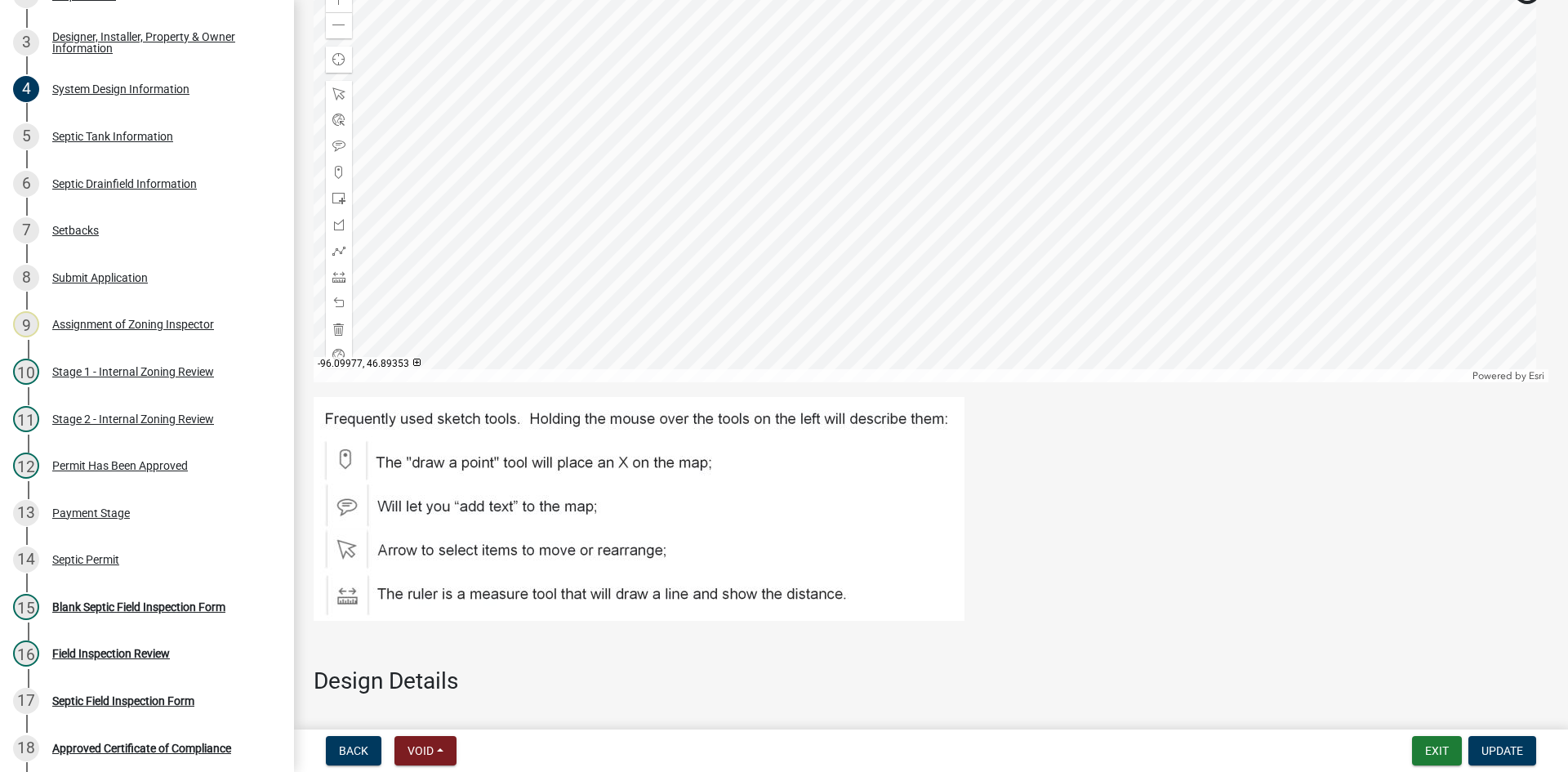
click at [939, 199] on div at bounding box center [930, 178] width 1235 height 408
click at [950, 222] on div at bounding box center [930, 178] width 1235 height 408
click at [1489, 755] on span "Update" at bounding box center [1502, 751] width 42 height 13
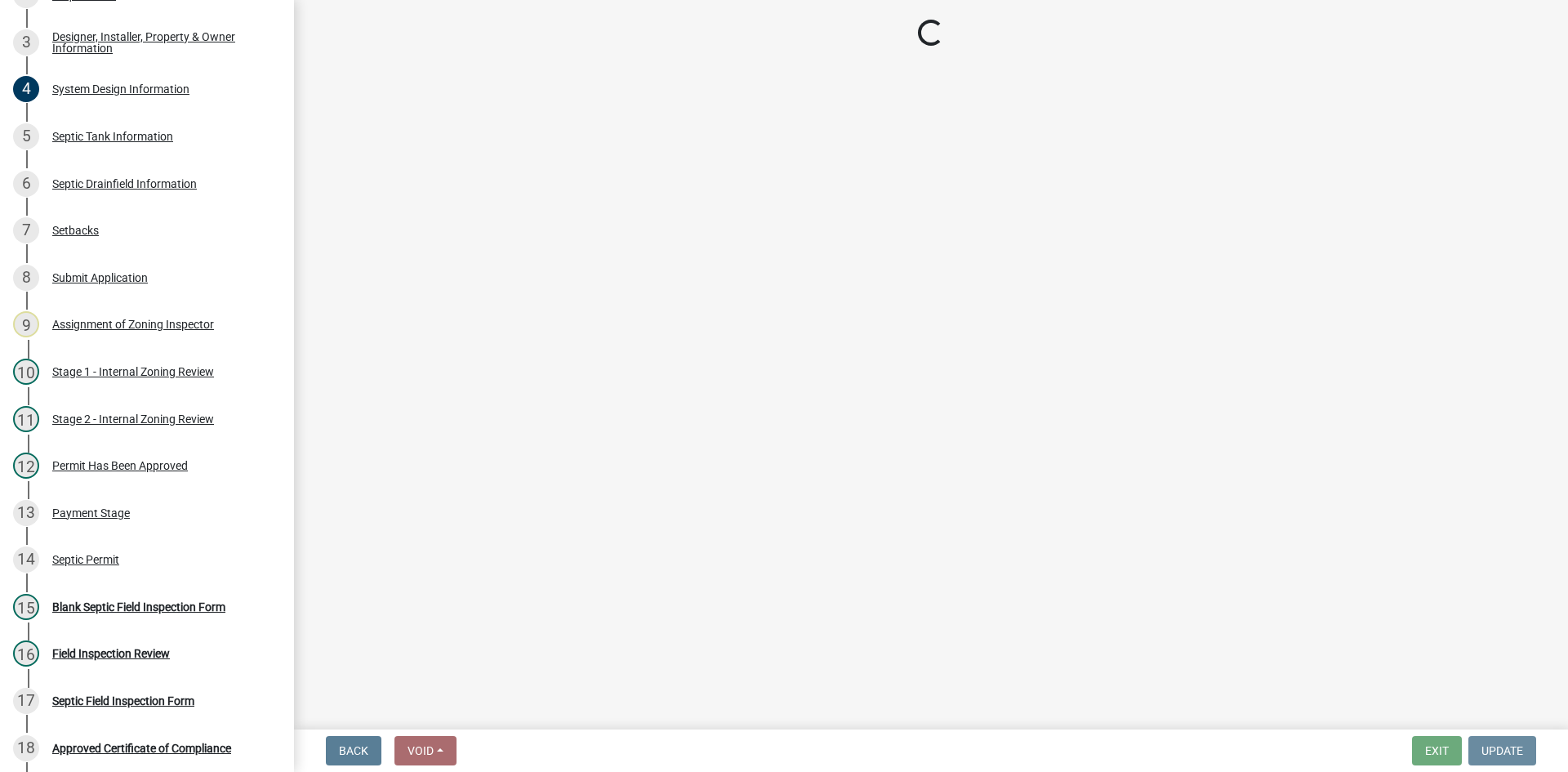
scroll to position [0, 0]
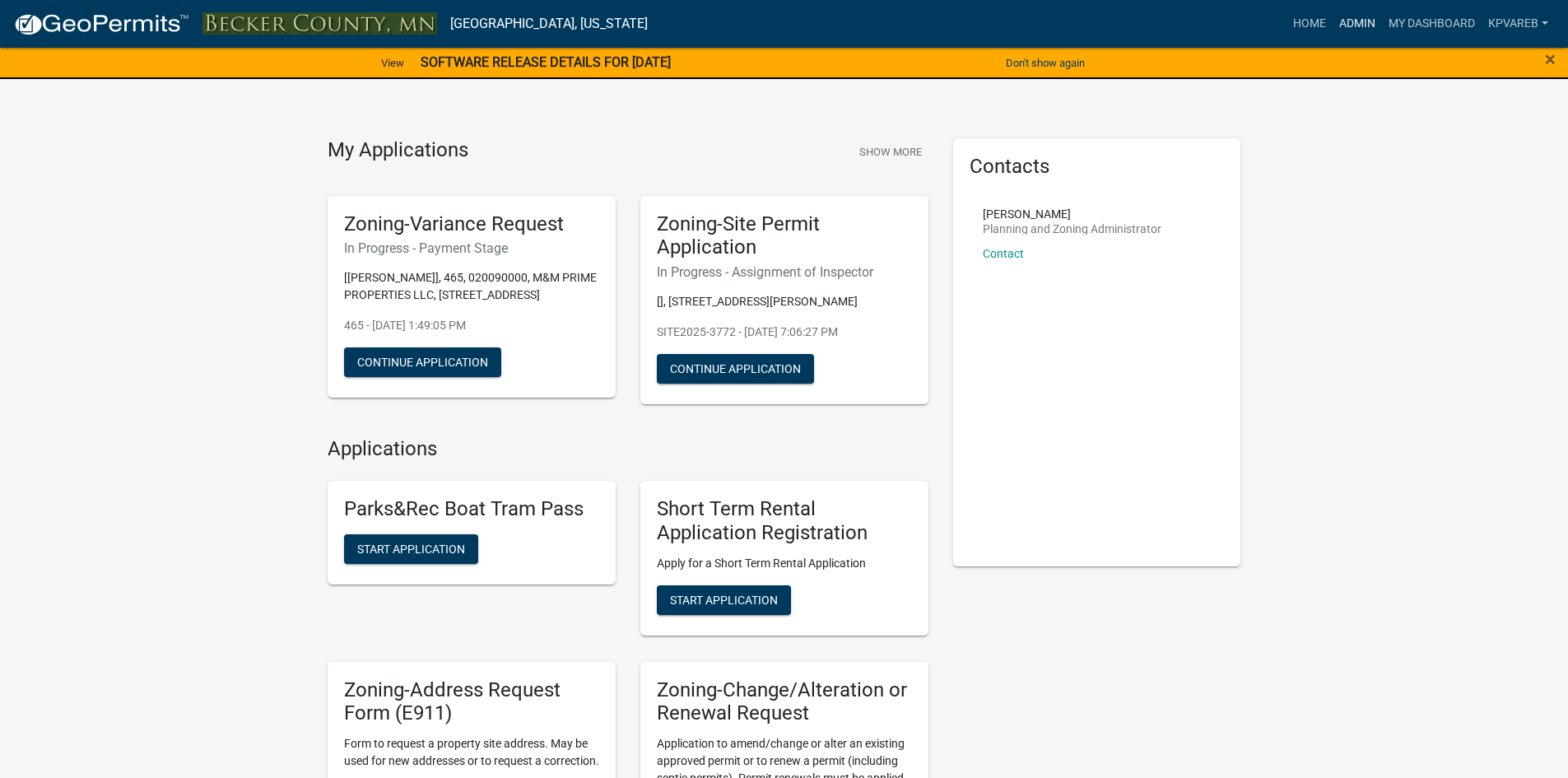
click at [1360, 20] on link "Admin" at bounding box center [1357, 23] width 50 height 32
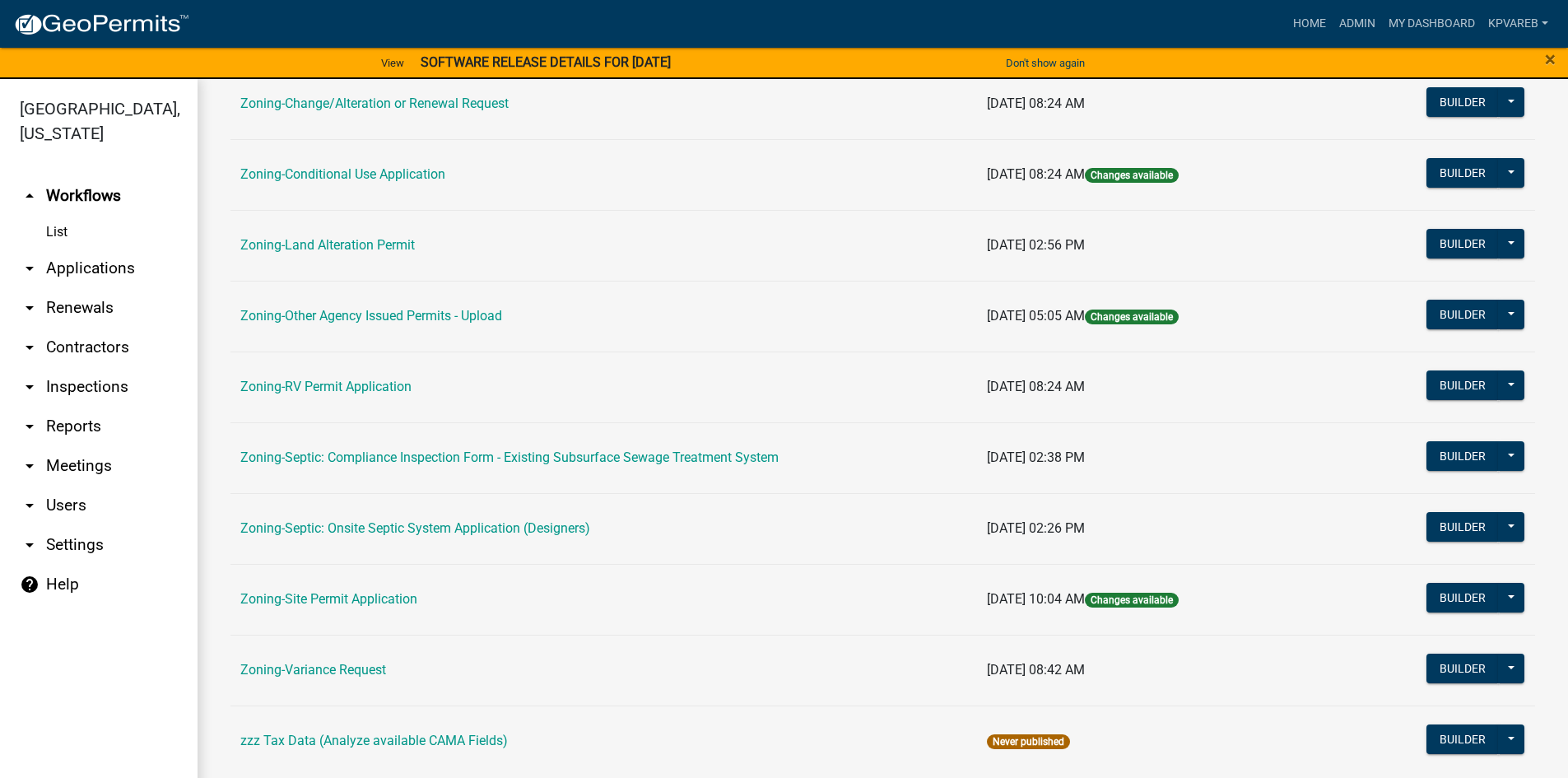
scroll to position [485, 0]
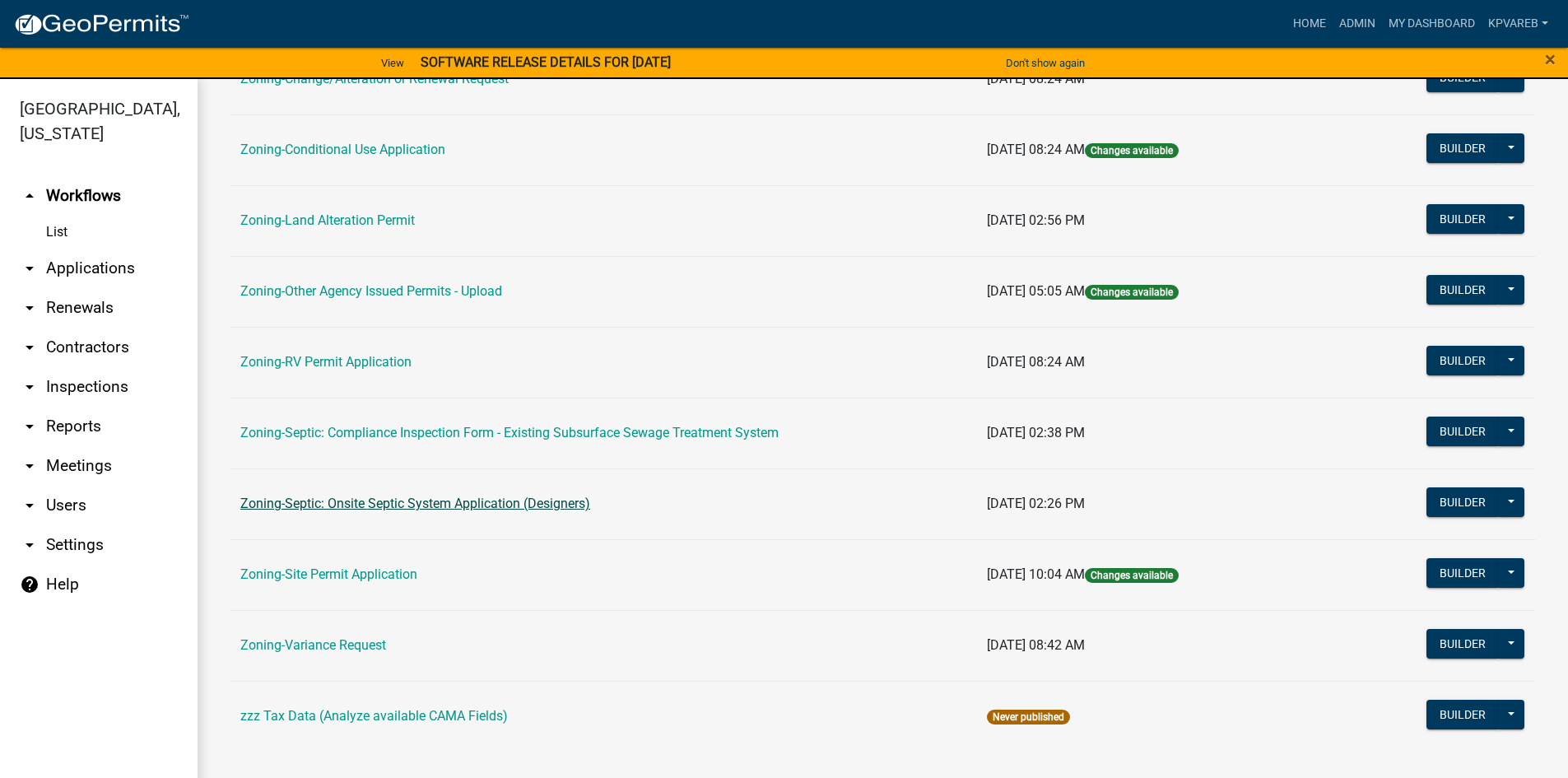
click at [476, 504] on link "Zoning-Septic: Onsite Septic System Application (Designers)" at bounding box center [415, 503] width 350 height 15
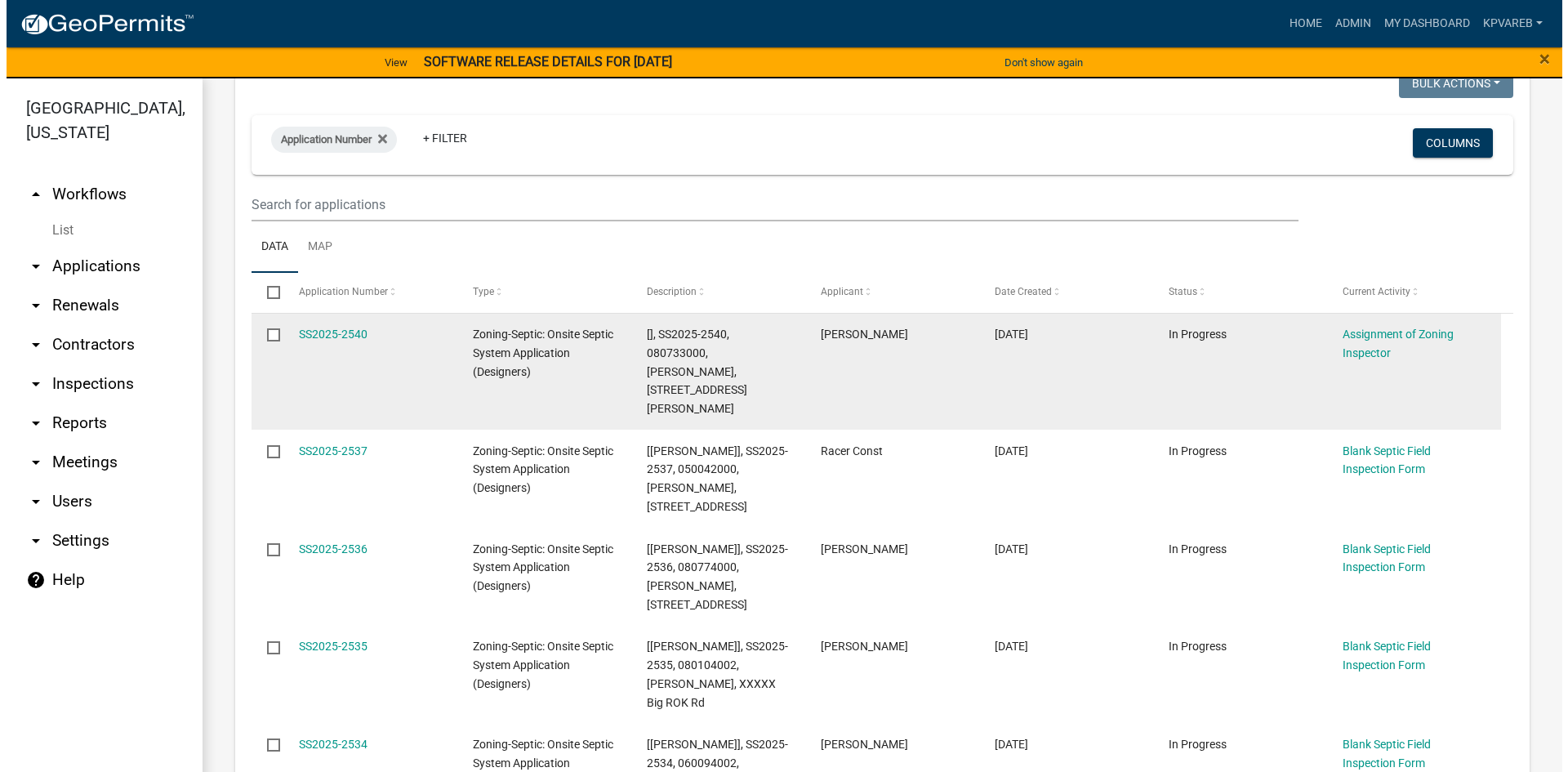
scroll to position [327, 0]
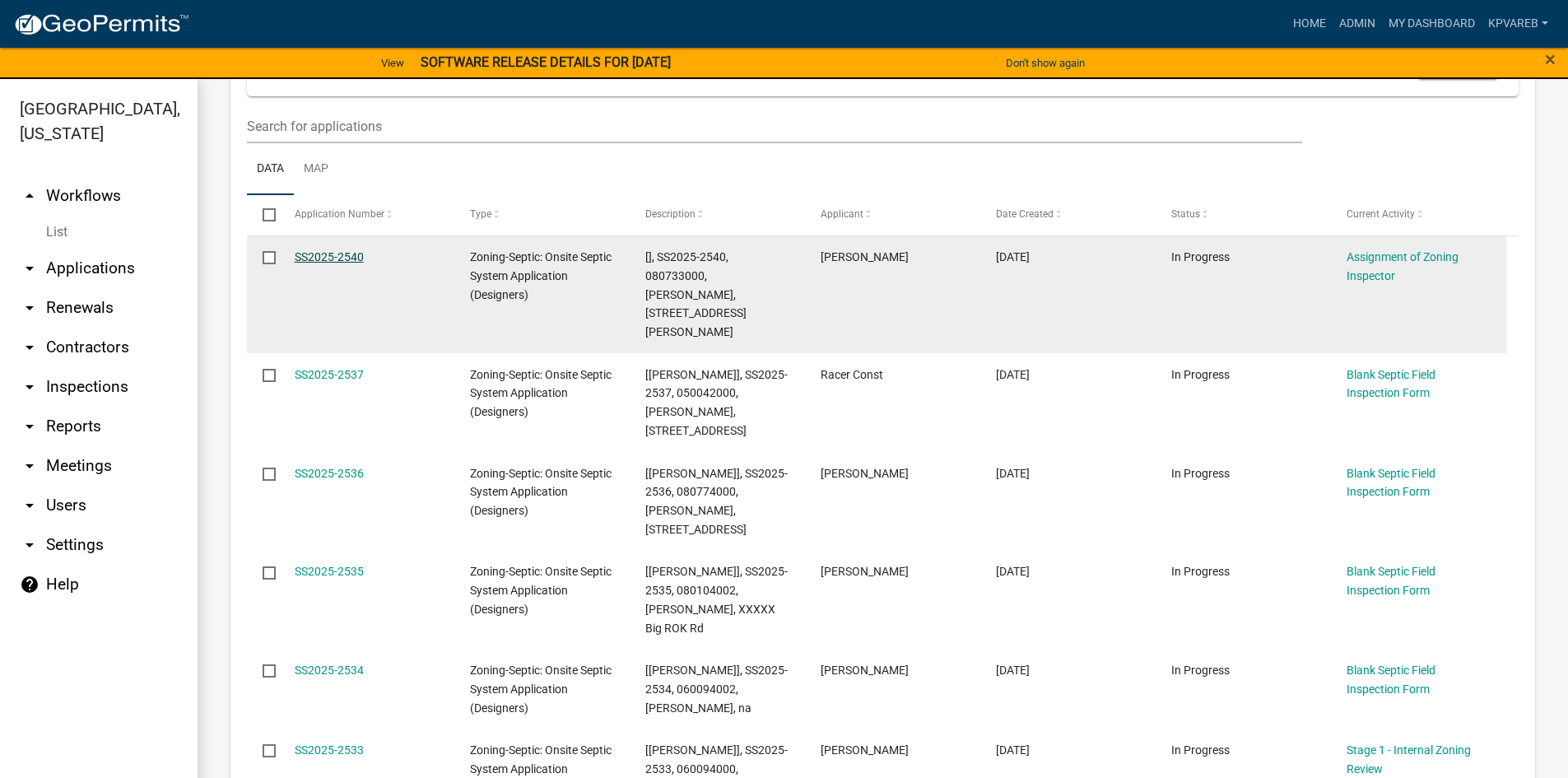
click at [347, 256] on link "SS2025-2540" at bounding box center [329, 256] width 70 height 14
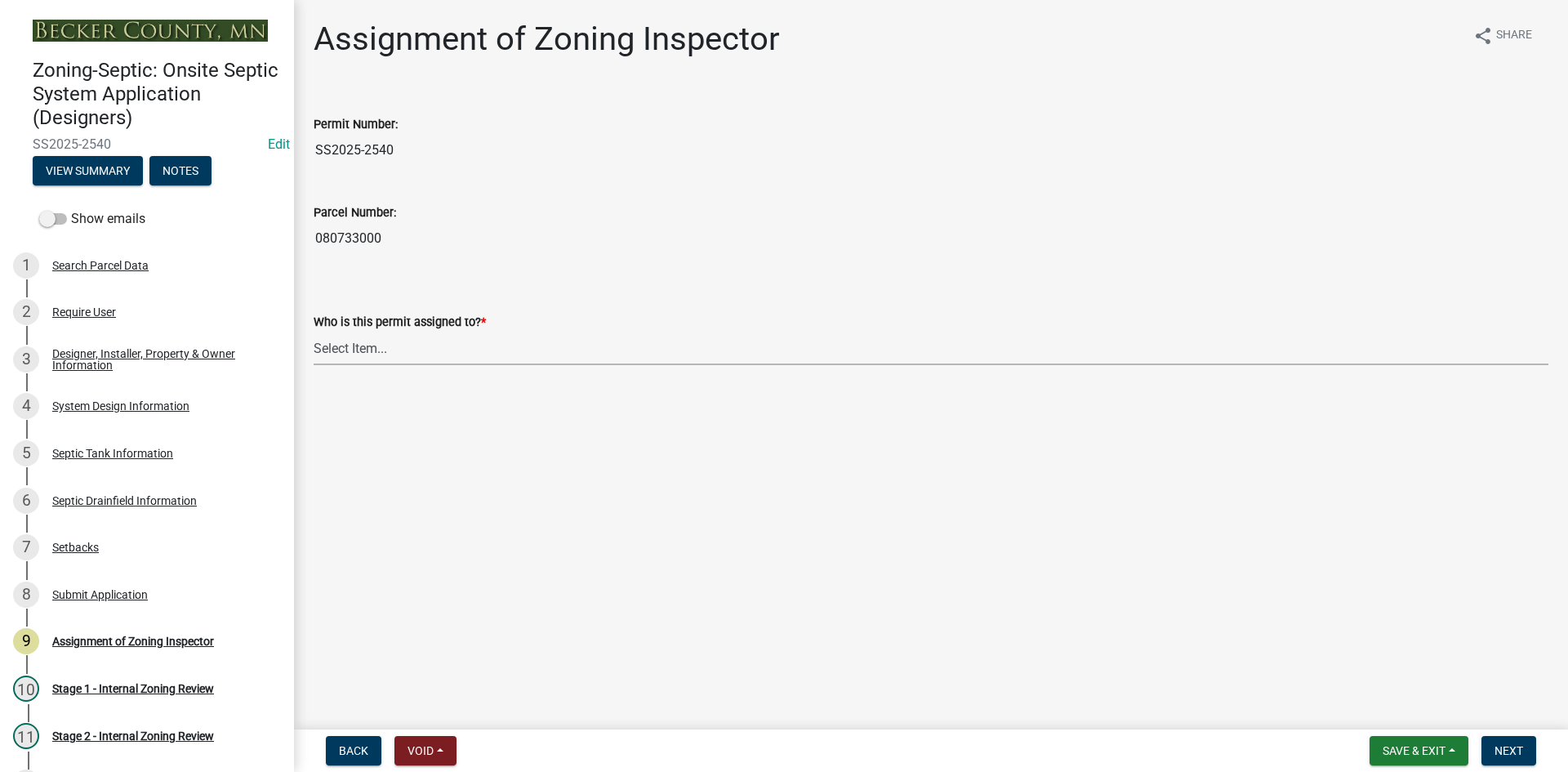
click at [344, 361] on select "Select Item... [PERSON_NAME] [PERSON_NAME] [PERSON_NAME] [PERSON_NAME] [PERSON_…" at bounding box center [930, 347] width 1235 height 33
click at [313, 331] on select "Select Item... [PERSON_NAME] [PERSON_NAME] [PERSON_NAME] [PERSON_NAME] [PERSON_…" at bounding box center [930, 347] width 1235 height 33
select select "7bfe52ba-73b7-4ac1-9bde-d3bb601555ca"
click at [1516, 756] on span "Next" at bounding box center [1509, 751] width 29 height 13
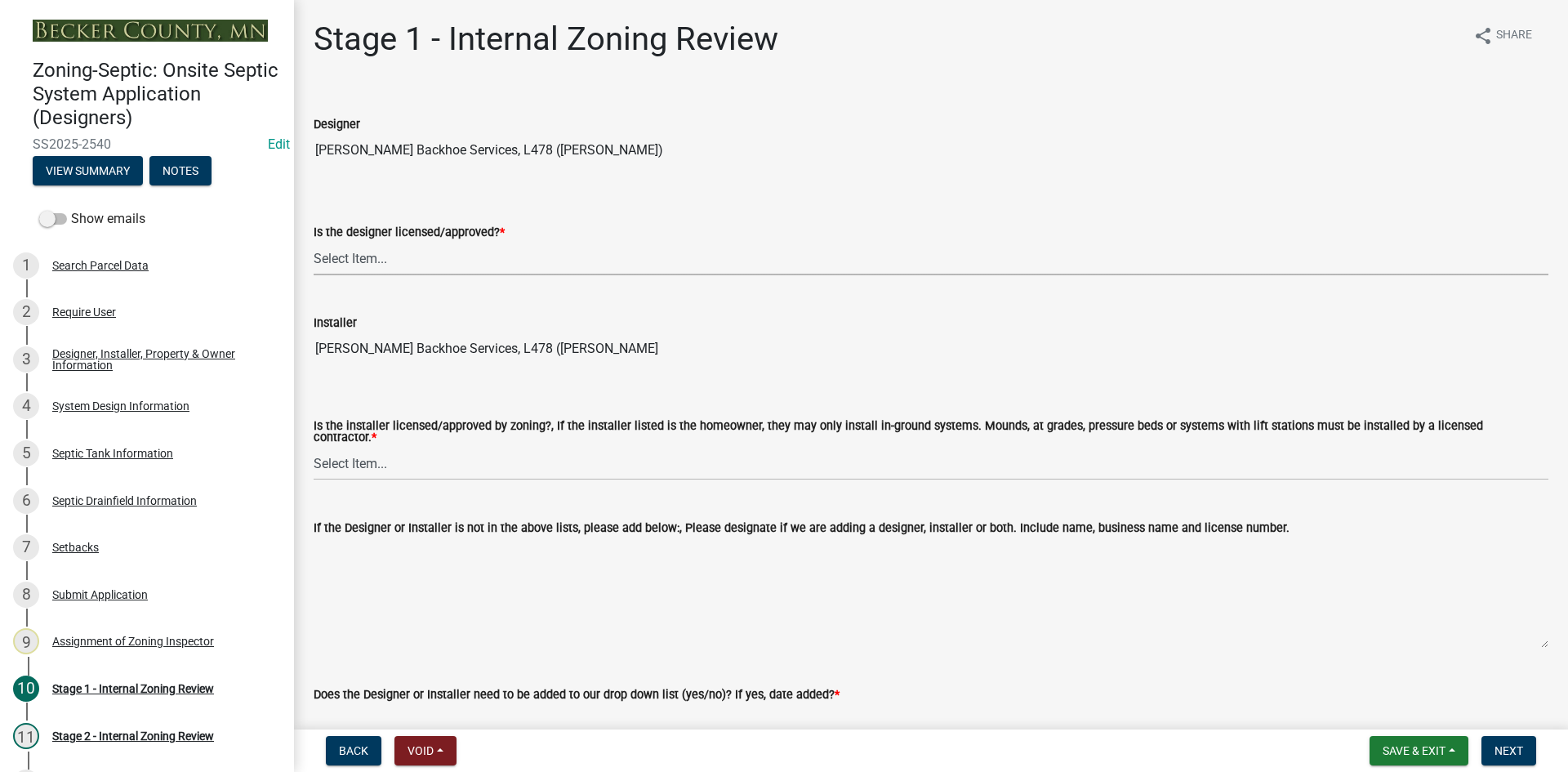
click at [336, 262] on select "Select Item... Yes No" at bounding box center [930, 258] width 1235 height 33
click at [313, 242] on select "Select Item... Yes No" at bounding box center [930, 258] width 1235 height 33
select select "49e49f1e-3b32-4342-8c2e-9cbd4919fe4d"
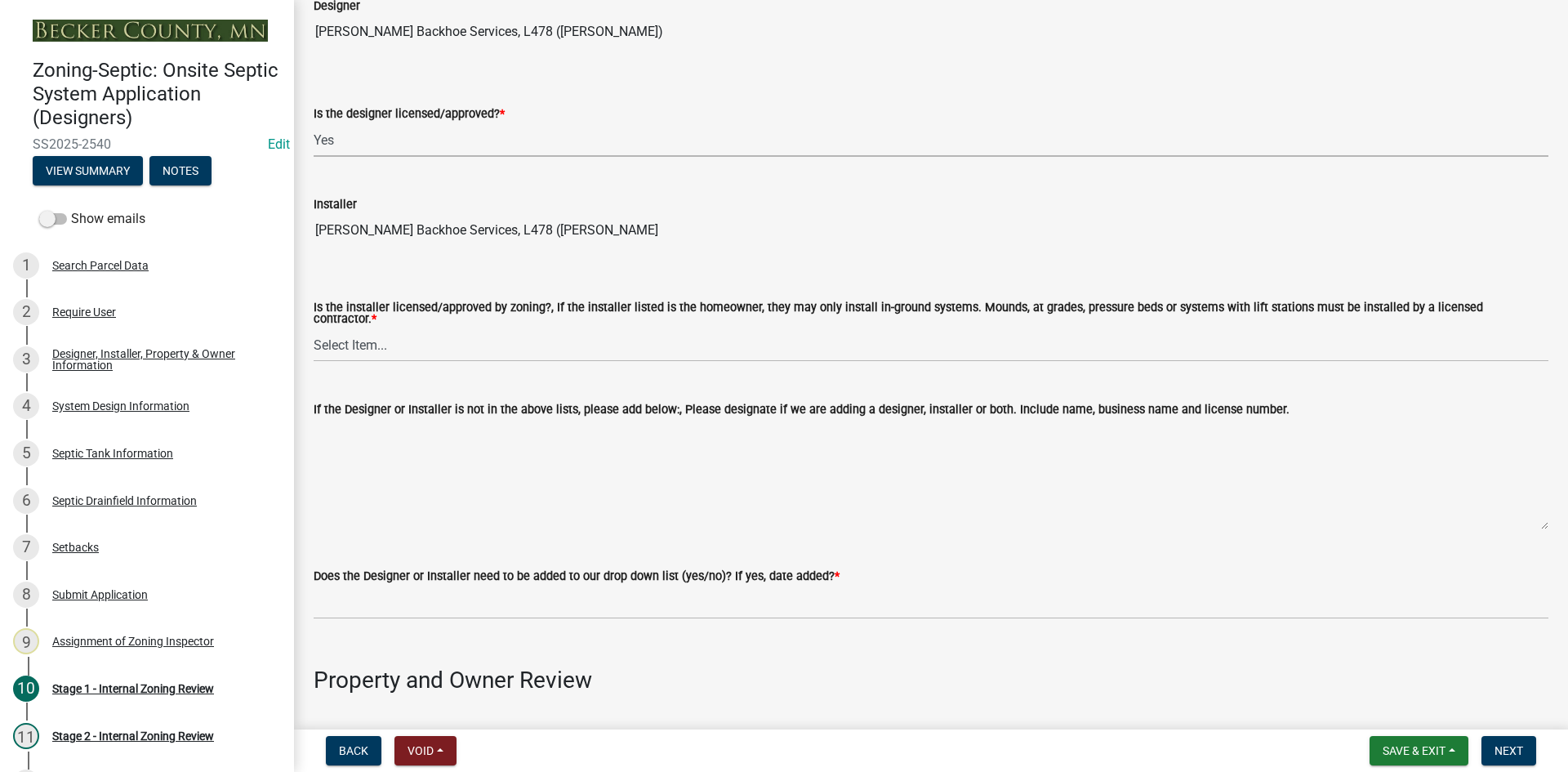
scroll to position [245, 0]
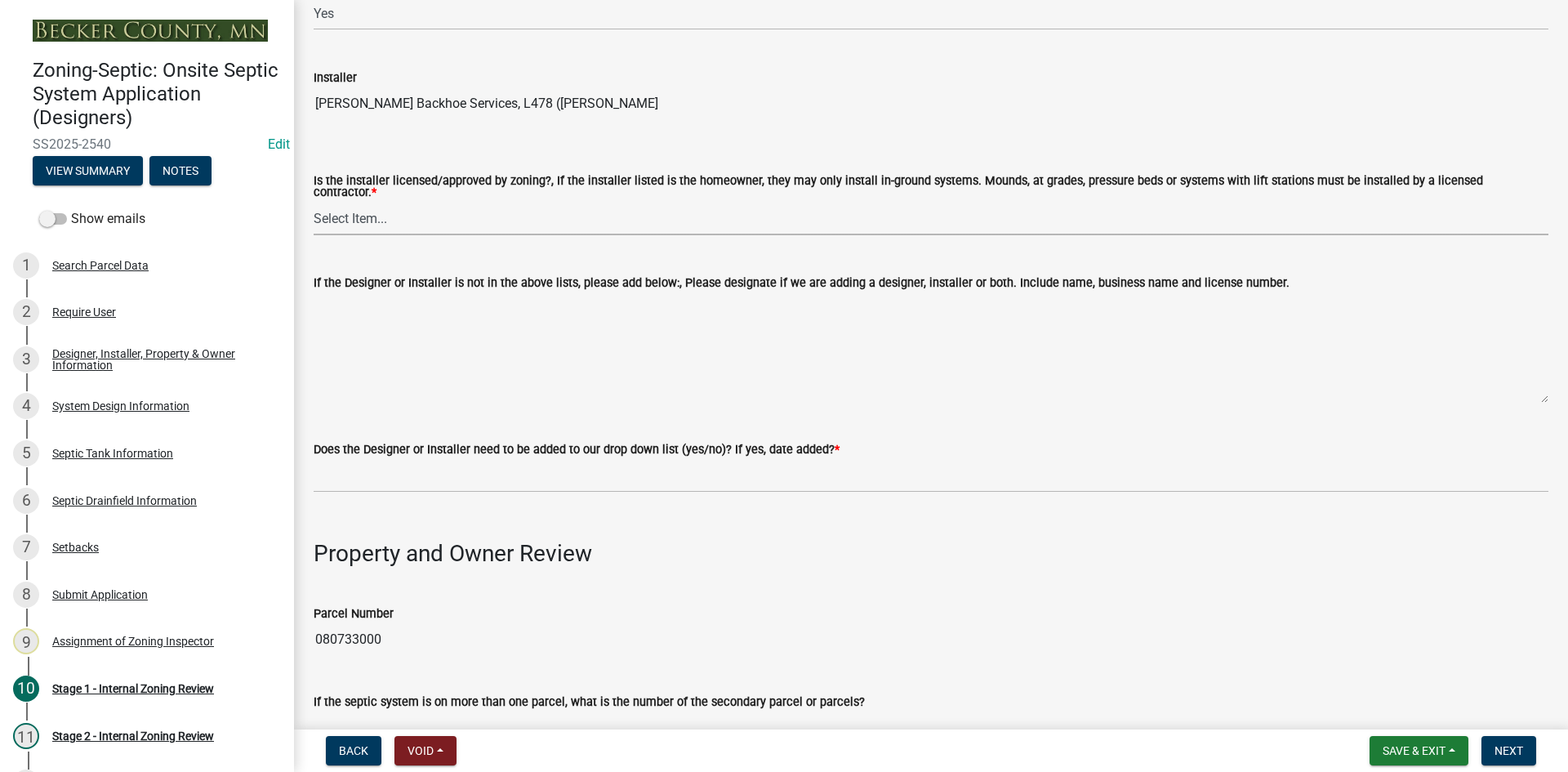
click at [376, 218] on select "Select Item... Yes No" at bounding box center [930, 218] width 1235 height 33
click at [313, 202] on select "Select Item... Yes No" at bounding box center [930, 218] width 1235 height 33
select select "ca07ae0a-7638-46ff-ada2-c67ca3524324"
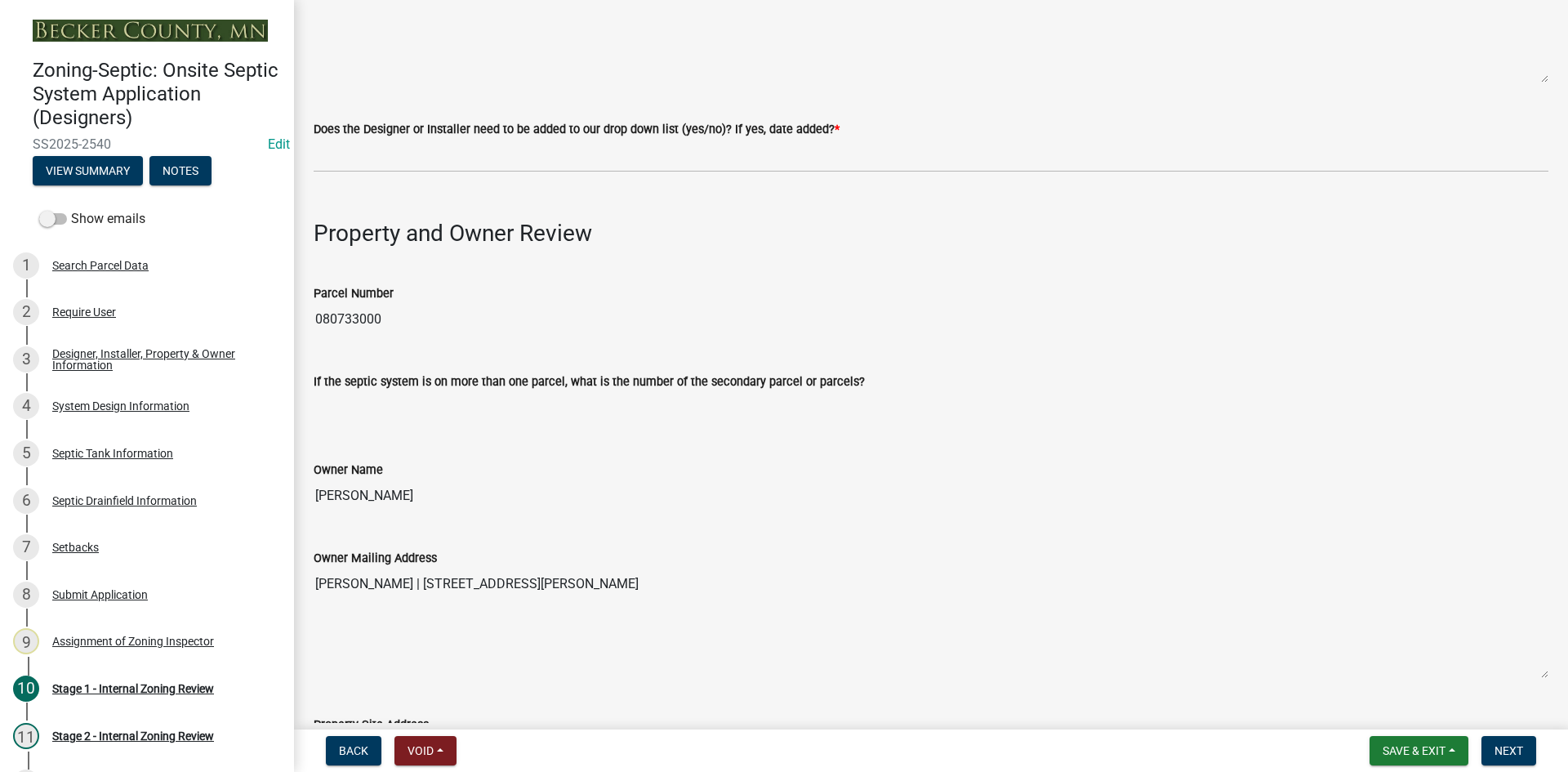
scroll to position [571, 0]
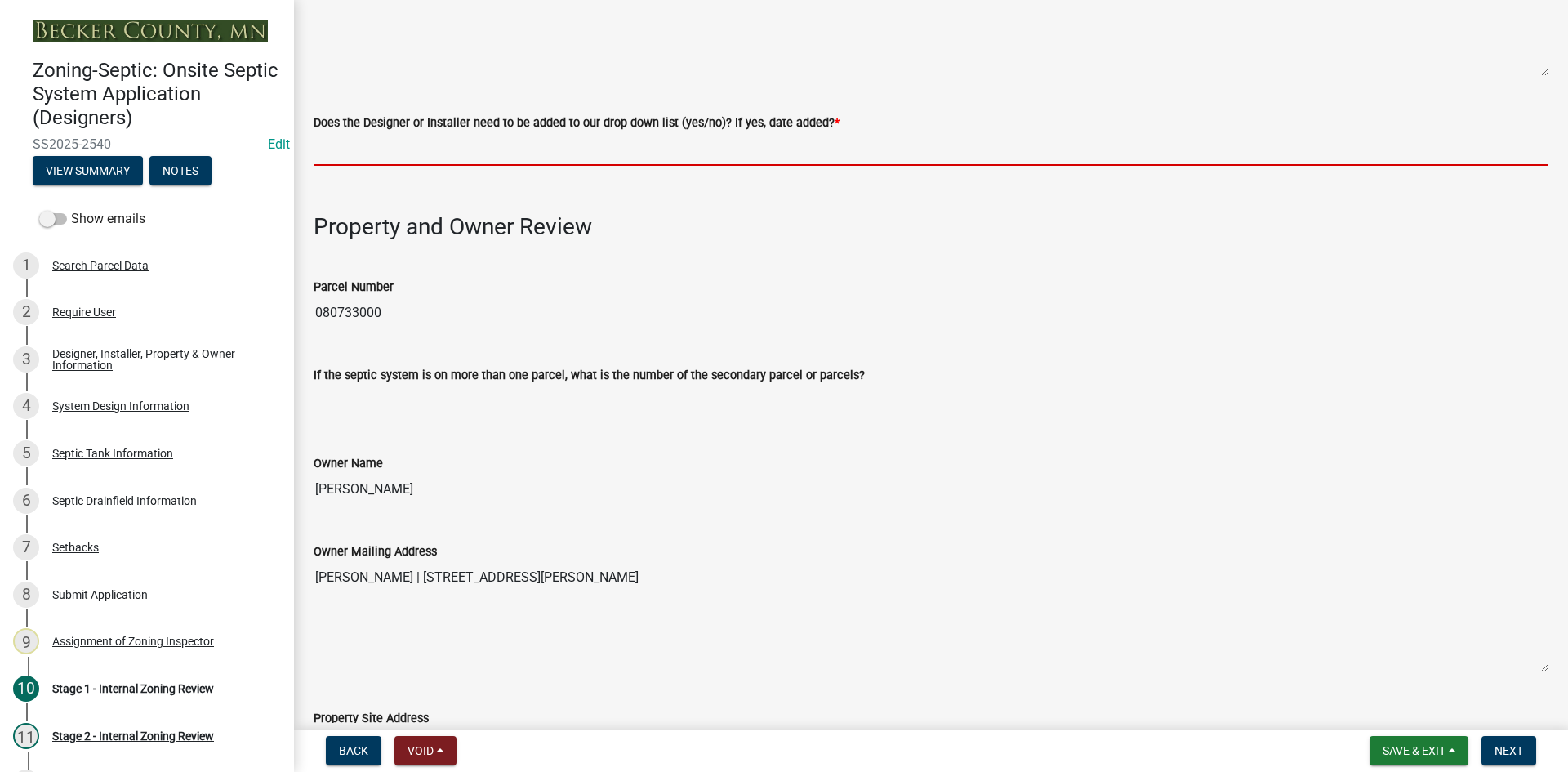
drag, startPoint x: 375, startPoint y: 150, endPoint x: 390, endPoint y: 165, distance: 21.2
click at [375, 150] on input "Does the Designer or Installer need to be added to our drop down list (yes/no)?…" at bounding box center [930, 149] width 1235 height 33
type input "NO"
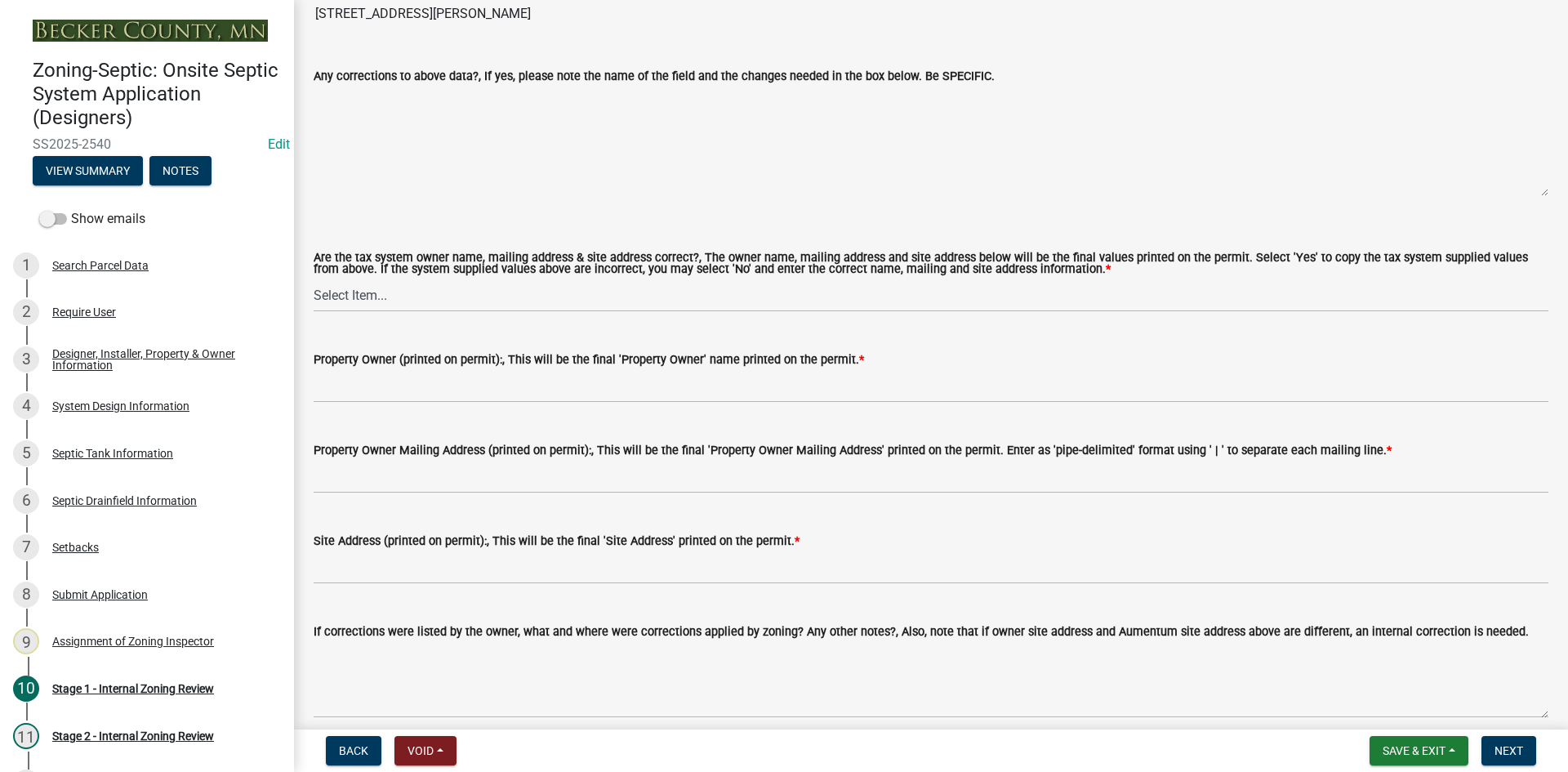
scroll to position [1307, 0]
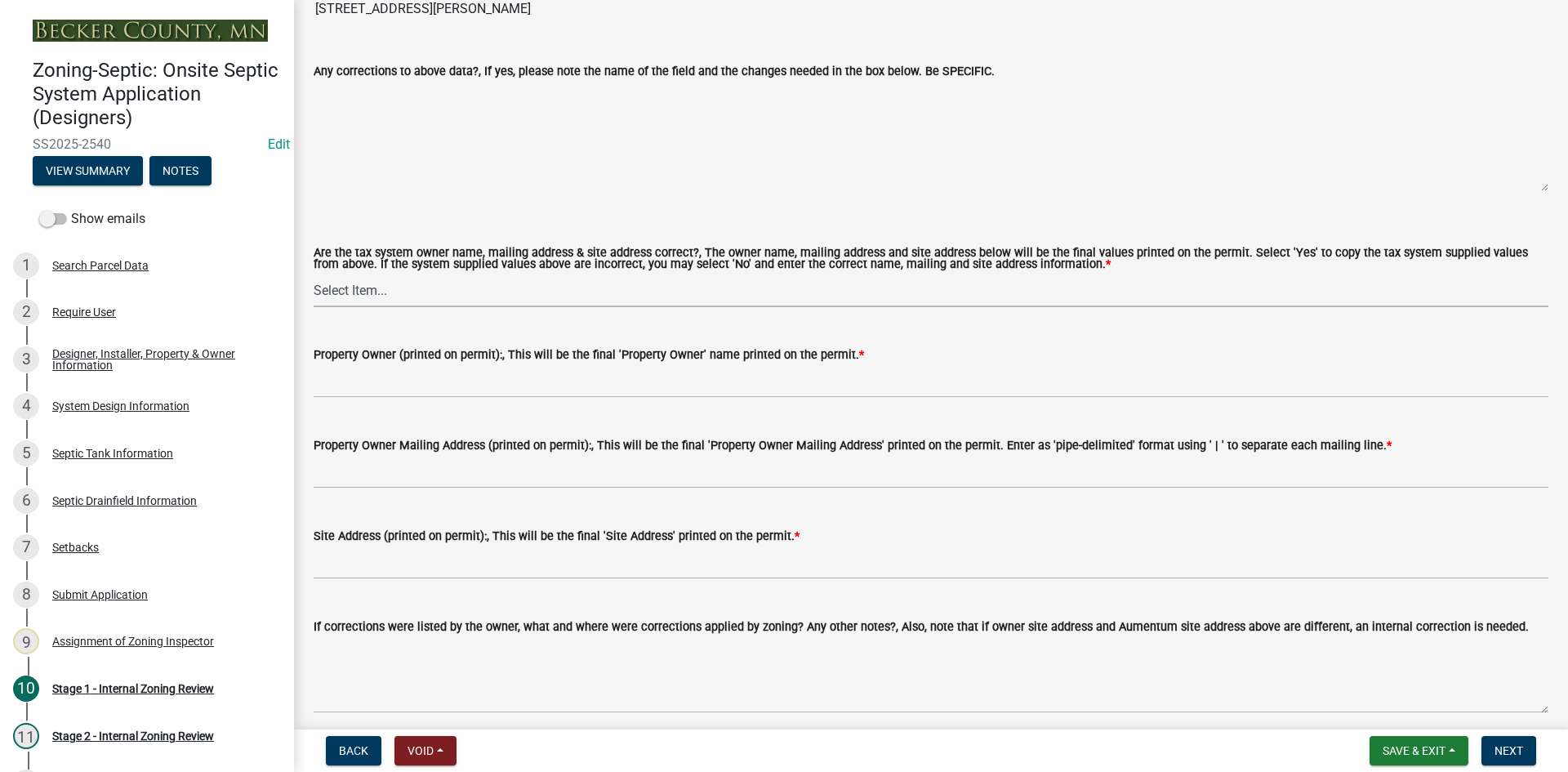
drag, startPoint x: 371, startPoint y: 280, endPoint x: 373, endPoint y: 291, distance: 11.2
click at [371, 280] on select "Select Item... Yes No" at bounding box center [930, 289] width 1235 height 33
click at [313, 273] on select "Select Item... Yes No" at bounding box center [930, 289] width 1235 height 33
select select "ec75a761-93b4-47c5-8535-fea253c32937"
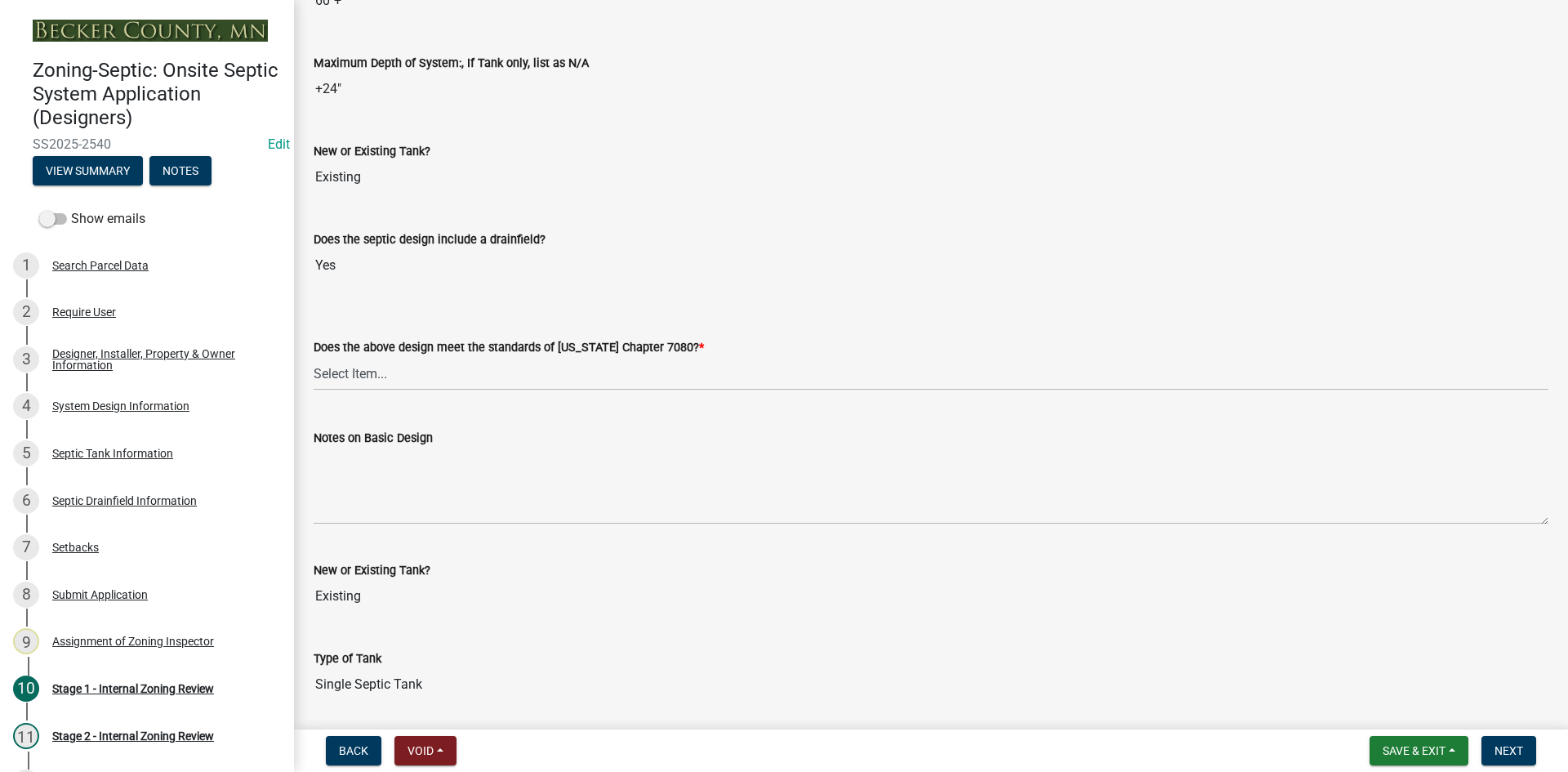
scroll to position [3371, 0]
click at [364, 370] on select "Select Item... Yes No" at bounding box center [930, 373] width 1235 height 33
click at [313, 356] on select "Select Item... Yes No" at bounding box center [930, 373] width 1235 height 33
select select "bcbb982e-a48c-4b4a-a83b-ed1363446a86"
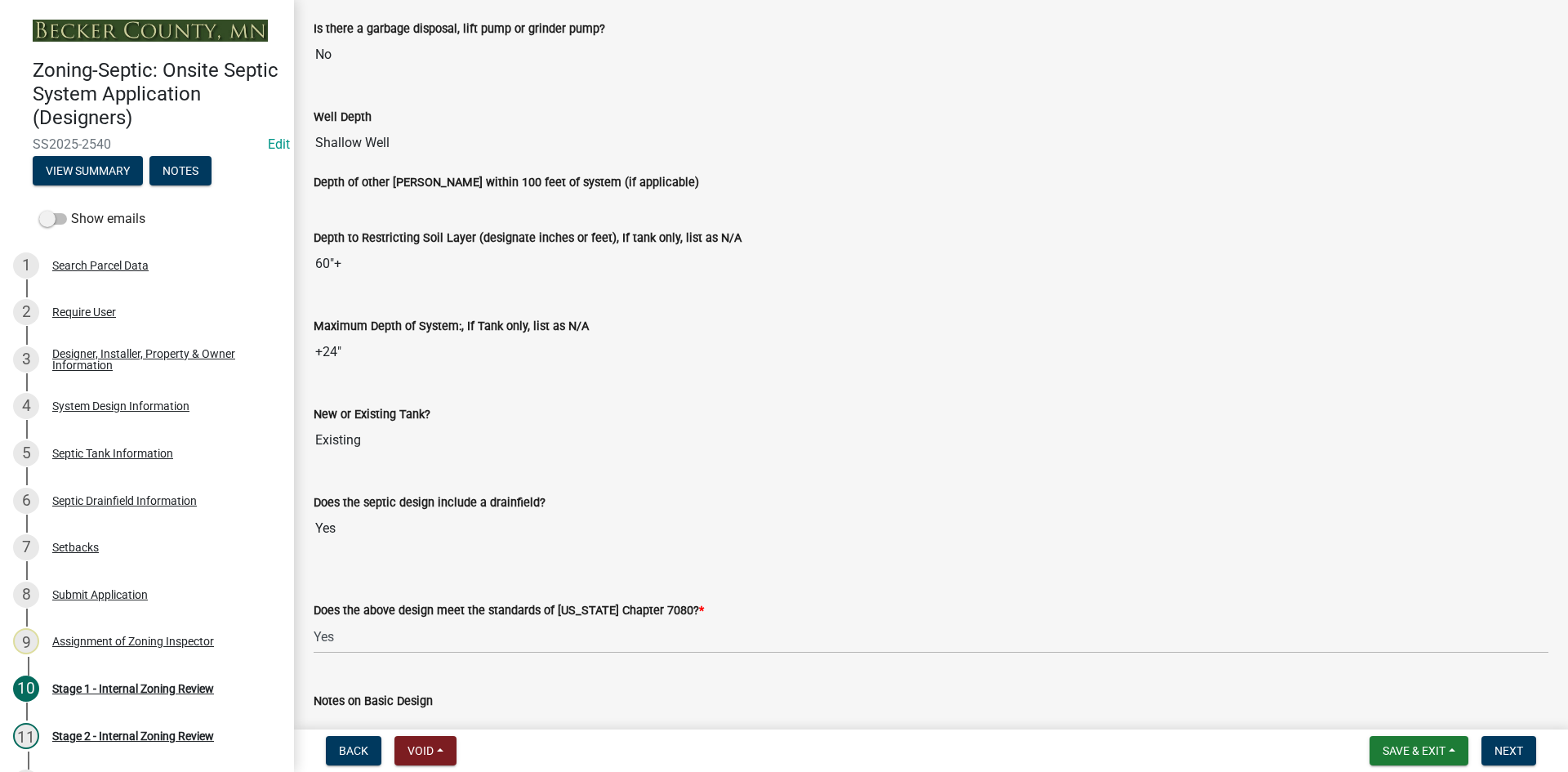
scroll to position [2963, 0]
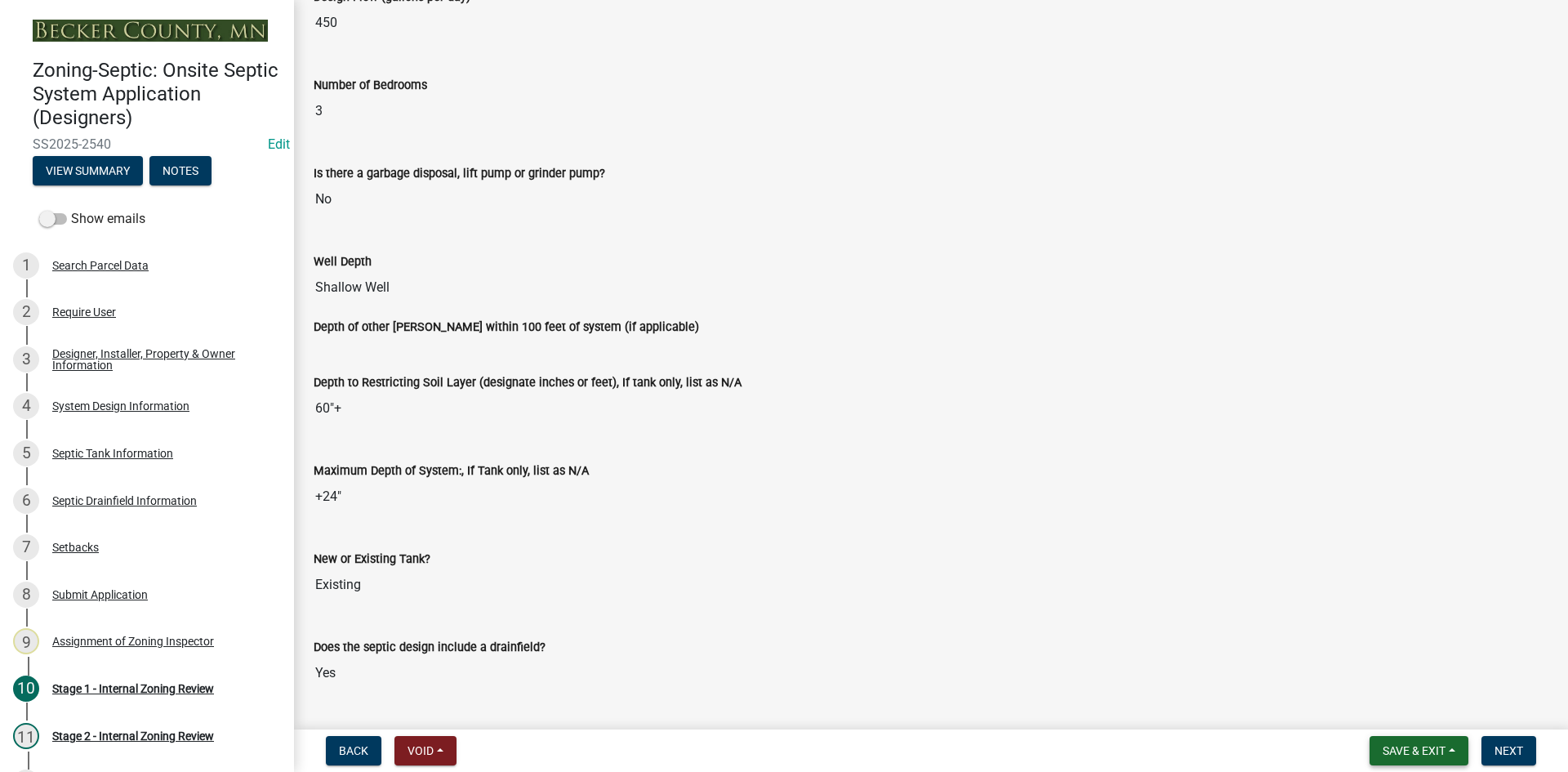
click at [1385, 741] on button "Save & Exit" at bounding box center [1418, 751] width 99 height 30
click at [1379, 673] on button "Save" at bounding box center [1403, 669] width 131 height 39
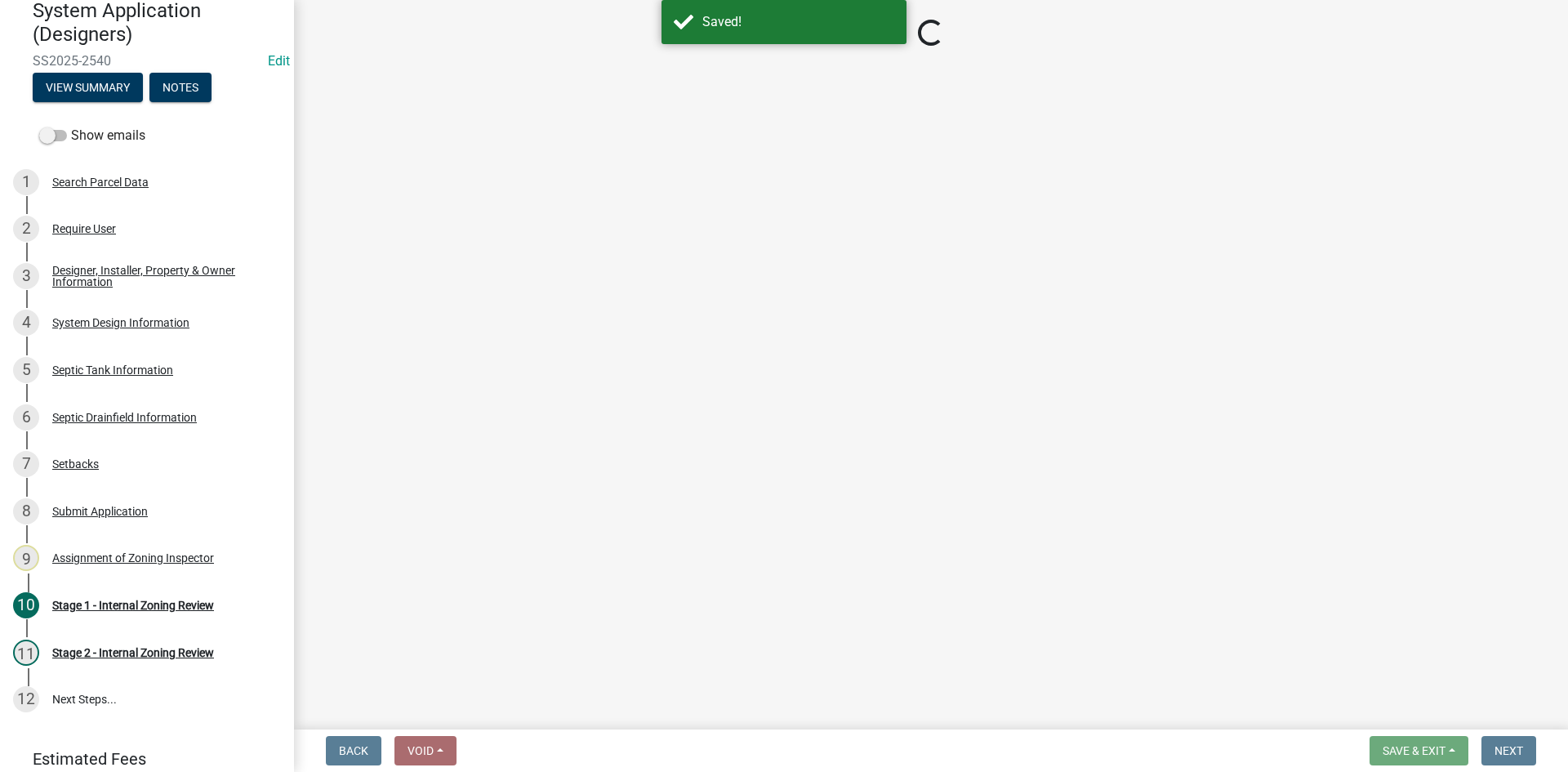
scroll to position [120, 0]
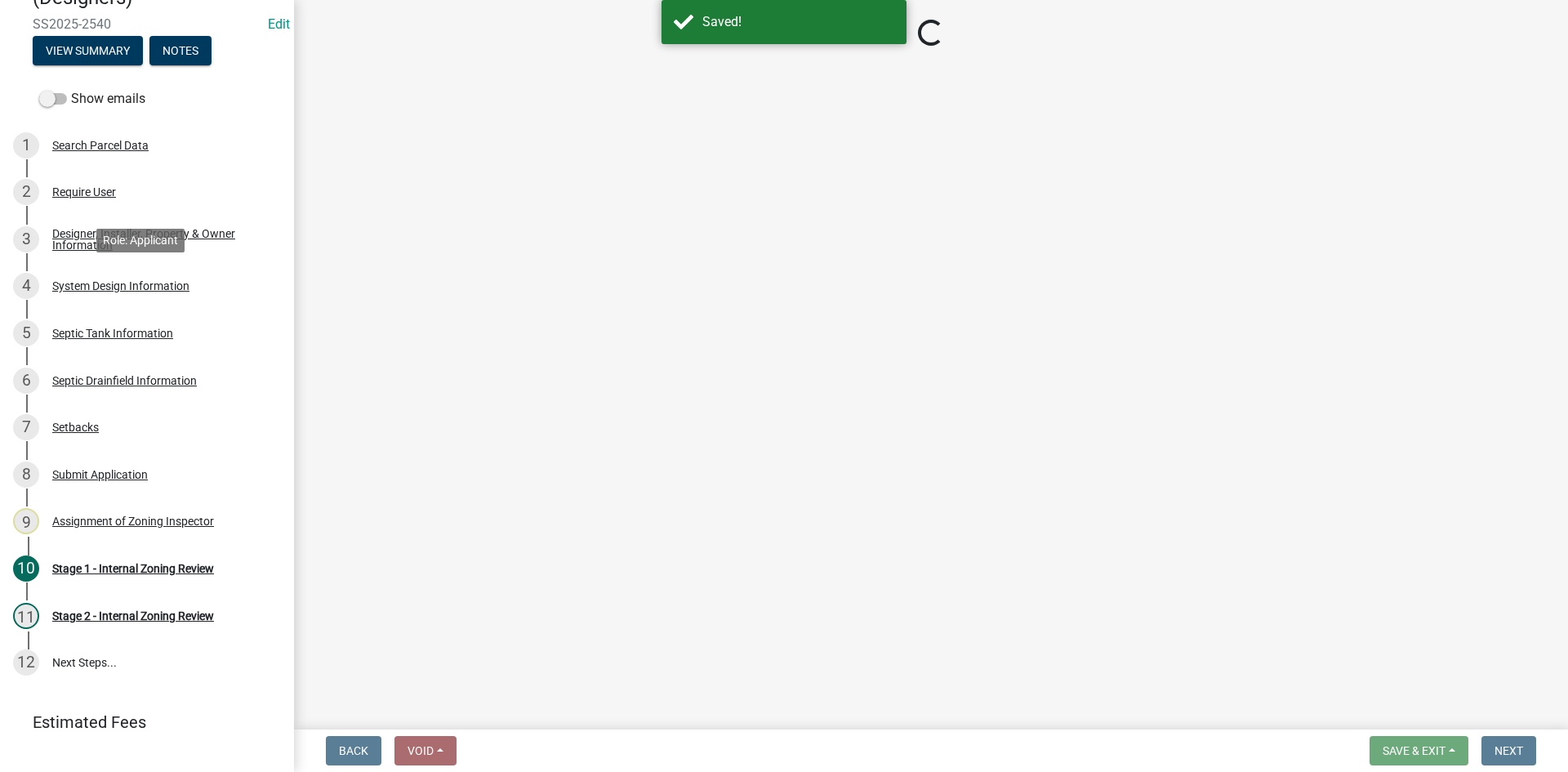
select select "49e49f1e-3b32-4342-8c2e-9cbd4919fe4d"
select select "ca07ae0a-7638-46ff-ada2-c67ca3524324"
select select "ec75a761-93b4-47c5-8535-fea253c32937"
select select "bcbb982e-a48c-4b4a-a83b-ed1363446a86"
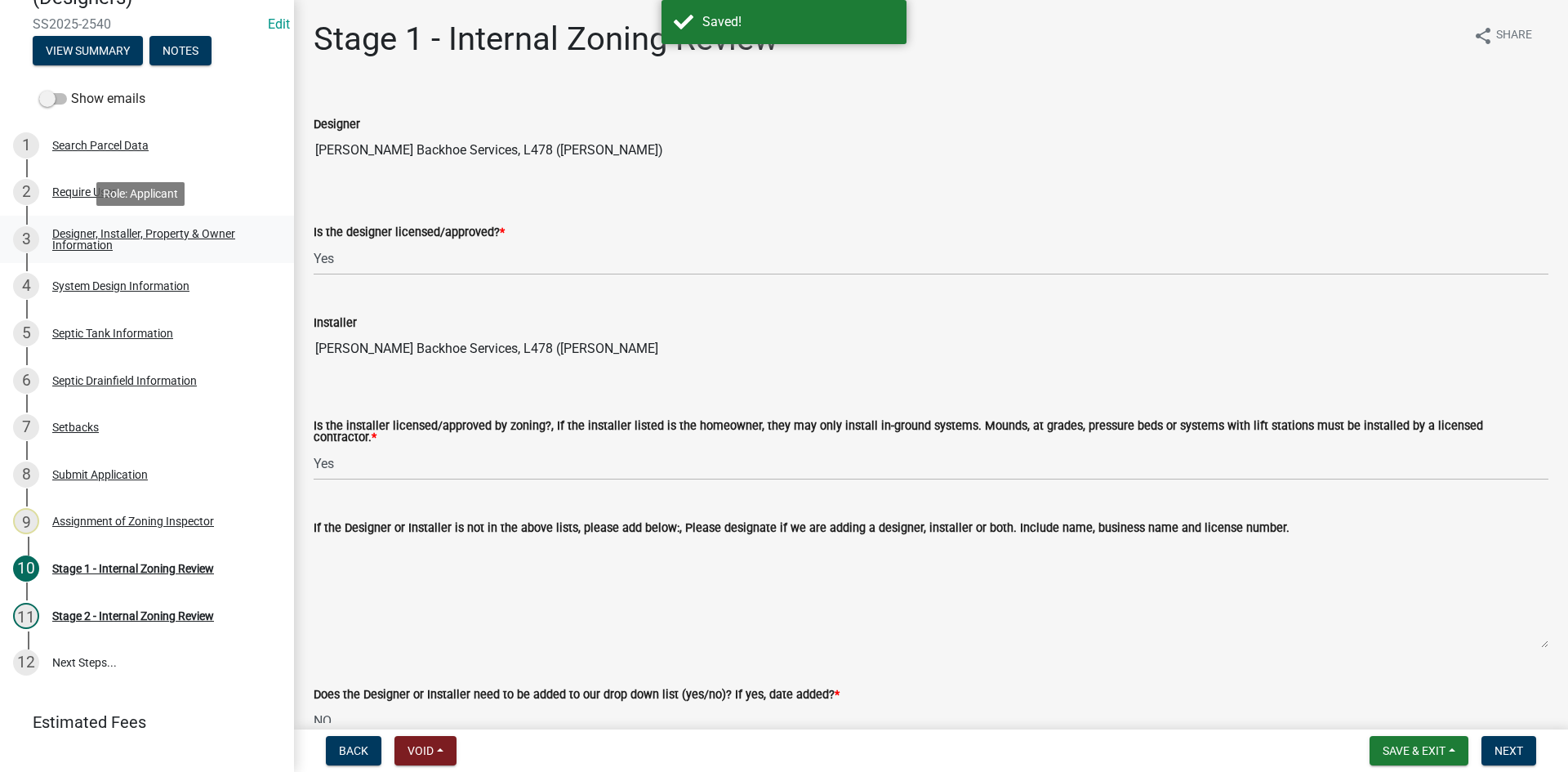
scroll to position [186, 0]
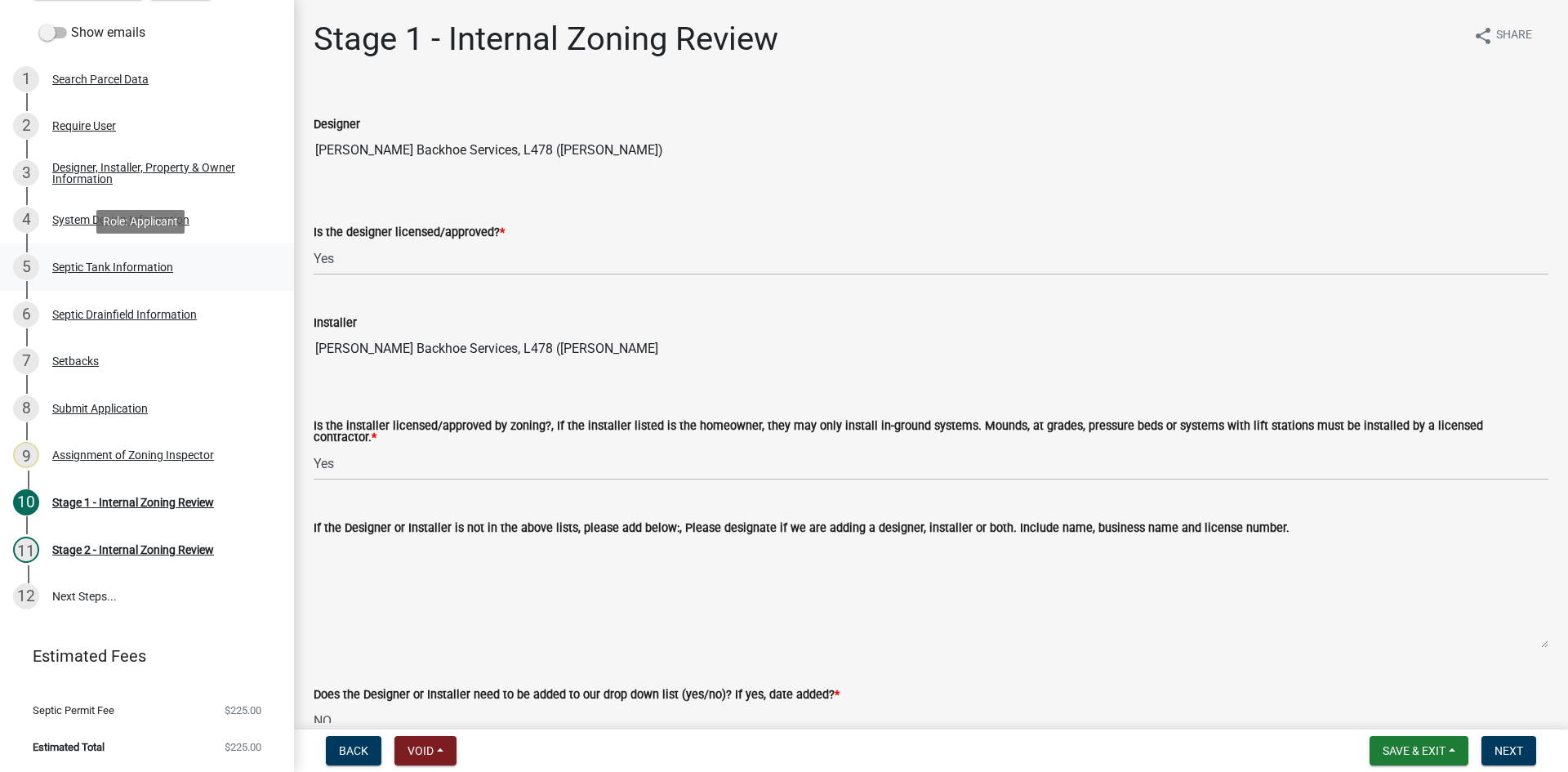
click at [124, 265] on div "Septic Tank Information" at bounding box center [112, 267] width 121 height 12
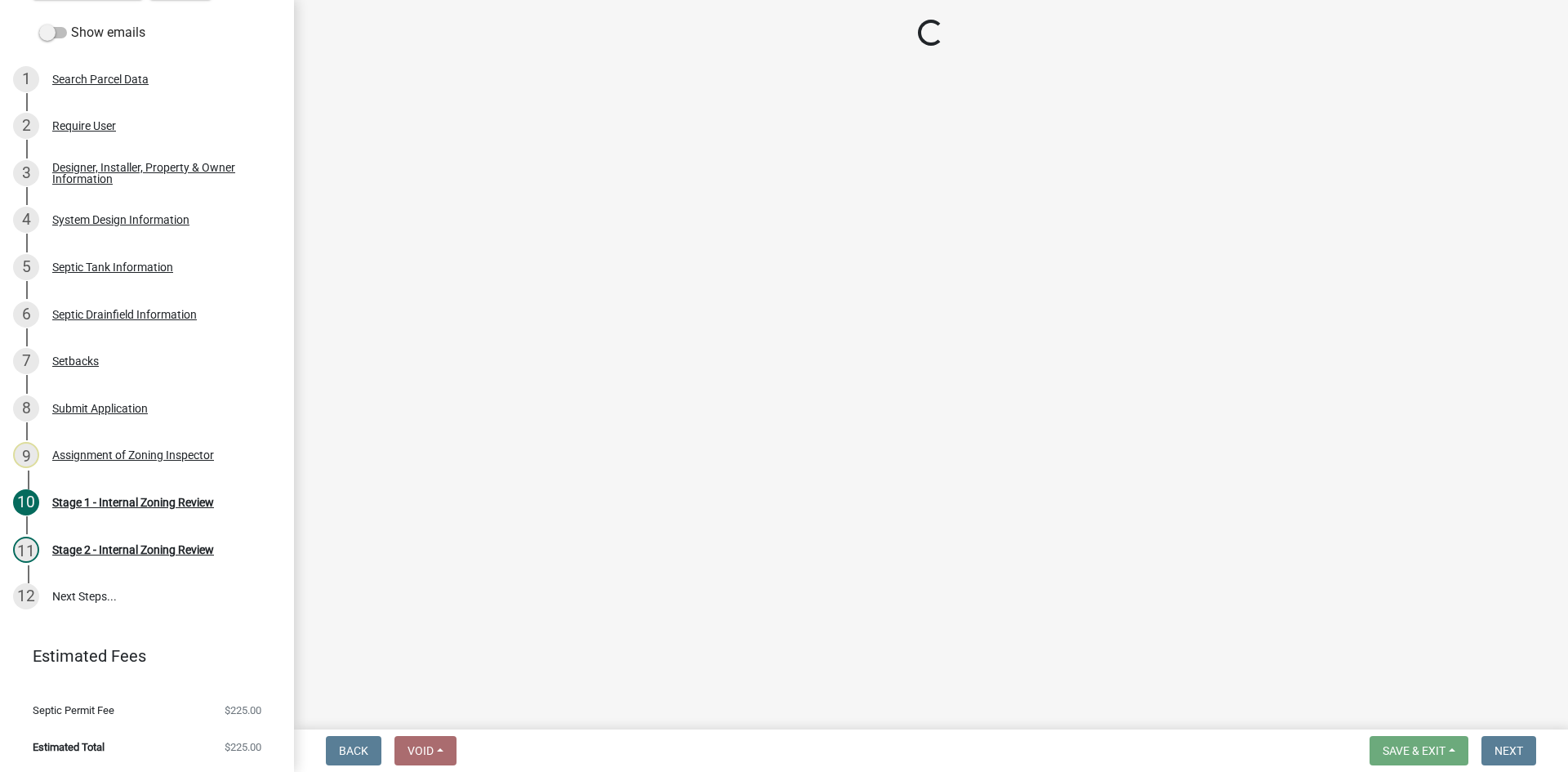
select select "e20c0fde-eb8f-4df0-bed0-a0cef743e9ae"
select select "755580e7-6a23-4f31-b987-1fba436fc27e"
select select "52556460-45fa-4026-a6c2-c70bb0823cb5"
select select "c84d9e4c-2287-4d2e-9ef7-9874a7456ee3"
select select "7b57e397-6881-49c8-9b87-e40bdbeb8239"
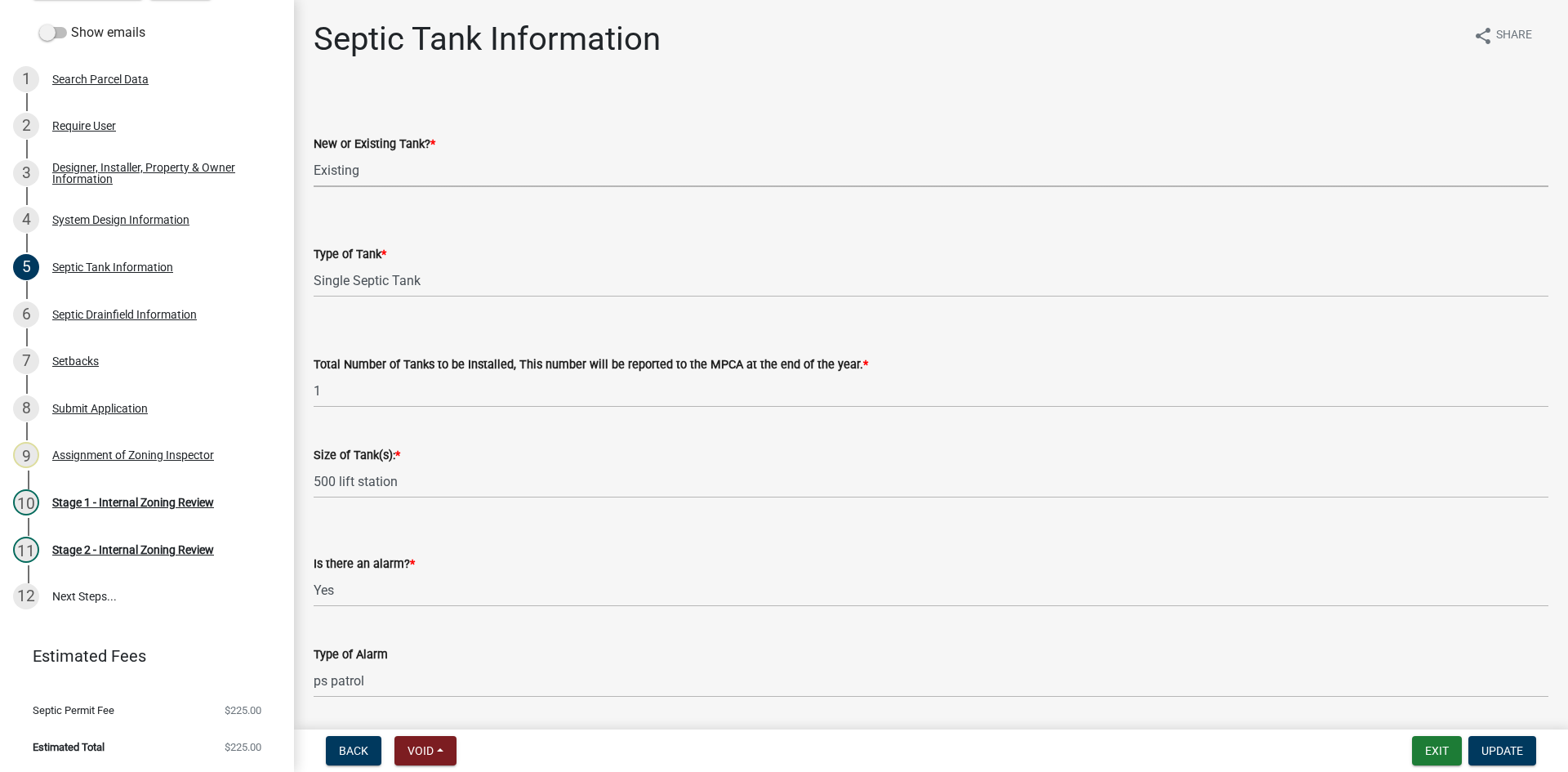
click at [378, 180] on select "Select Item... New Existing Both -New and Existing Tank" at bounding box center [930, 169] width 1235 height 33
click at [313, 153] on select "Select Item... New Existing Both -New and Existing Tank" at bounding box center [930, 169] width 1235 height 33
select select "b6276d4c-1088-425f-af8c-5b40f8c7306e"
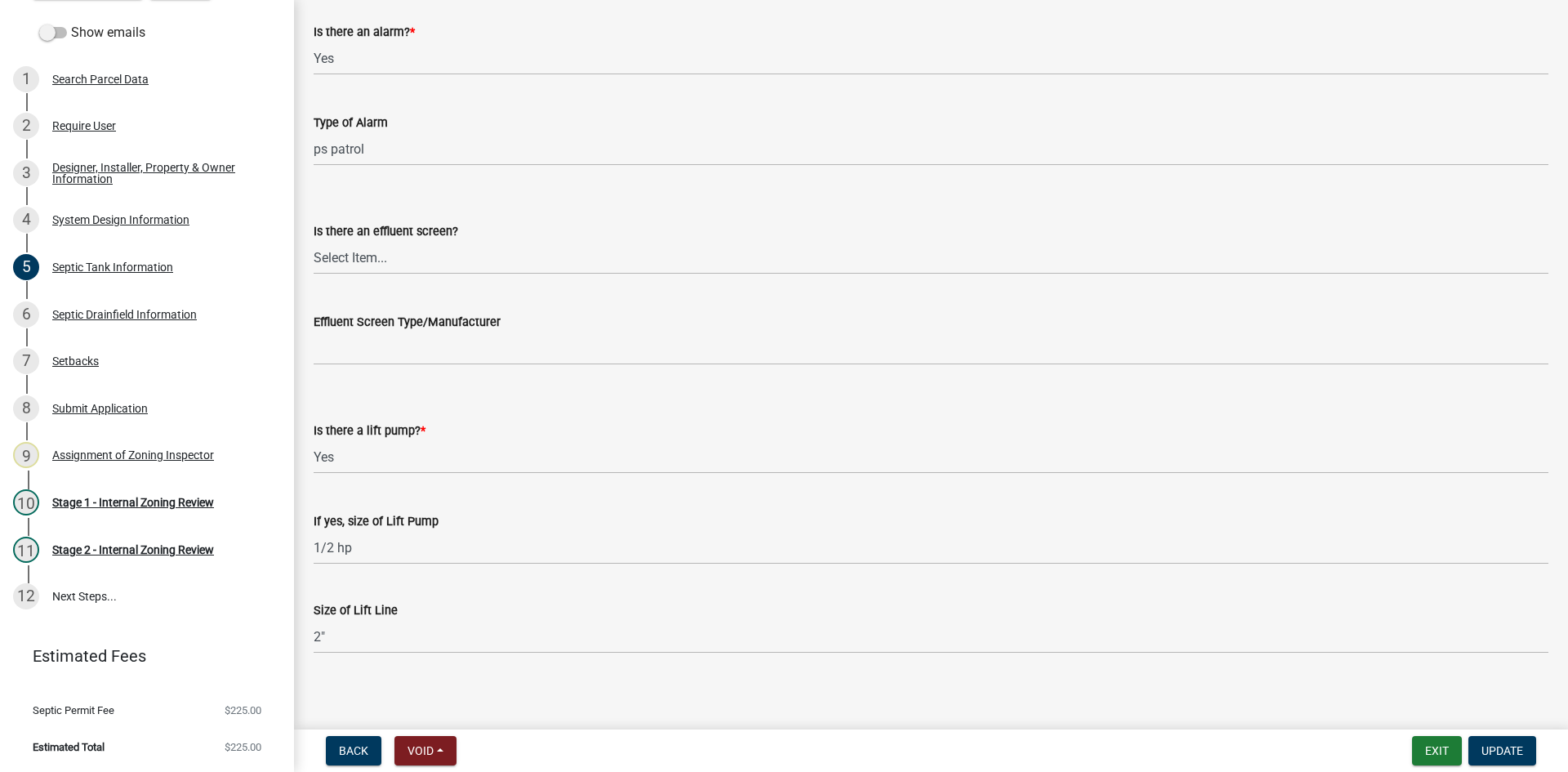
scroll to position [539, 0]
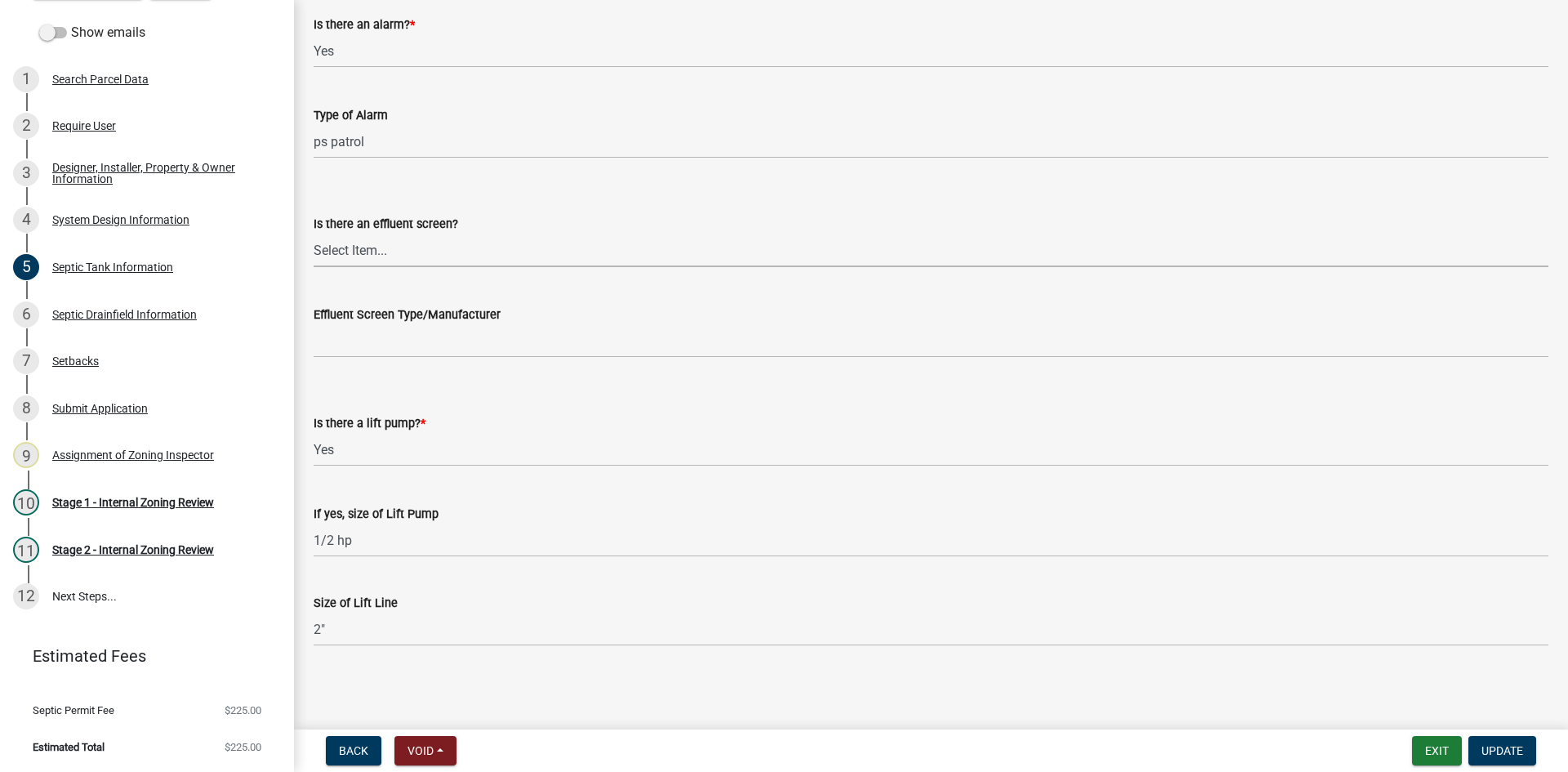
click at [347, 250] on select "Select Item... Yes No" at bounding box center [930, 250] width 1235 height 33
click at [313, 234] on select "Select Item... Yes No" at bounding box center [930, 250] width 1235 height 33
select select "a956bcdf-8f12-4f61-bfc1-a6e229dc0595"
click at [1493, 749] on span "Update" at bounding box center [1502, 751] width 42 height 13
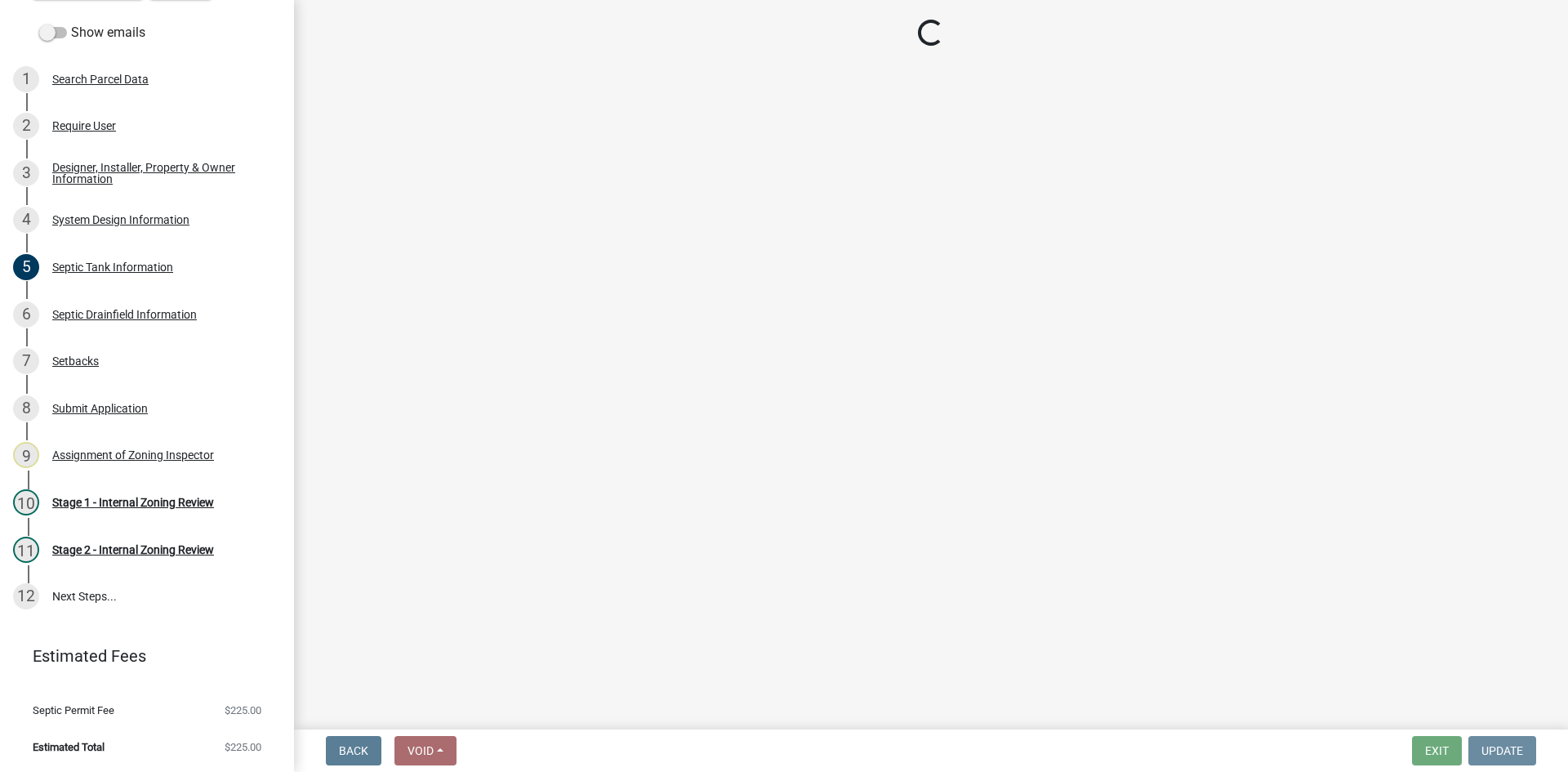
scroll to position [0, 0]
select select "49e49f1e-3b32-4342-8c2e-9cbd4919fe4d"
select select "ca07ae0a-7638-46ff-ada2-c67ca3524324"
select select "ec75a761-93b4-47c5-8535-fea253c32937"
select select "bcbb982e-a48c-4b4a-a83b-ed1363446a86"
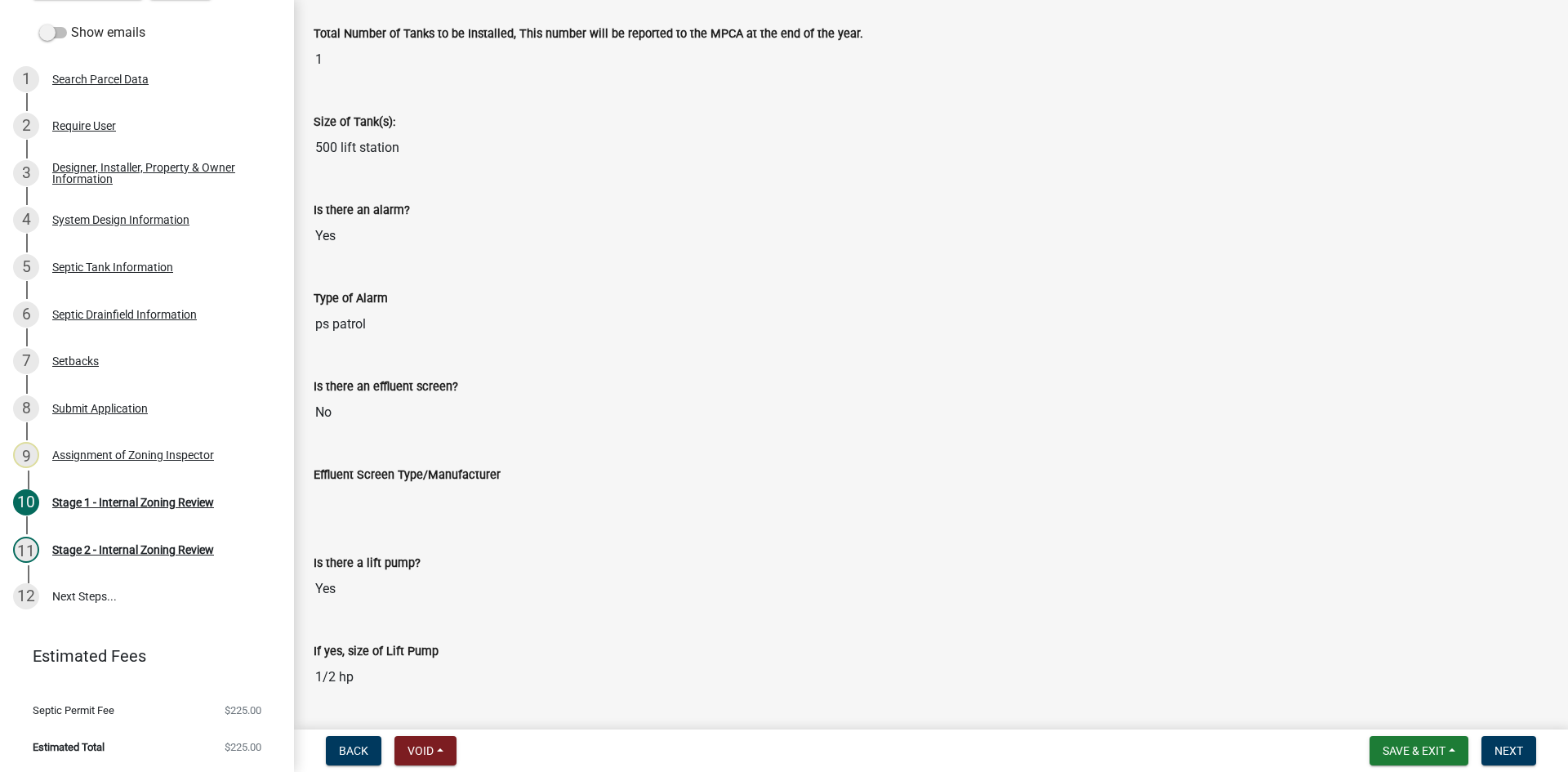
scroll to position [3839, 0]
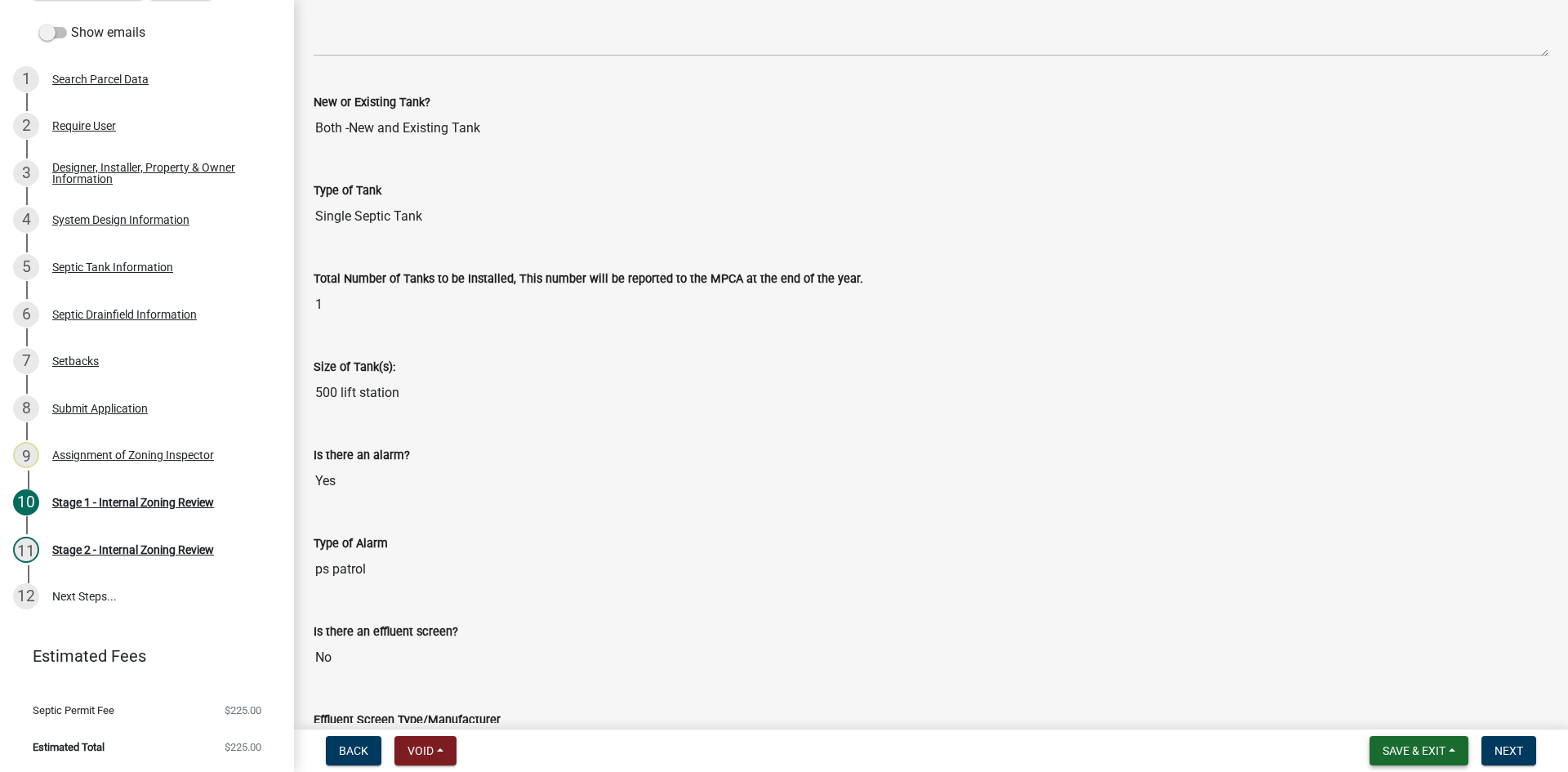
click at [1390, 746] on span "Save & Exit" at bounding box center [1414, 751] width 63 height 13
click at [1384, 672] on button "Save" at bounding box center [1403, 669] width 131 height 39
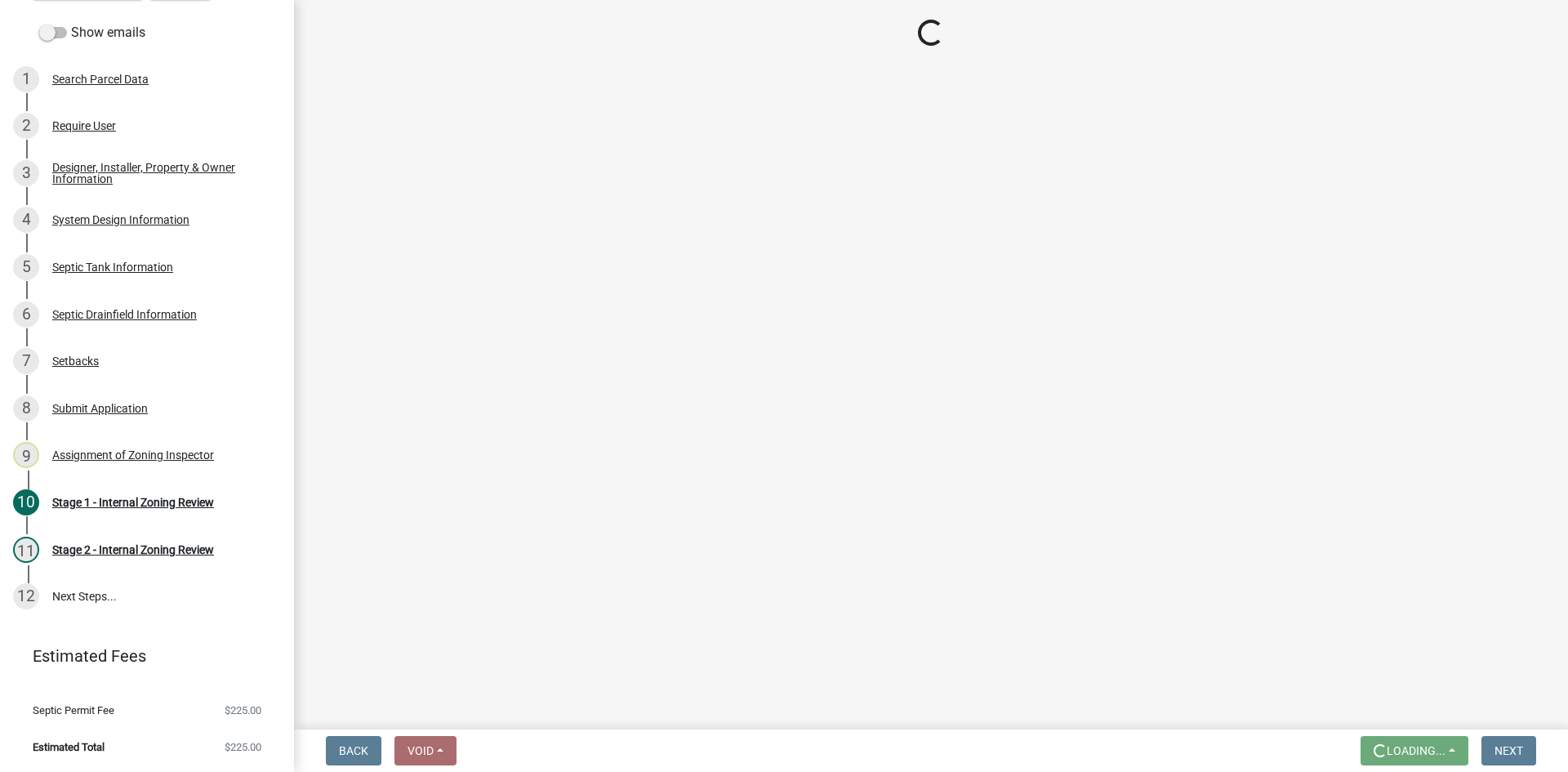
scroll to position [0, 0]
select select "49e49f1e-3b32-4342-8c2e-9cbd4919fe4d"
select select "ca07ae0a-7638-46ff-ada2-c67ca3524324"
select select "ec75a761-93b4-47c5-8535-fea253c32937"
select select "bcbb982e-a48c-4b4a-a83b-ed1363446a86"
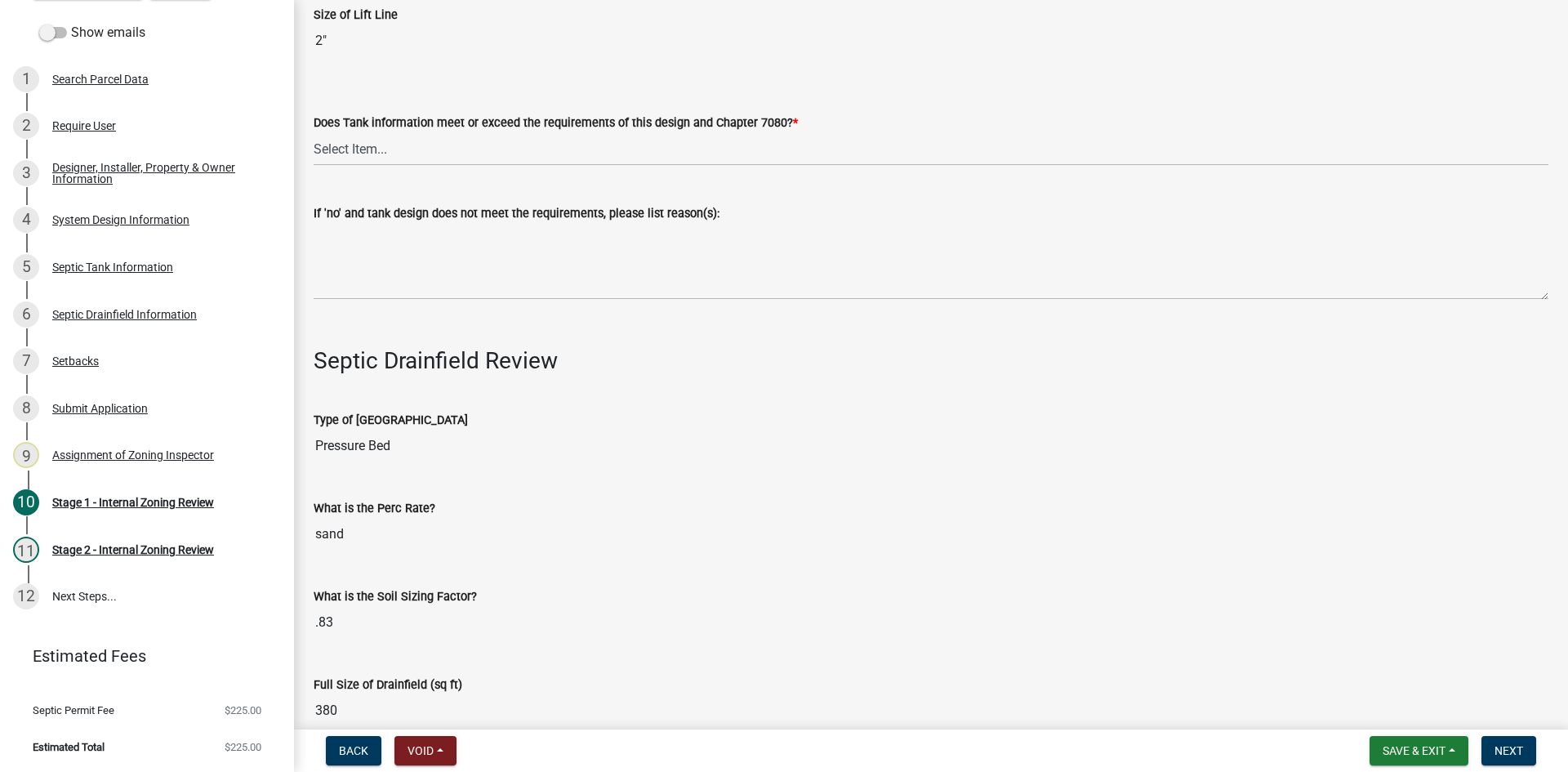
scroll to position [4818, 0]
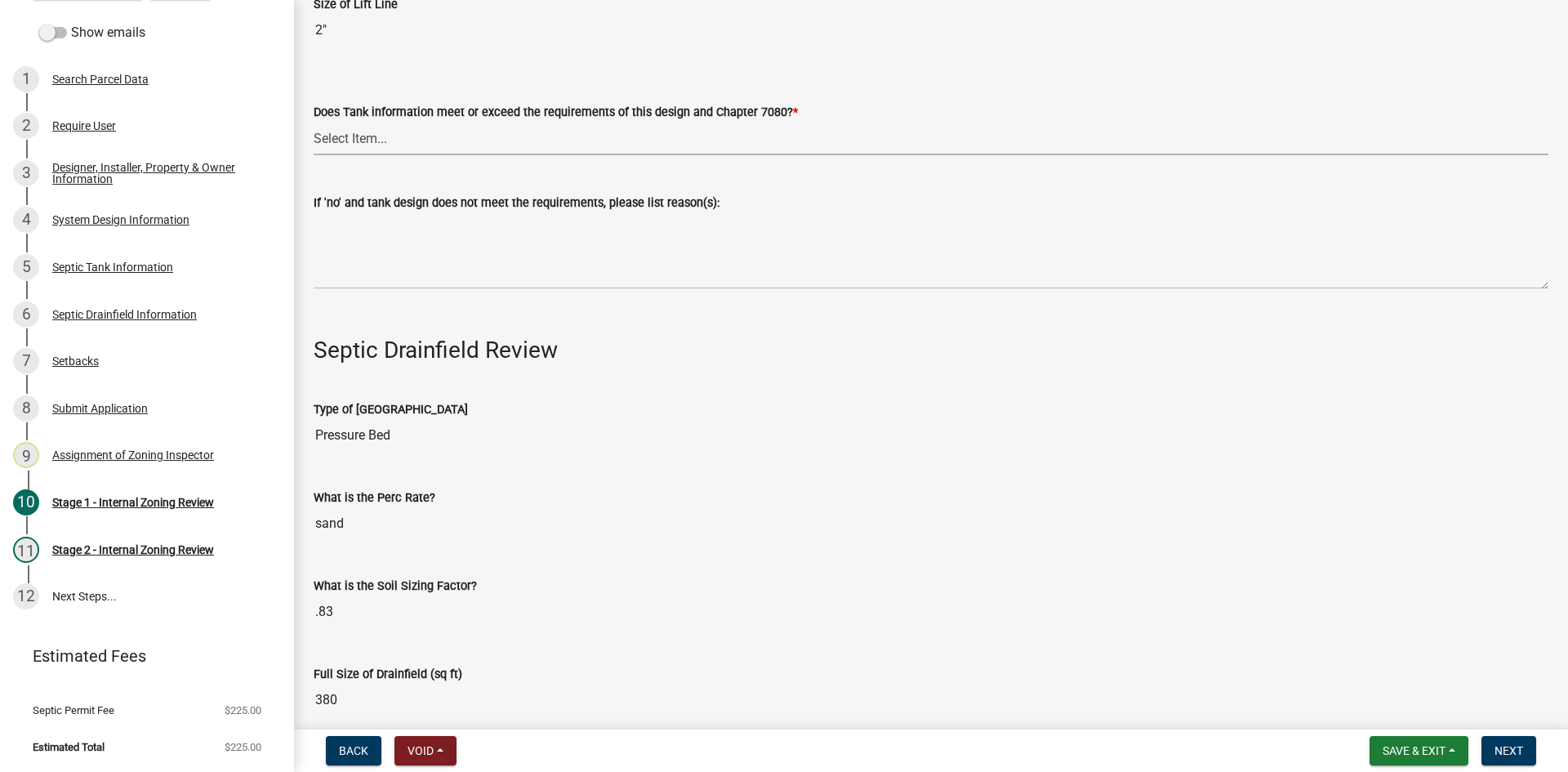
click at [373, 134] on select "Select Item... Yes No" at bounding box center [930, 138] width 1235 height 33
click at [313, 122] on select "Select Item... Yes No" at bounding box center [930, 138] width 1235 height 33
select select "47a2a5dd-5977-4941-8e6f-09ff03cdfb75"
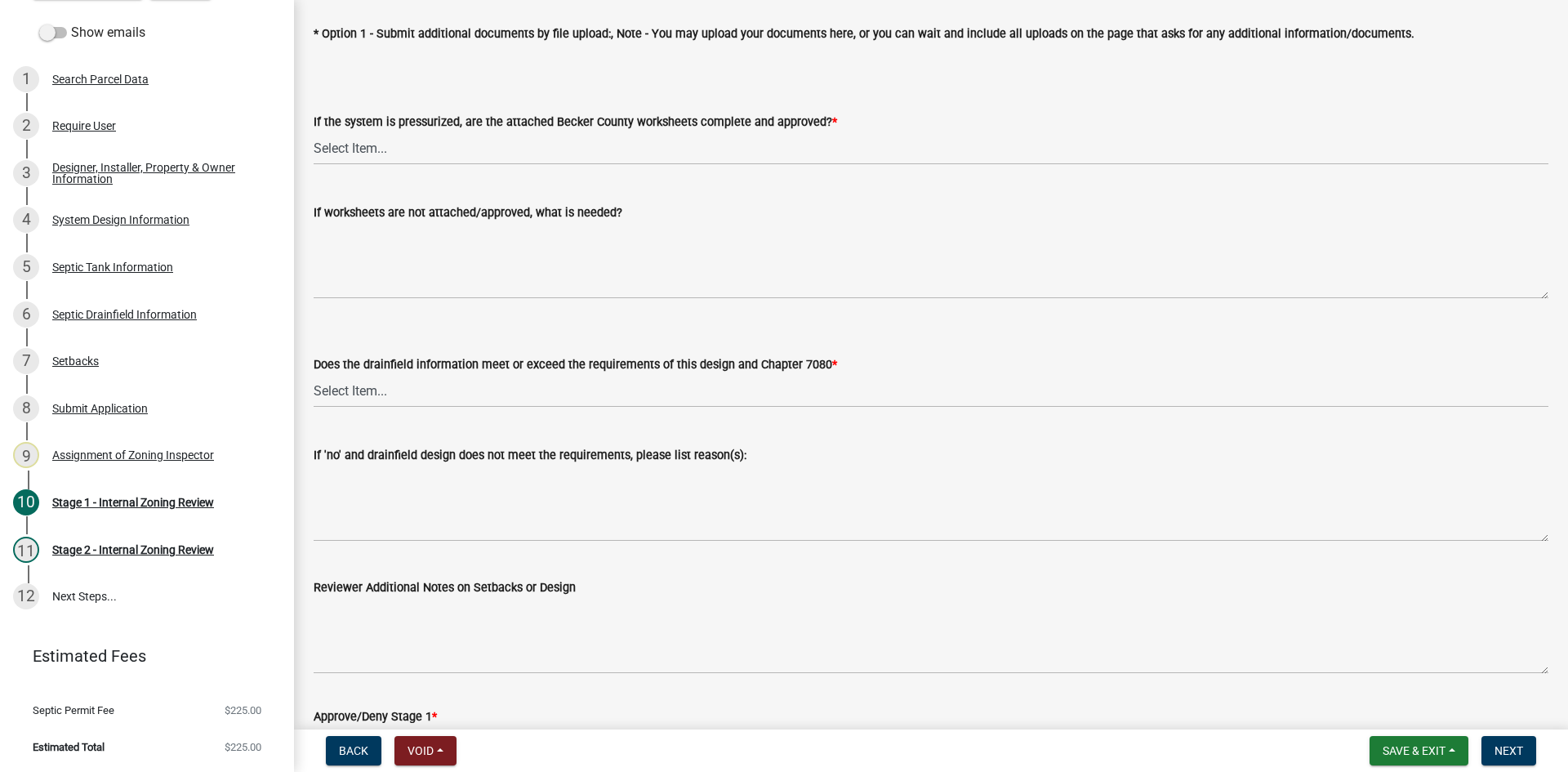
scroll to position [6043, 0]
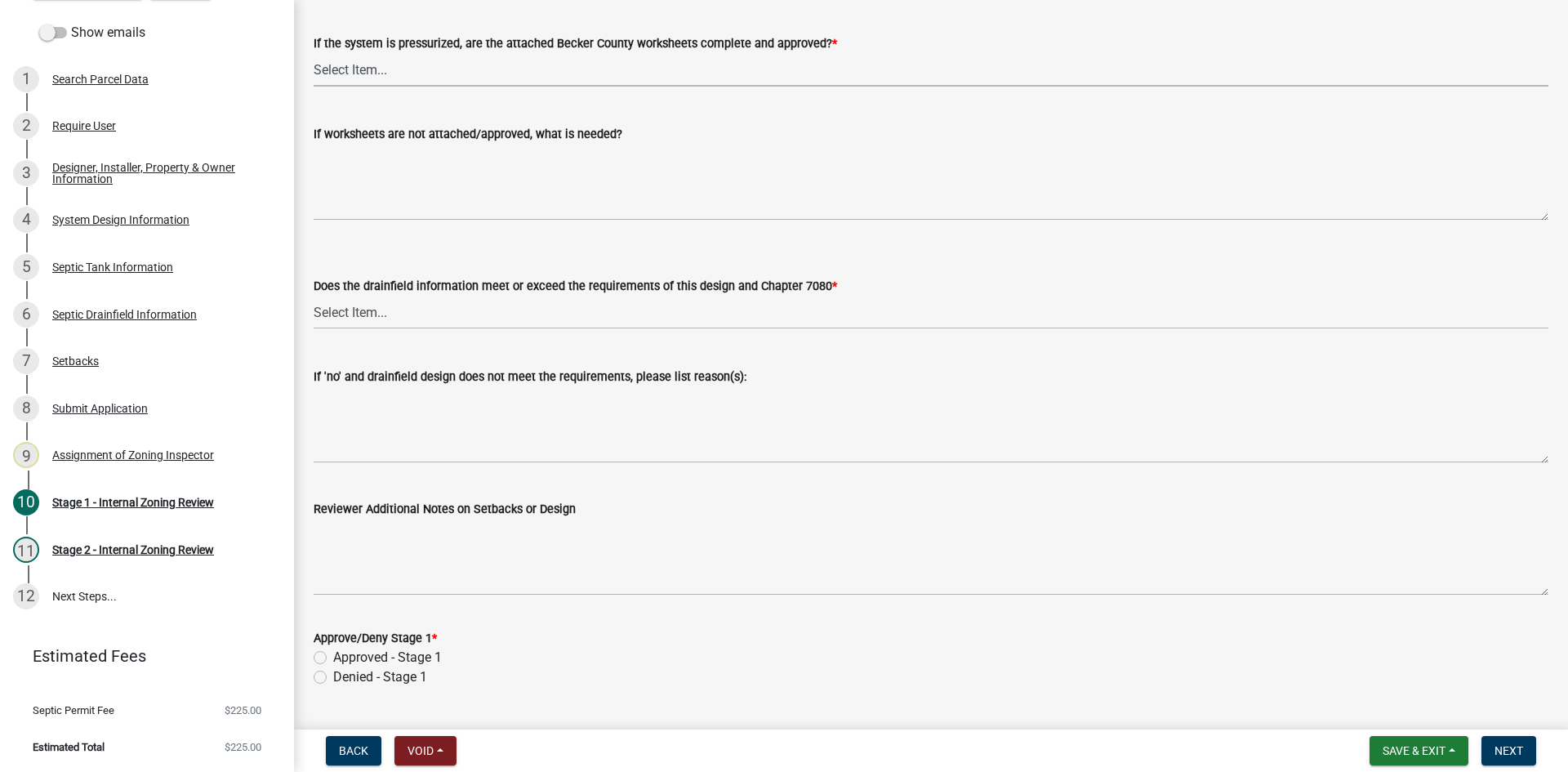
click at [348, 63] on select "Select Item... Yes No NA" at bounding box center [930, 69] width 1235 height 33
click at [313, 53] on select "Select Item... Yes No NA" at bounding box center [930, 69] width 1235 height 33
select select "3f5b086d-5a4c-4236-93bc-fa7bf4d11838"
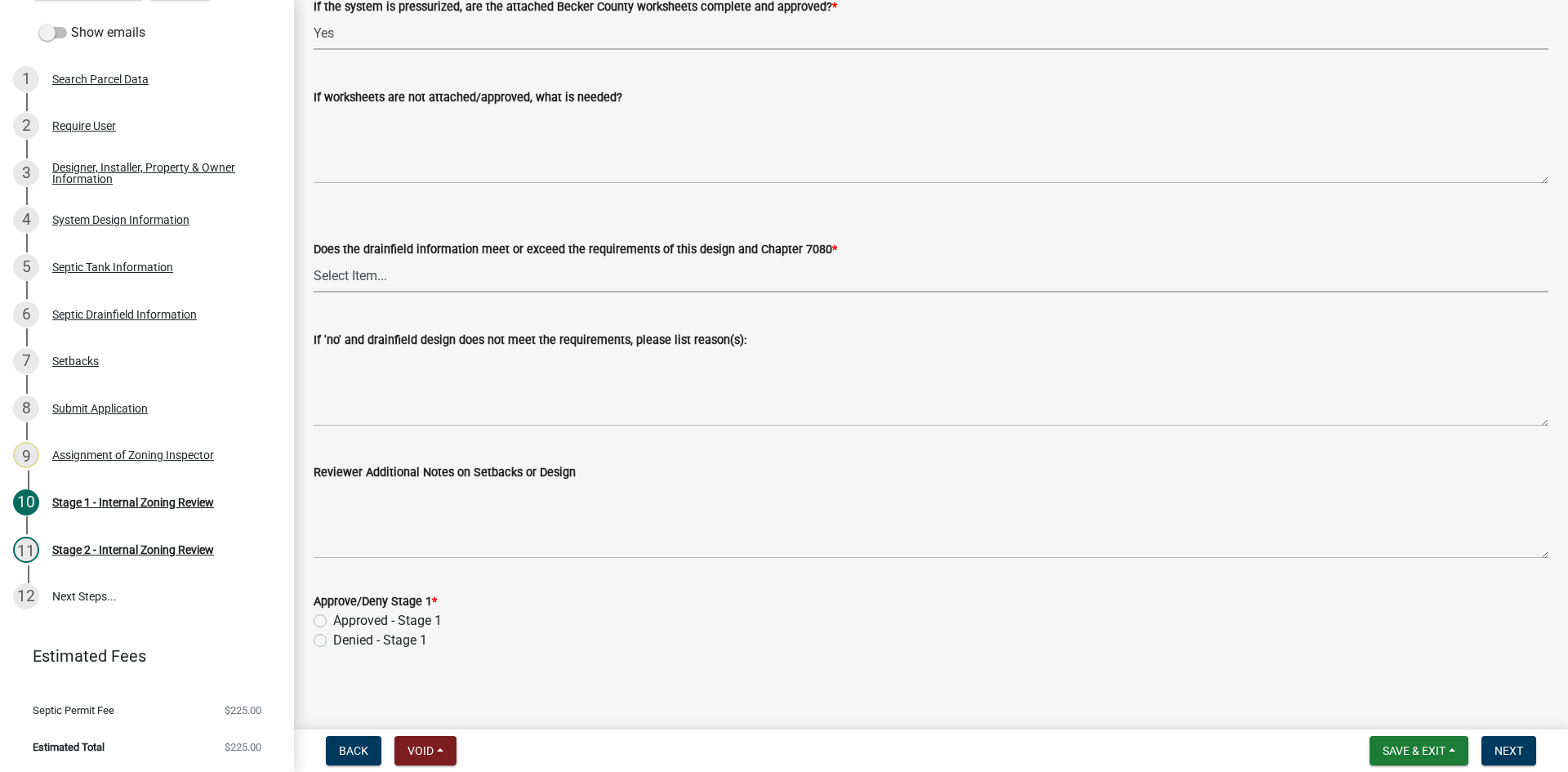
click at [377, 264] on select "Select Item... Yes No" at bounding box center [930, 275] width 1235 height 33
click at [313, 259] on select "Select Item... Yes No" at bounding box center [930, 275] width 1235 height 33
select select "888a8260-2be6-47f2-a4de-b9f453a4d3bc"
click at [333, 613] on label "Approved - Stage 1" at bounding box center [387, 621] width 108 height 20
click at [333, 613] on input "Approved - Stage 1" at bounding box center [338, 616] width 11 height 11
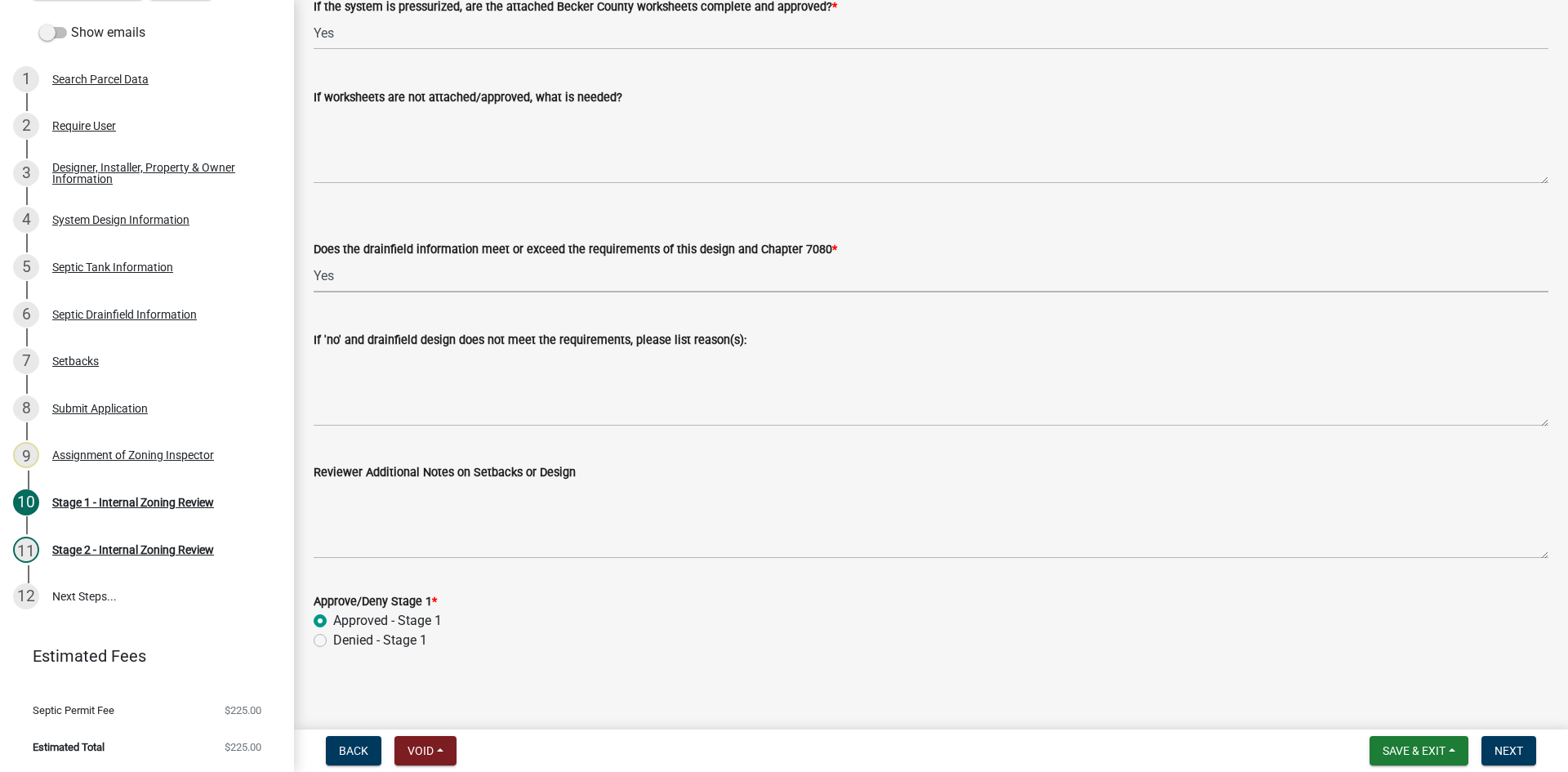
radio input "true"
click at [1399, 747] on span "Save & Exit" at bounding box center [1414, 751] width 63 height 13
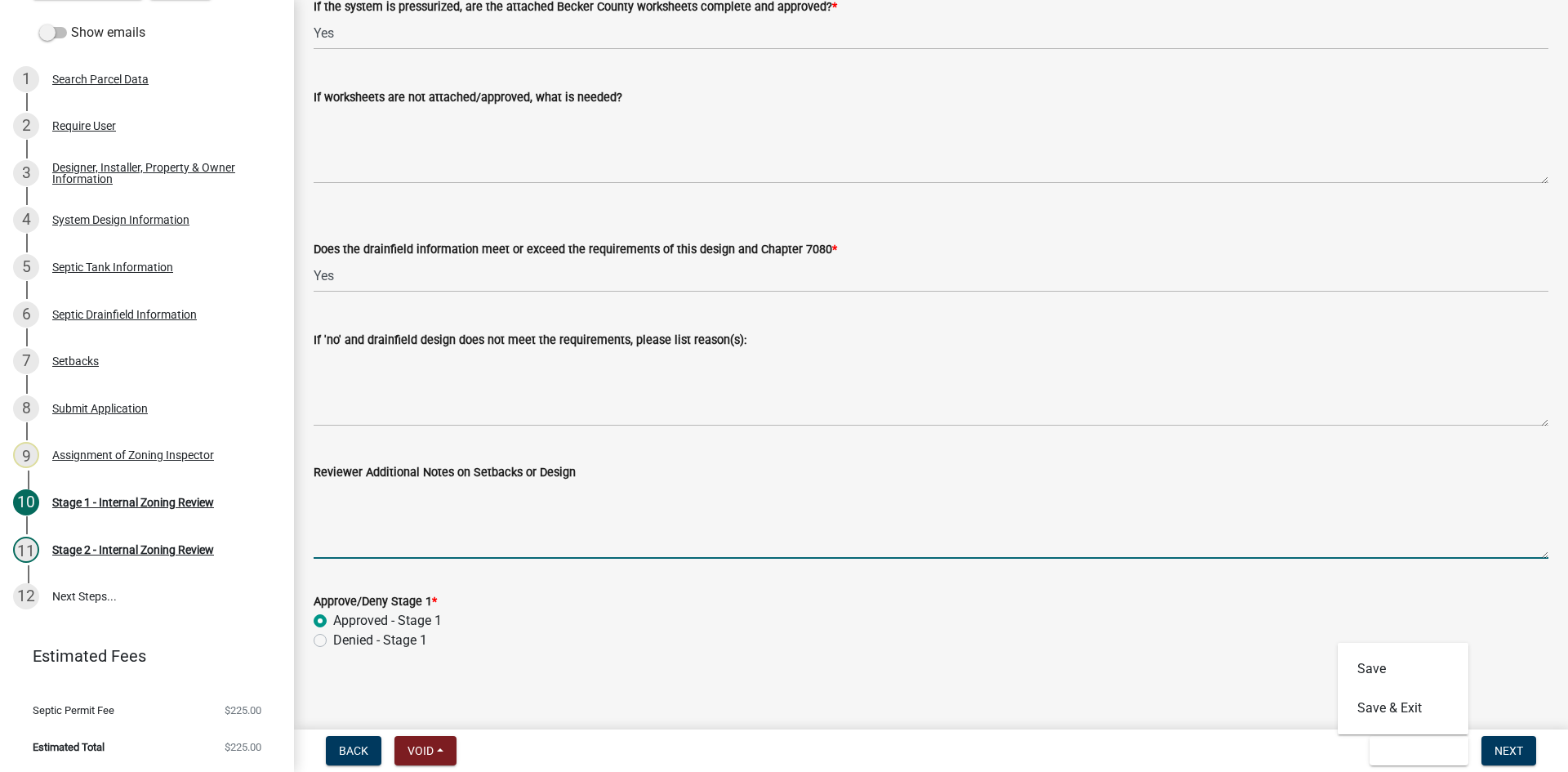
click at [1328, 533] on textarea "Reviewer Additional Notes on Setbacks or Design" at bounding box center [930, 520] width 1235 height 77
click at [1512, 754] on span "Next" at bounding box center [1509, 751] width 29 height 13
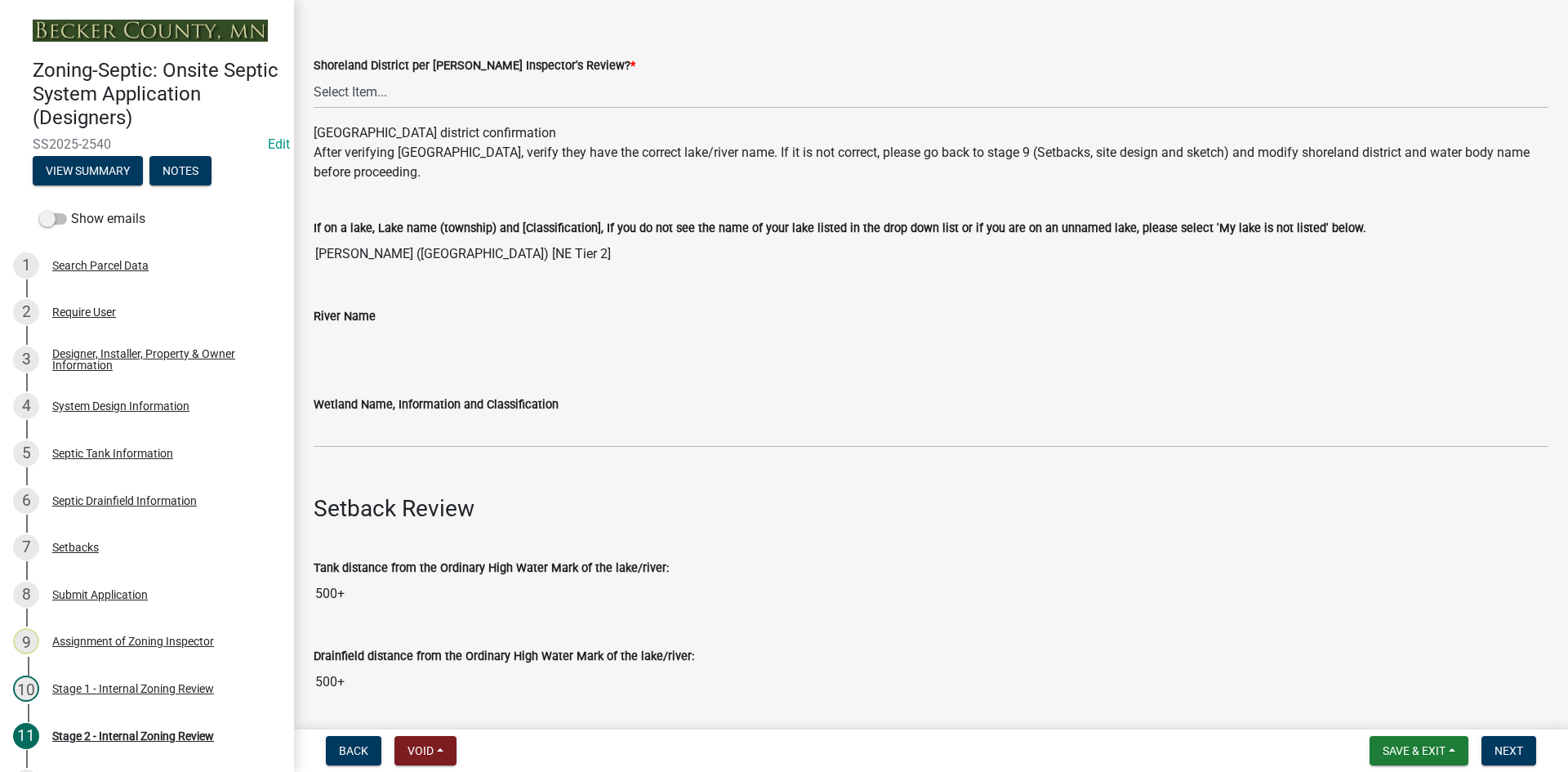
scroll to position [327, 0]
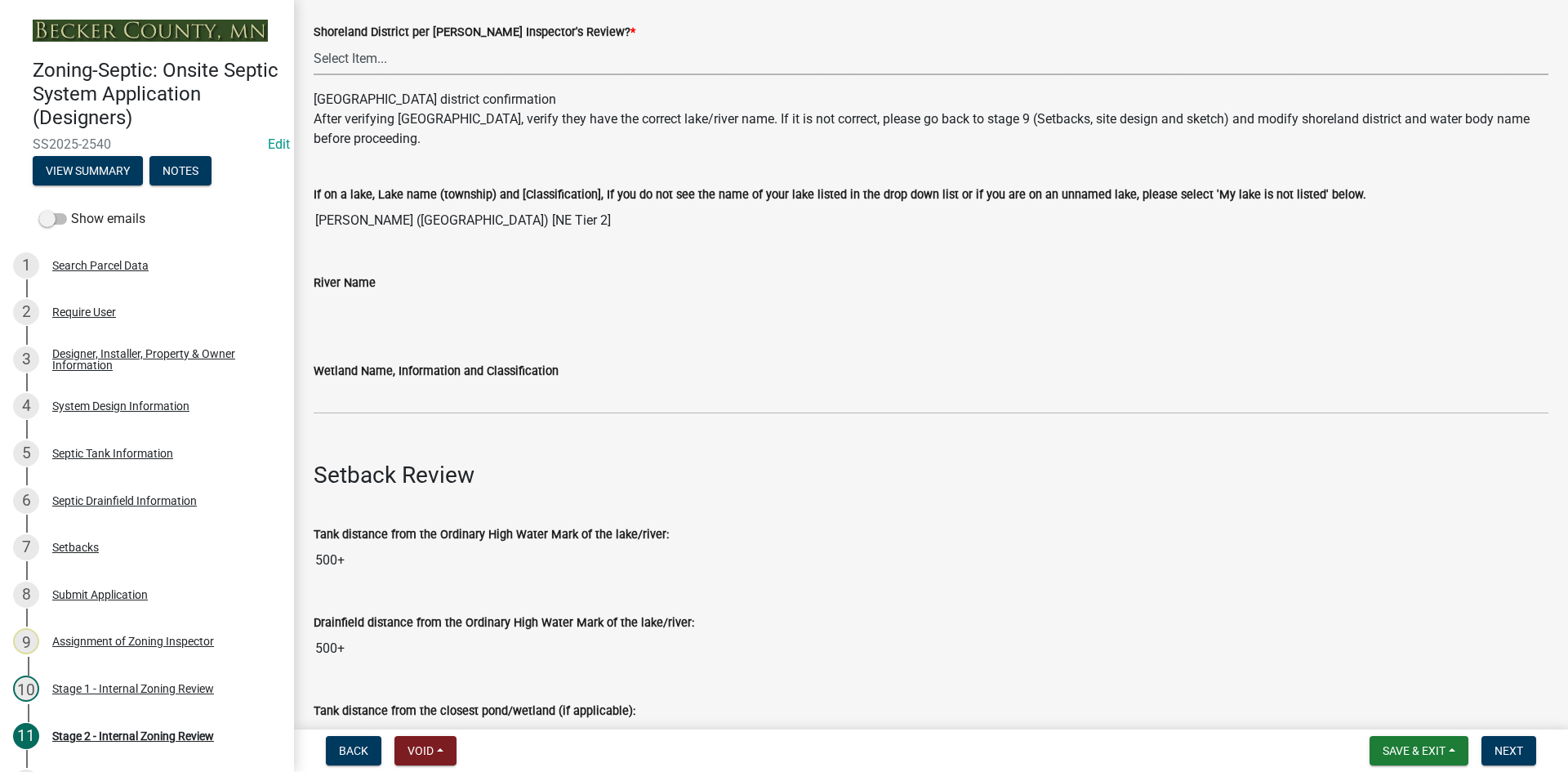
click at [364, 60] on select "Select Item... Yes No" at bounding box center [930, 58] width 1235 height 33
click at [313, 42] on select "Select Item... Yes No" at bounding box center [930, 58] width 1235 height 33
drag, startPoint x: 321, startPoint y: 60, endPoint x: 330, endPoint y: 73, distance: 15.8
click at [321, 60] on select "Select Item... Yes No" at bounding box center [930, 58] width 1235 height 33
click at [313, 42] on select "Select Item... Yes No" at bounding box center [930, 58] width 1235 height 33
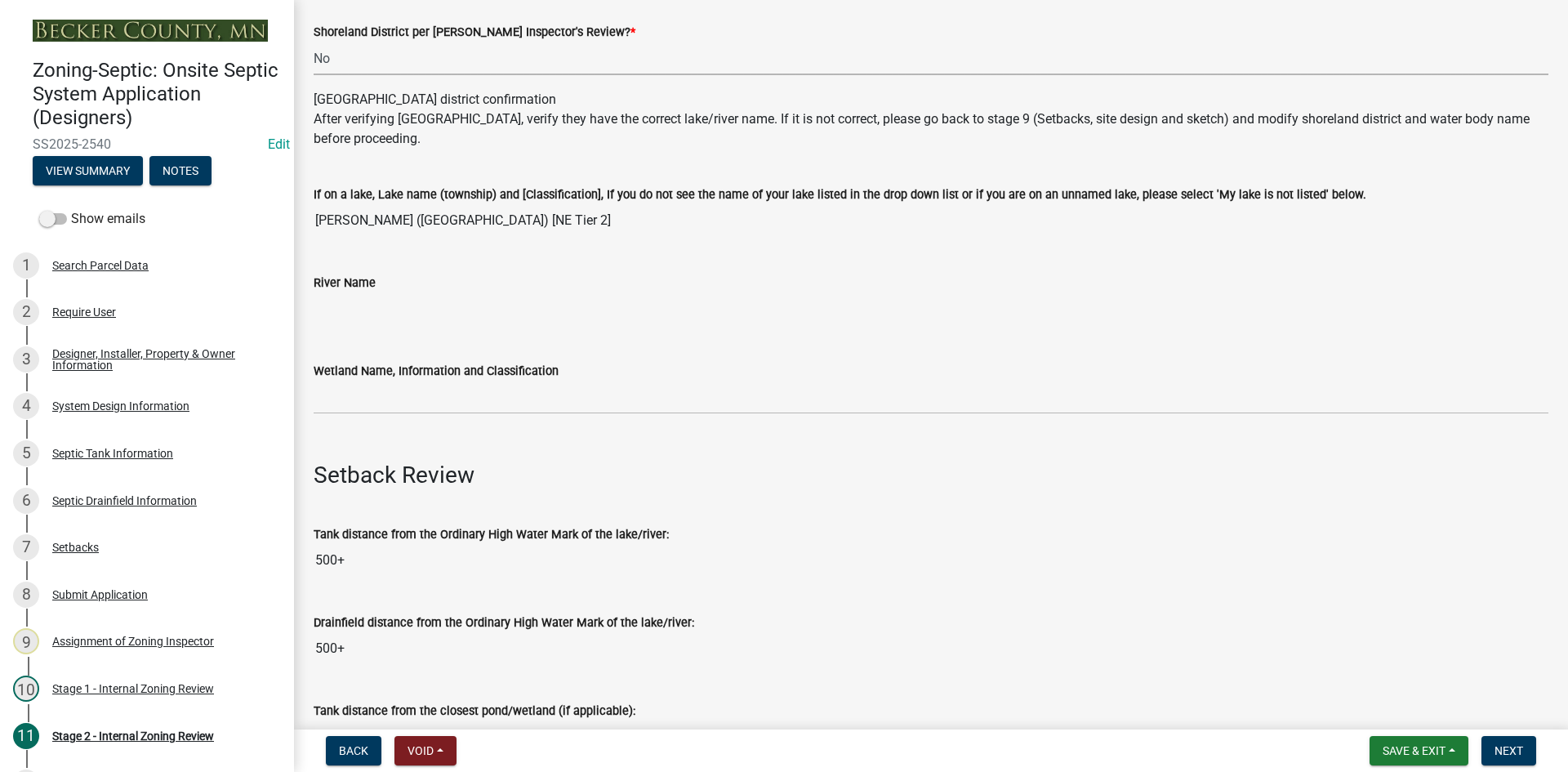
select select "6aff4bf5-f522-4fb2-96f1-02faf4b88fa3"
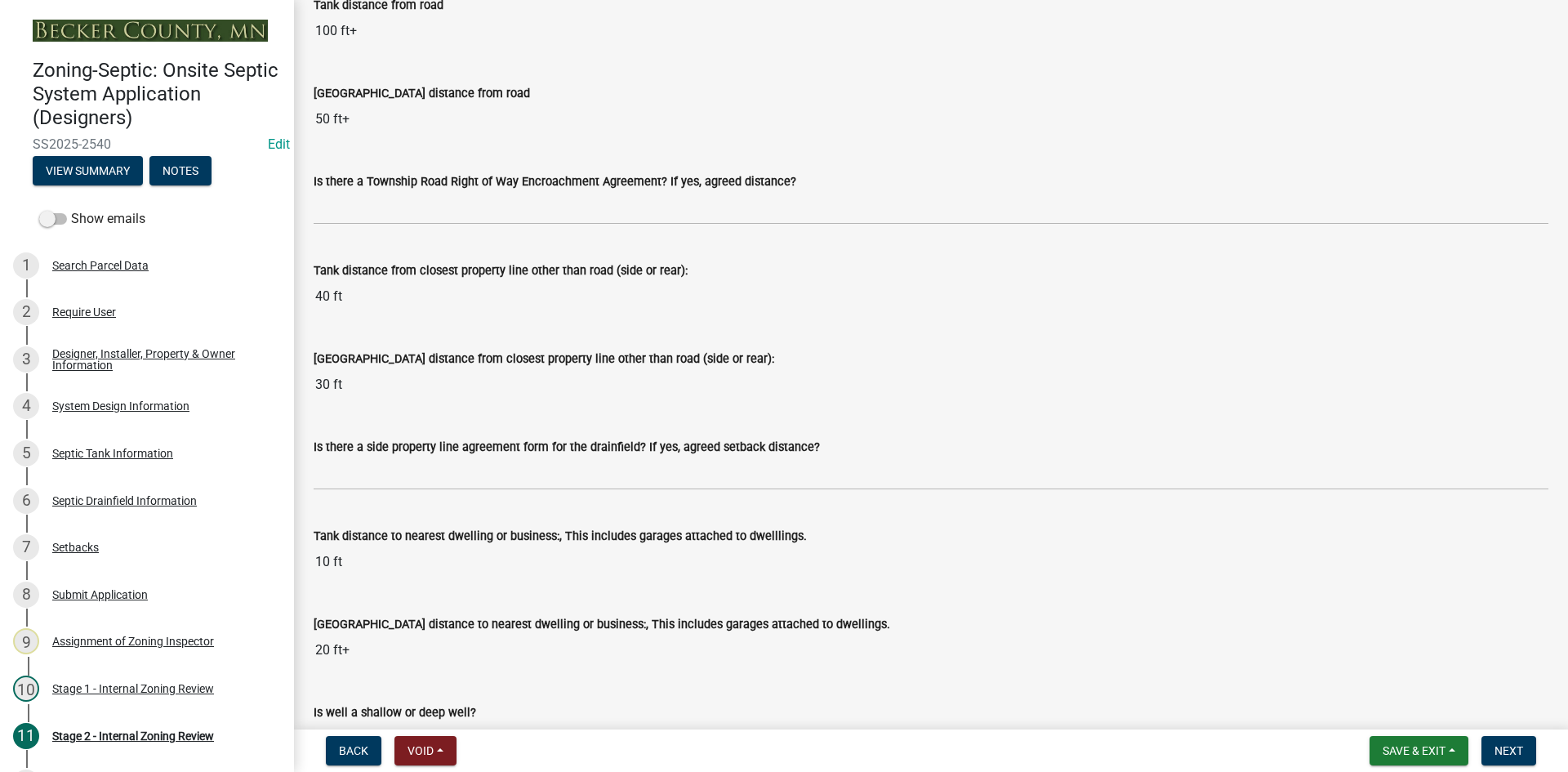
scroll to position [1388, 0]
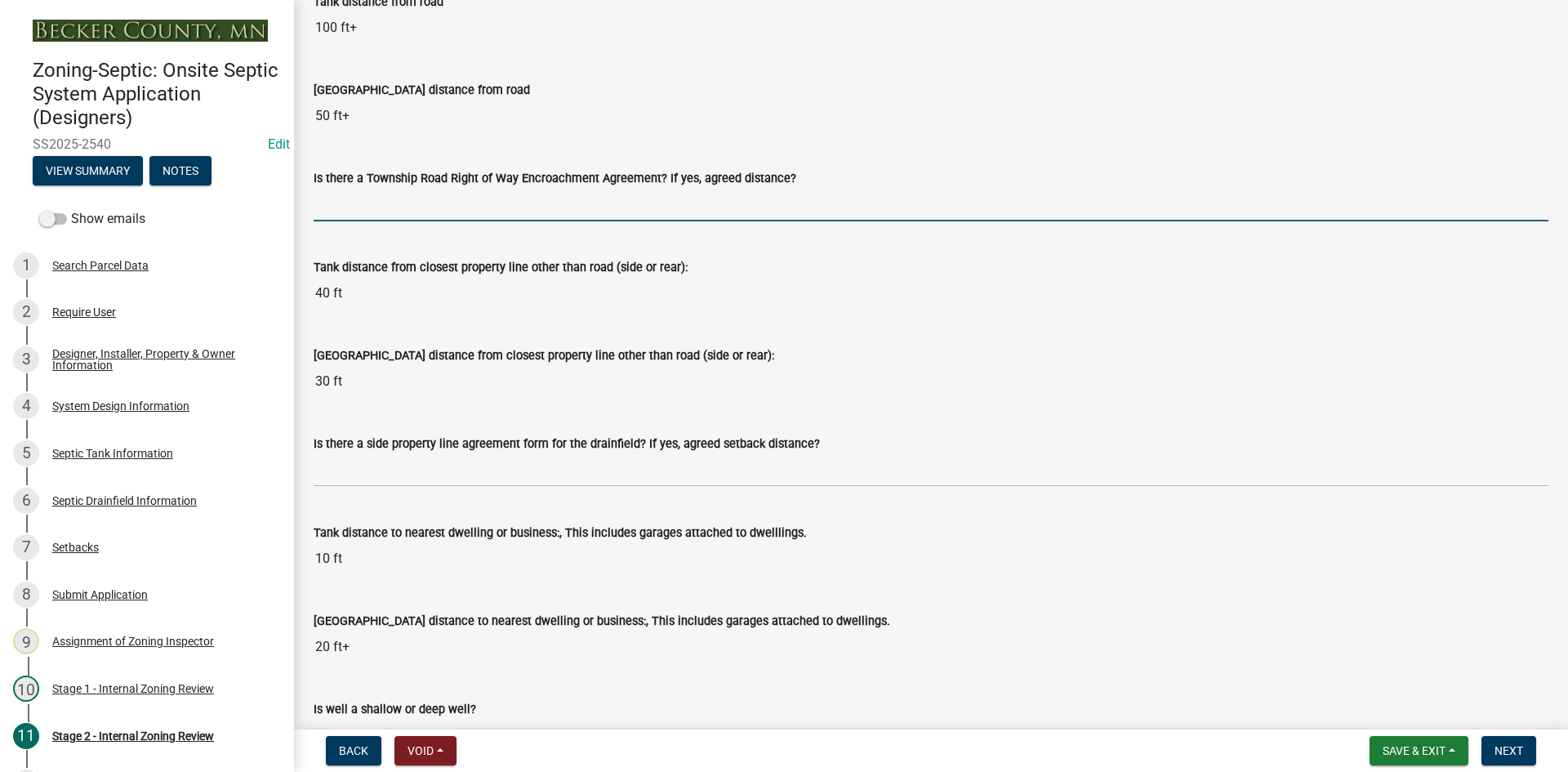
click at [385, 215] on input "Is there a Township Road Right of Way Encroachment Agreement? If yes, agreed di…" at bounding box center [930, 204] width 1235 height 33
type input "na"
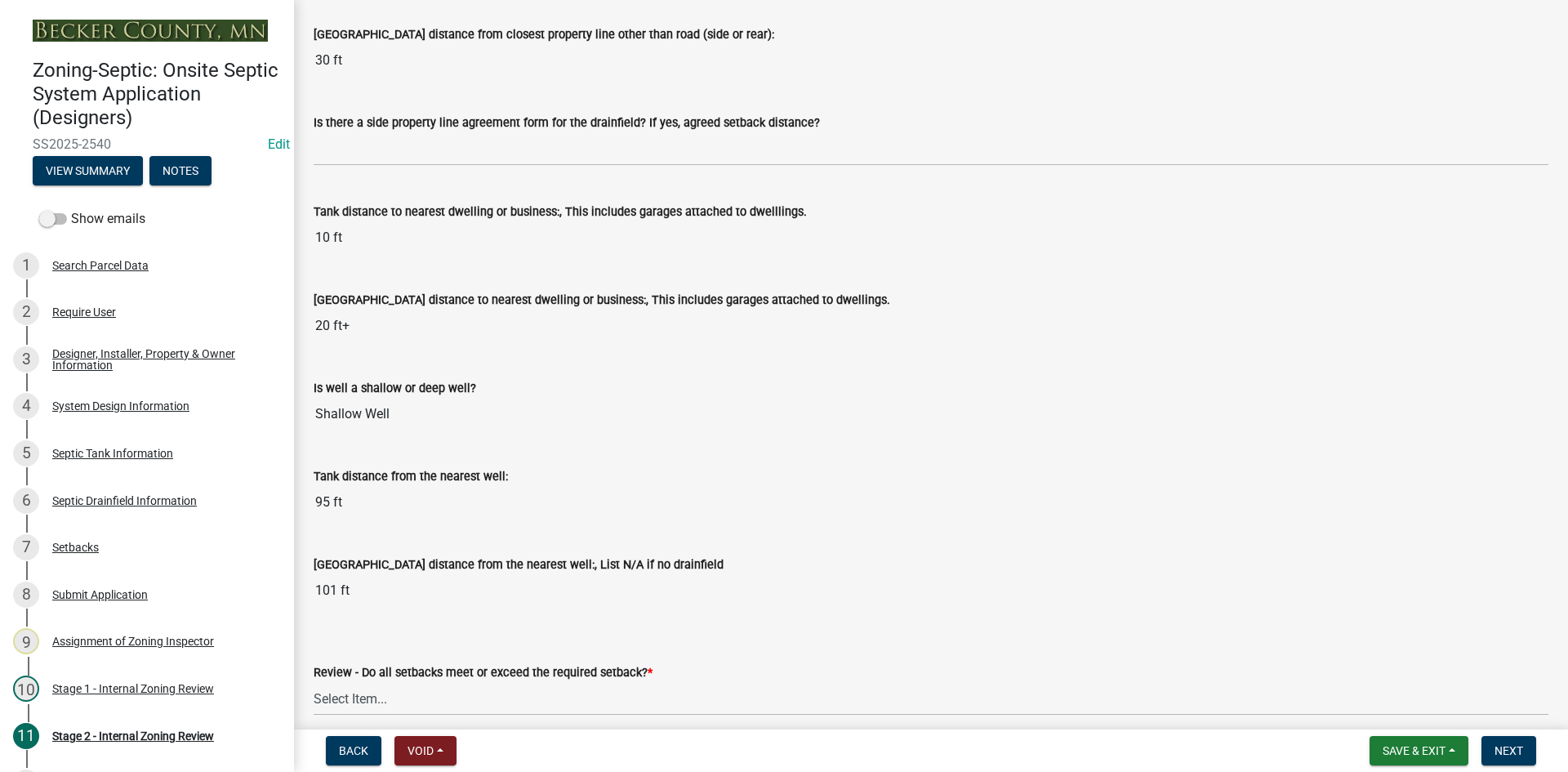
scroll to position [1797, 0]
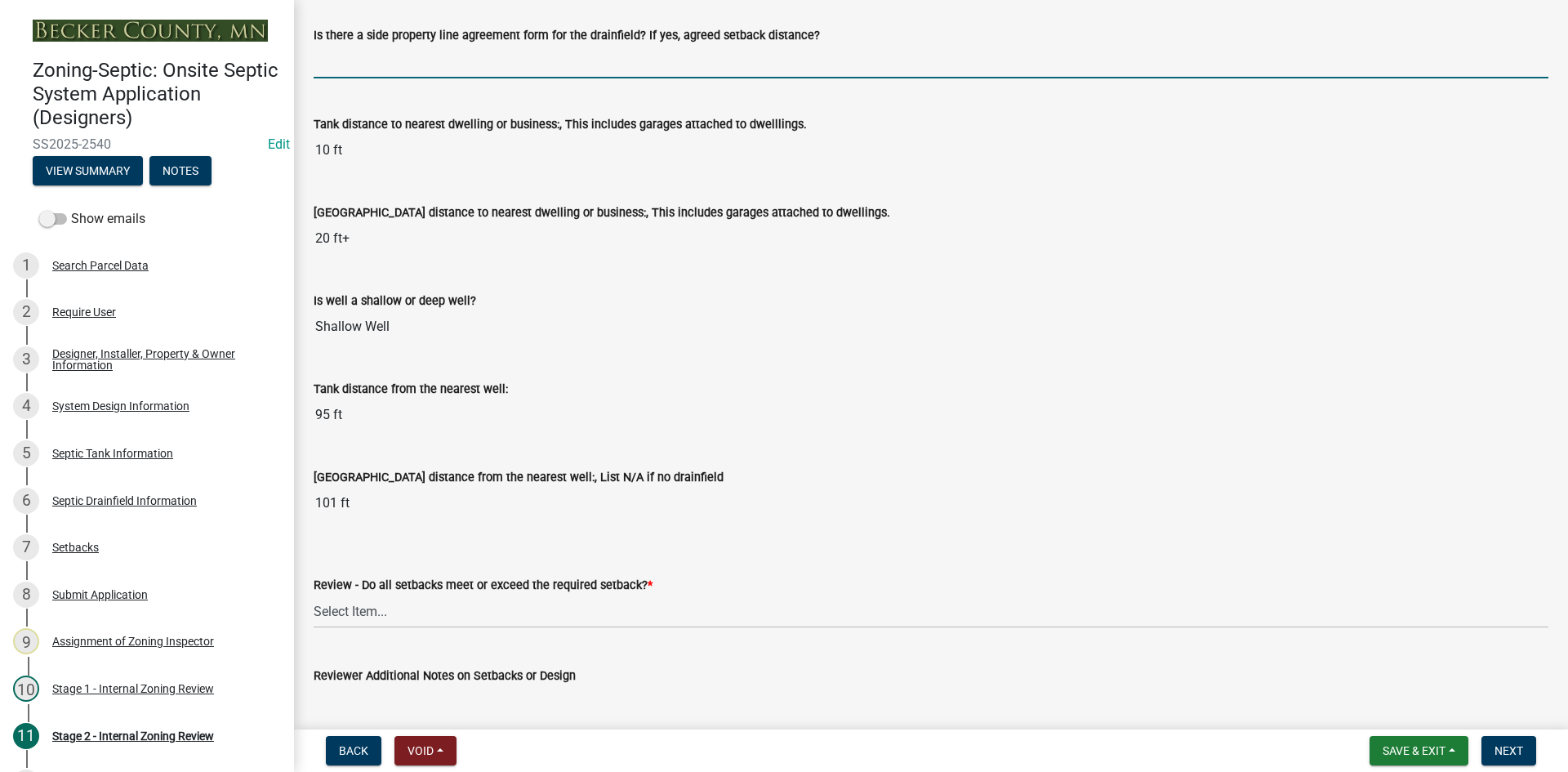
click at [366, 78] on input "Is there a side property line agreement form for the drainfield? If yes, agreed…" at bounding box center [930, 61] width 1235 height 33
type input "na"
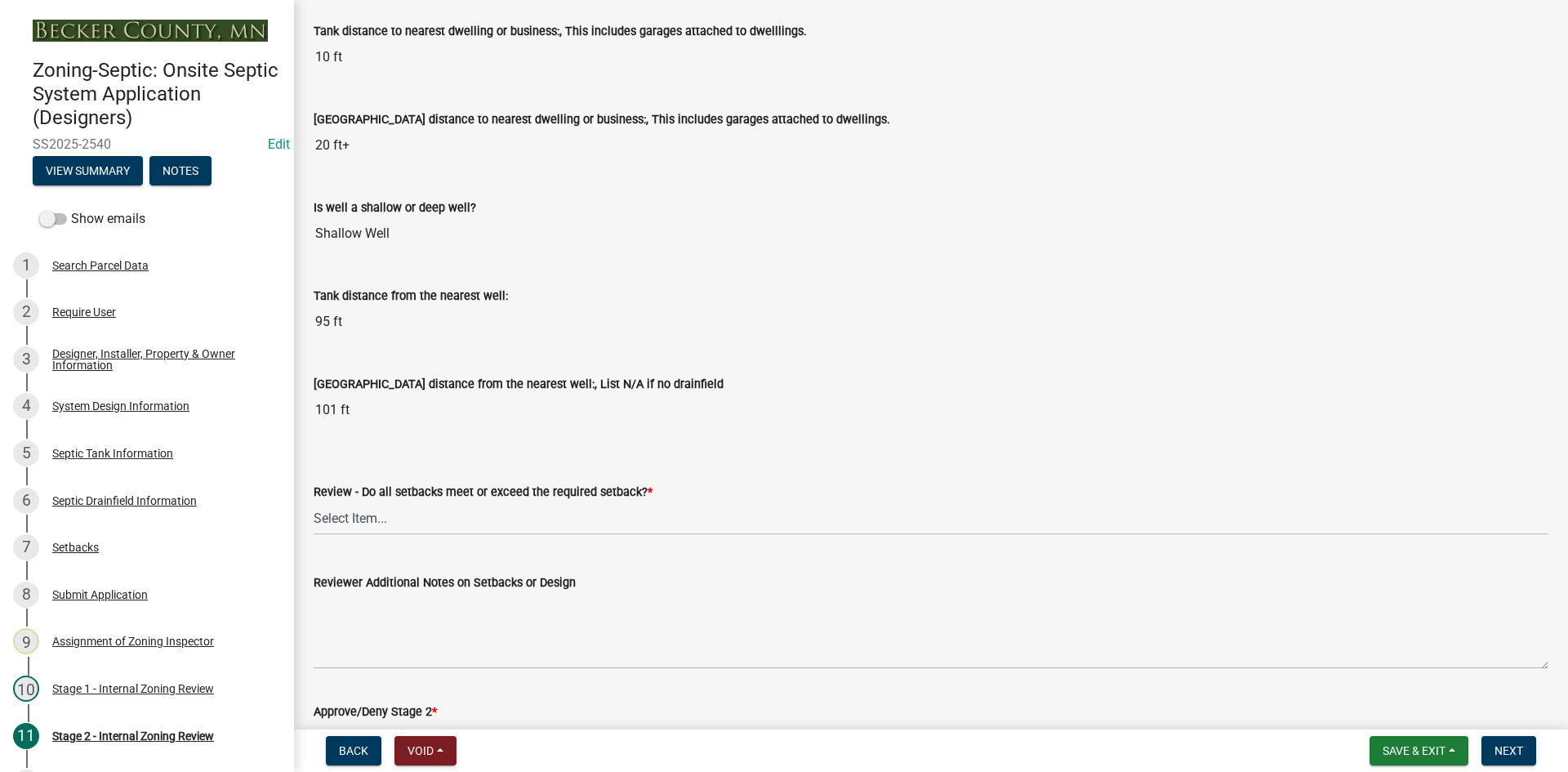
scroll to position [1878, 0]
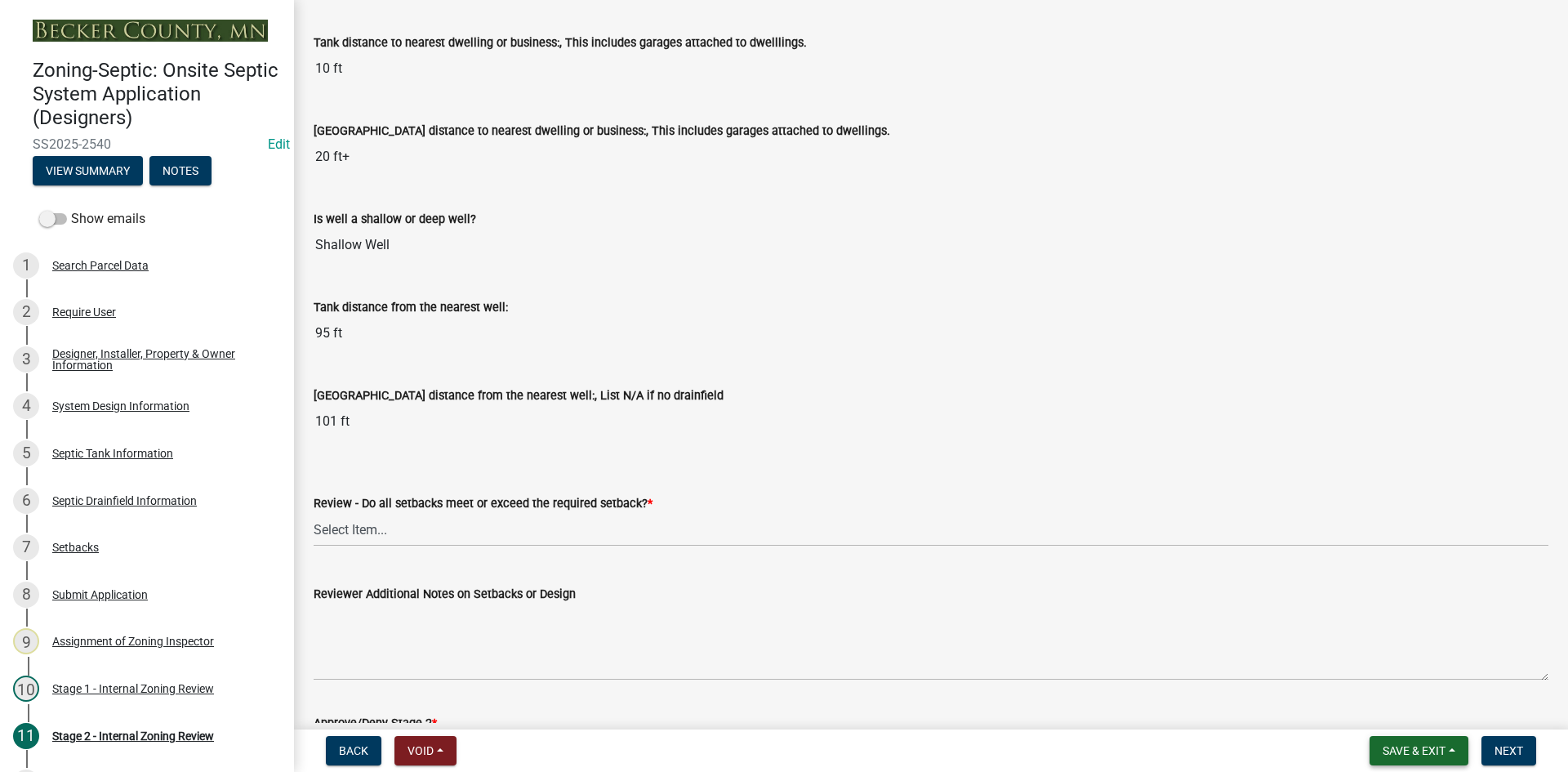
click at [1412, 747] on span "Save & Exit" at bounding box center [1414, 751] width 63 height 13
click at [1404, 709] on button "Save & Exit" at bounding box center [1403, 708] width 131 height 39
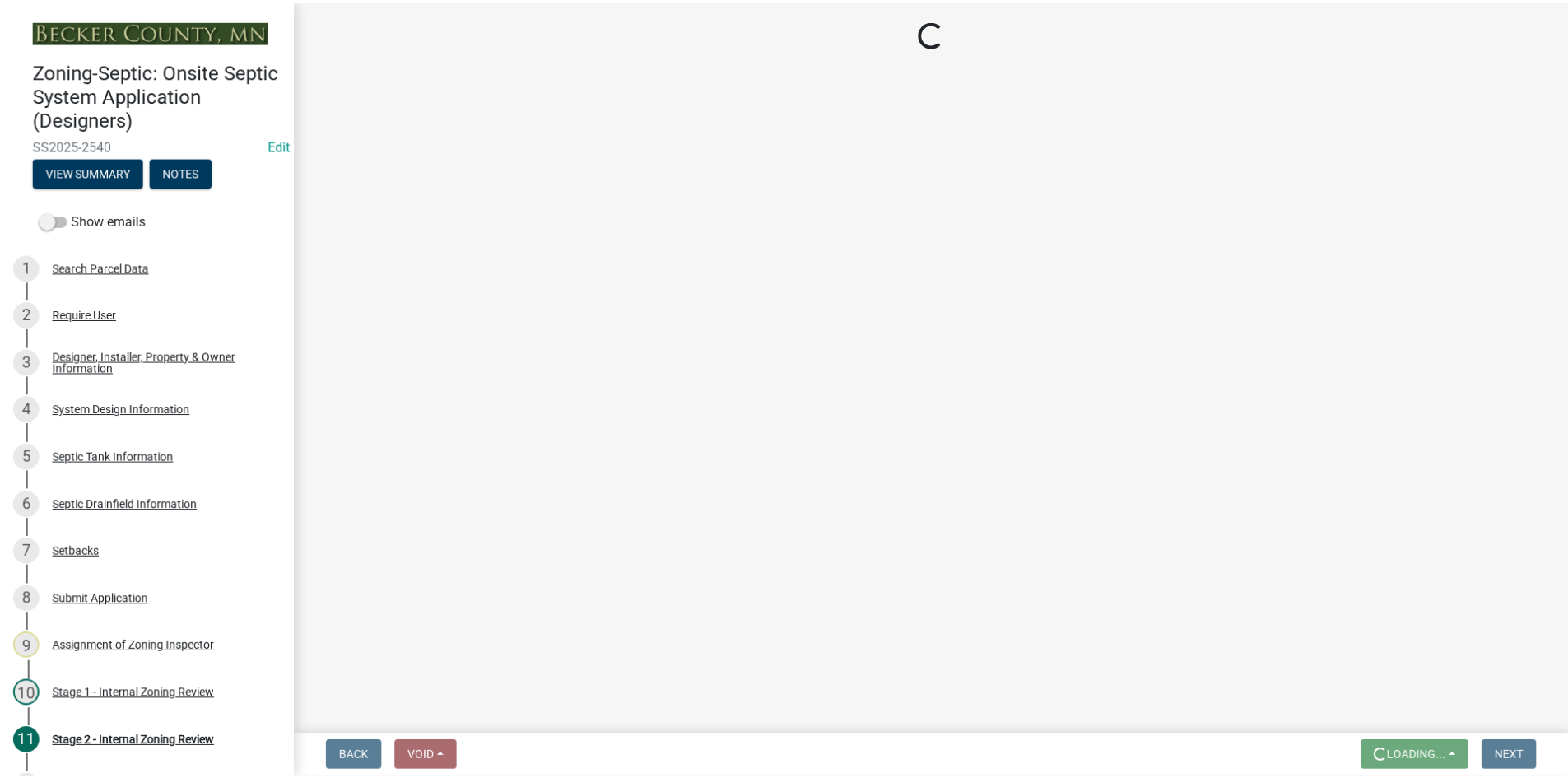
scroll to position [0, 0]
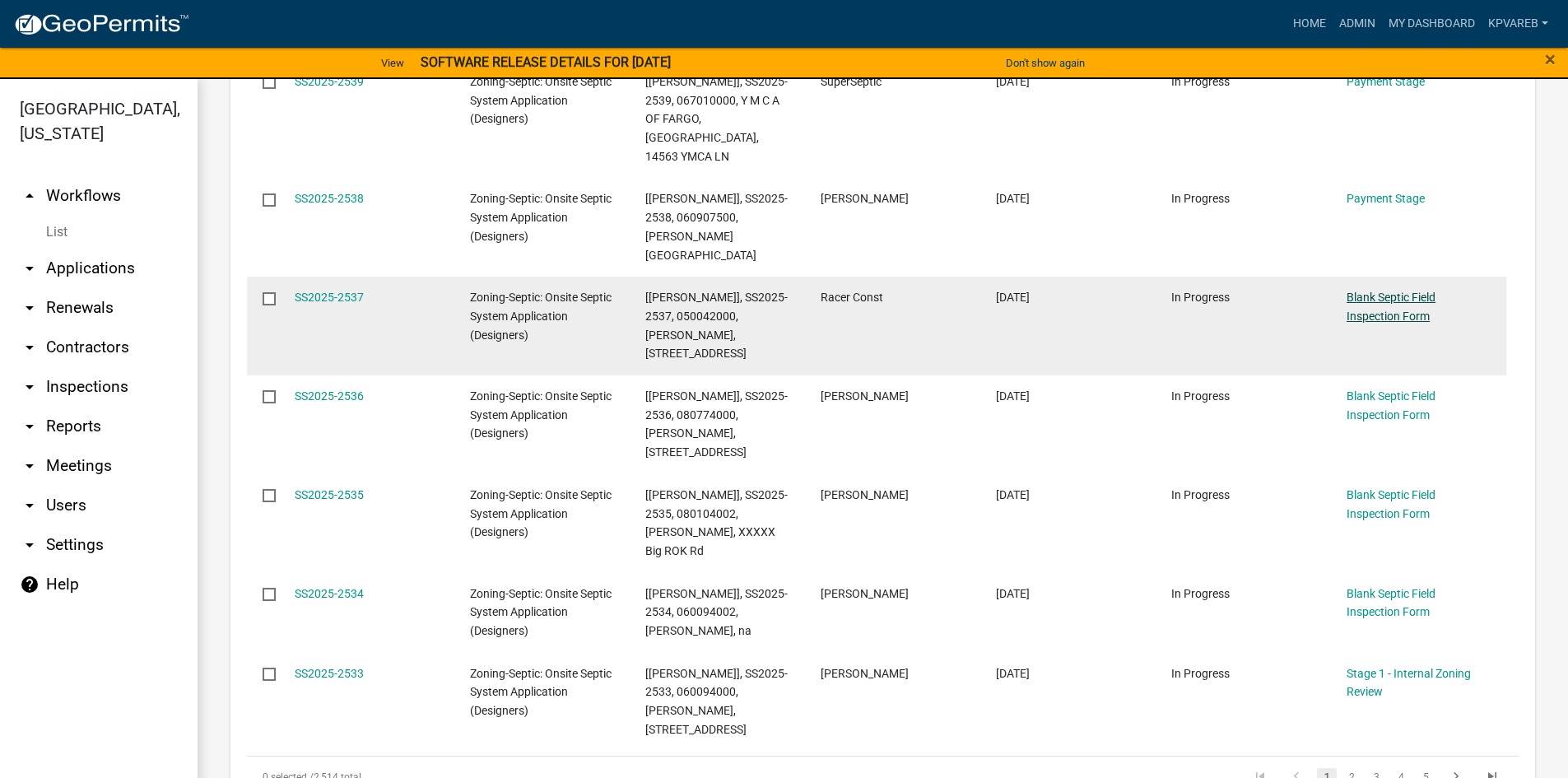
scroll to position [2252, 0]
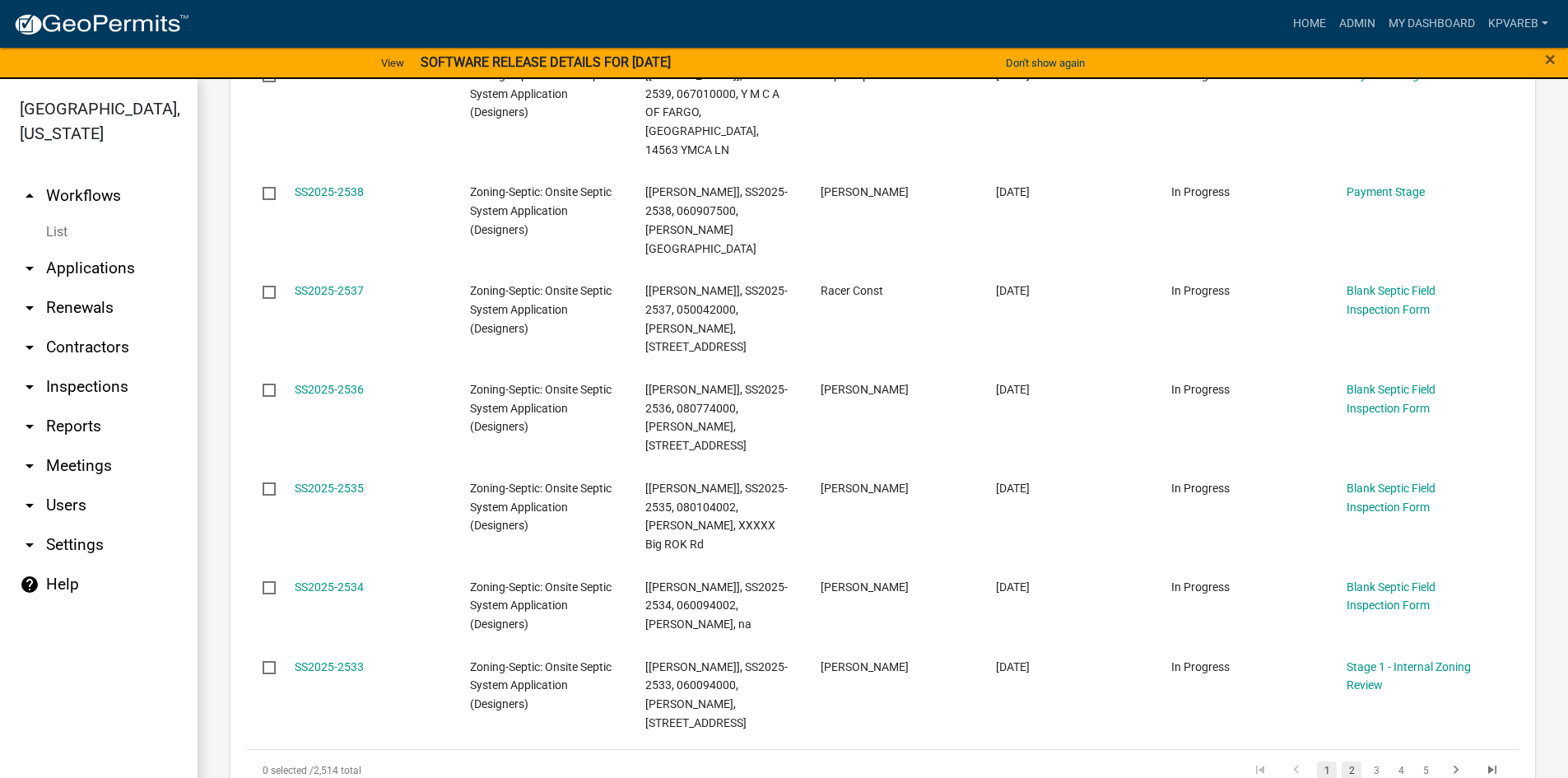
click at [1341, 762] on link "2" at bounding box center [1351, 771] width 20 height 18
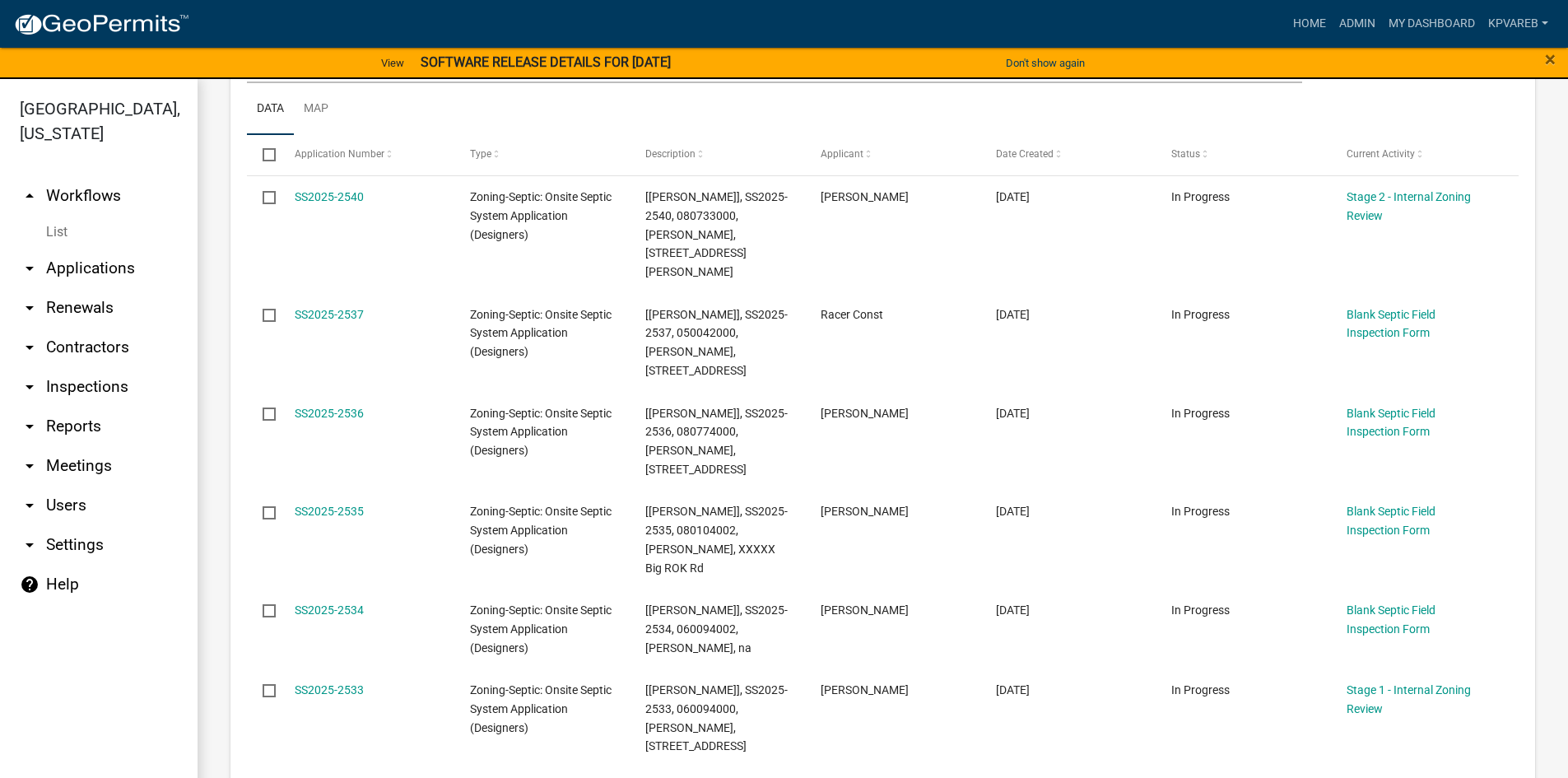
scroll to position [60, 0]
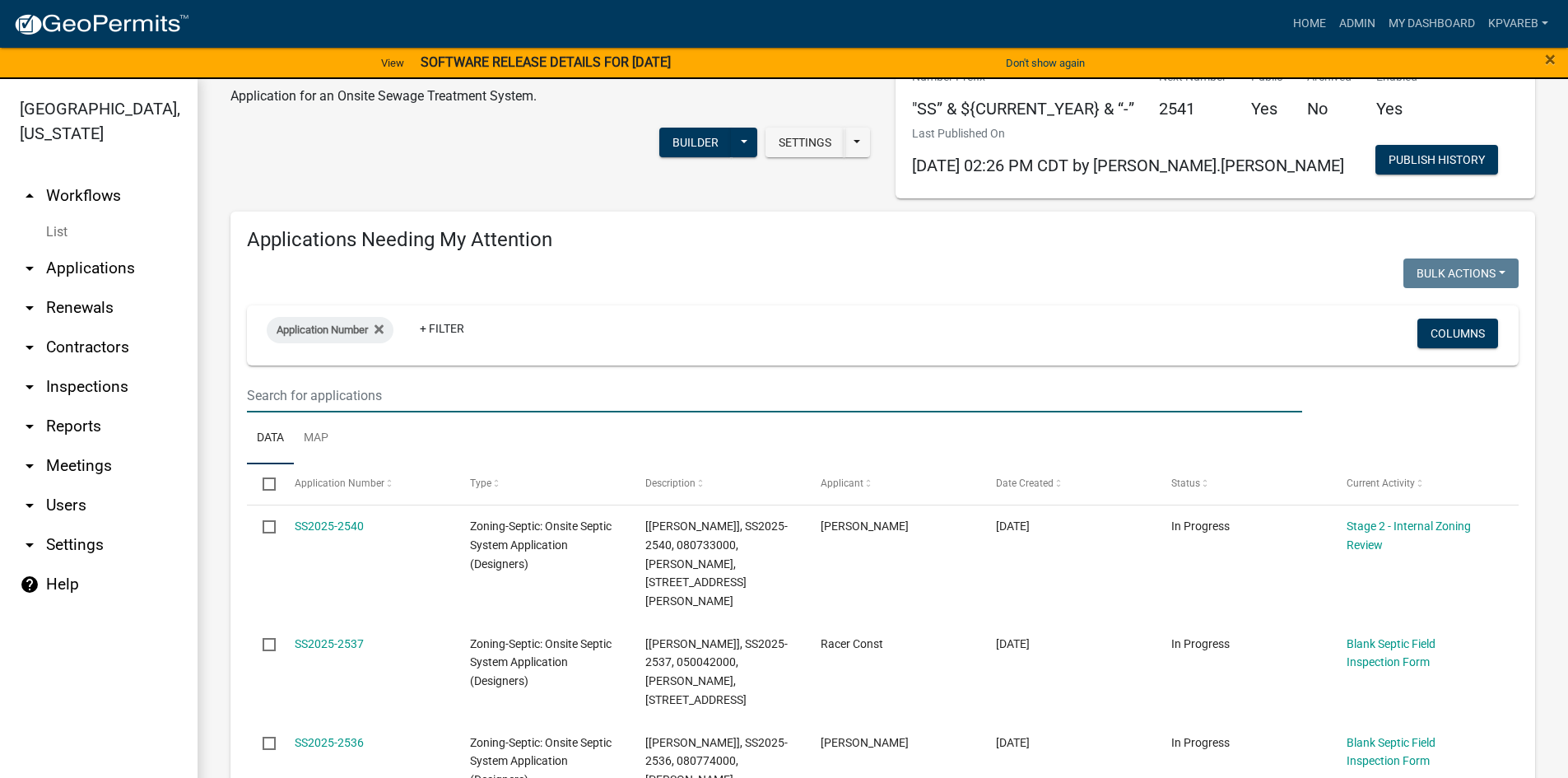
click at [309, 386] on input "text" at bounding box center [775, 394] width 1055 height 33
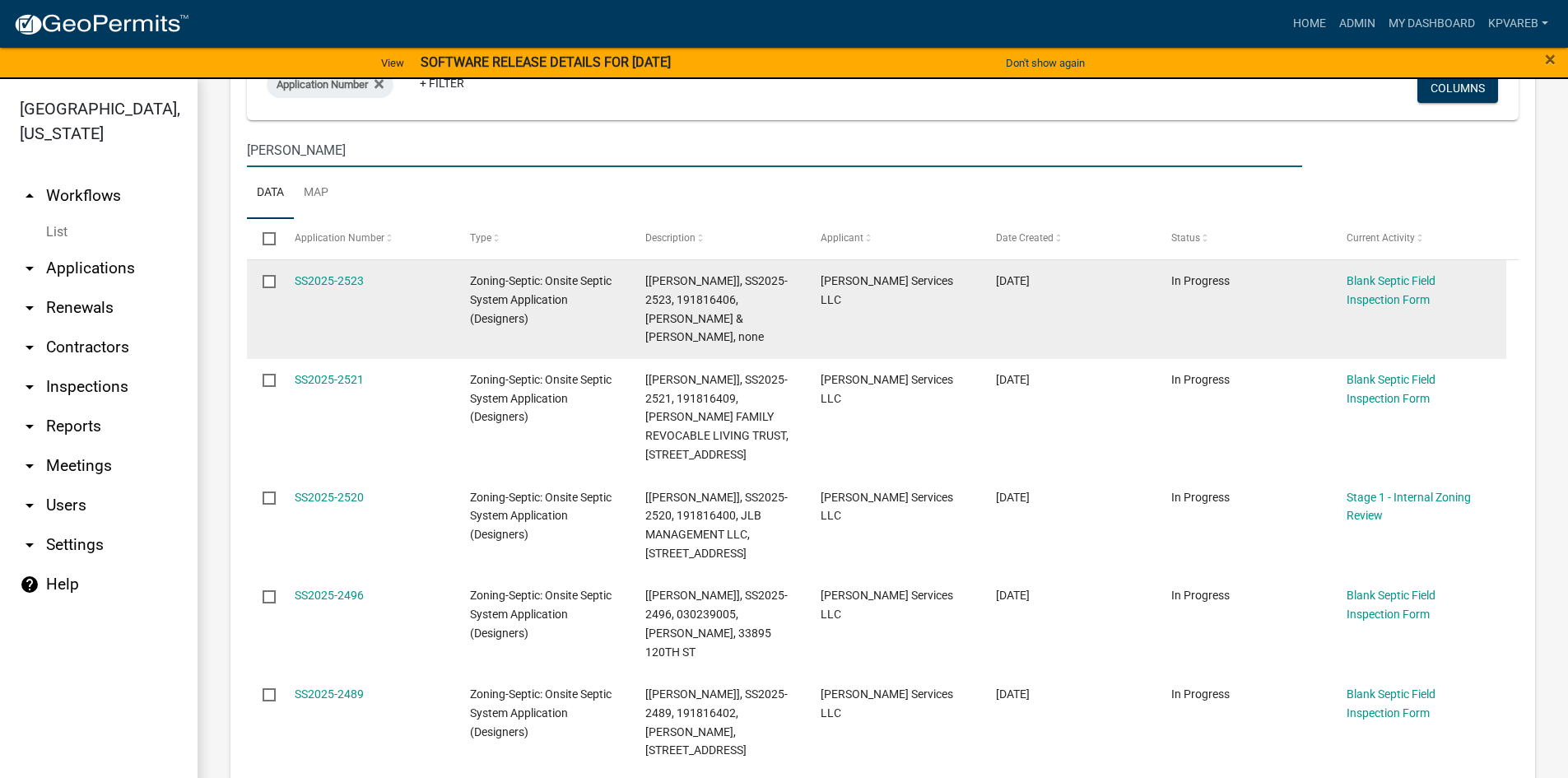
scroll to position [307, 0]
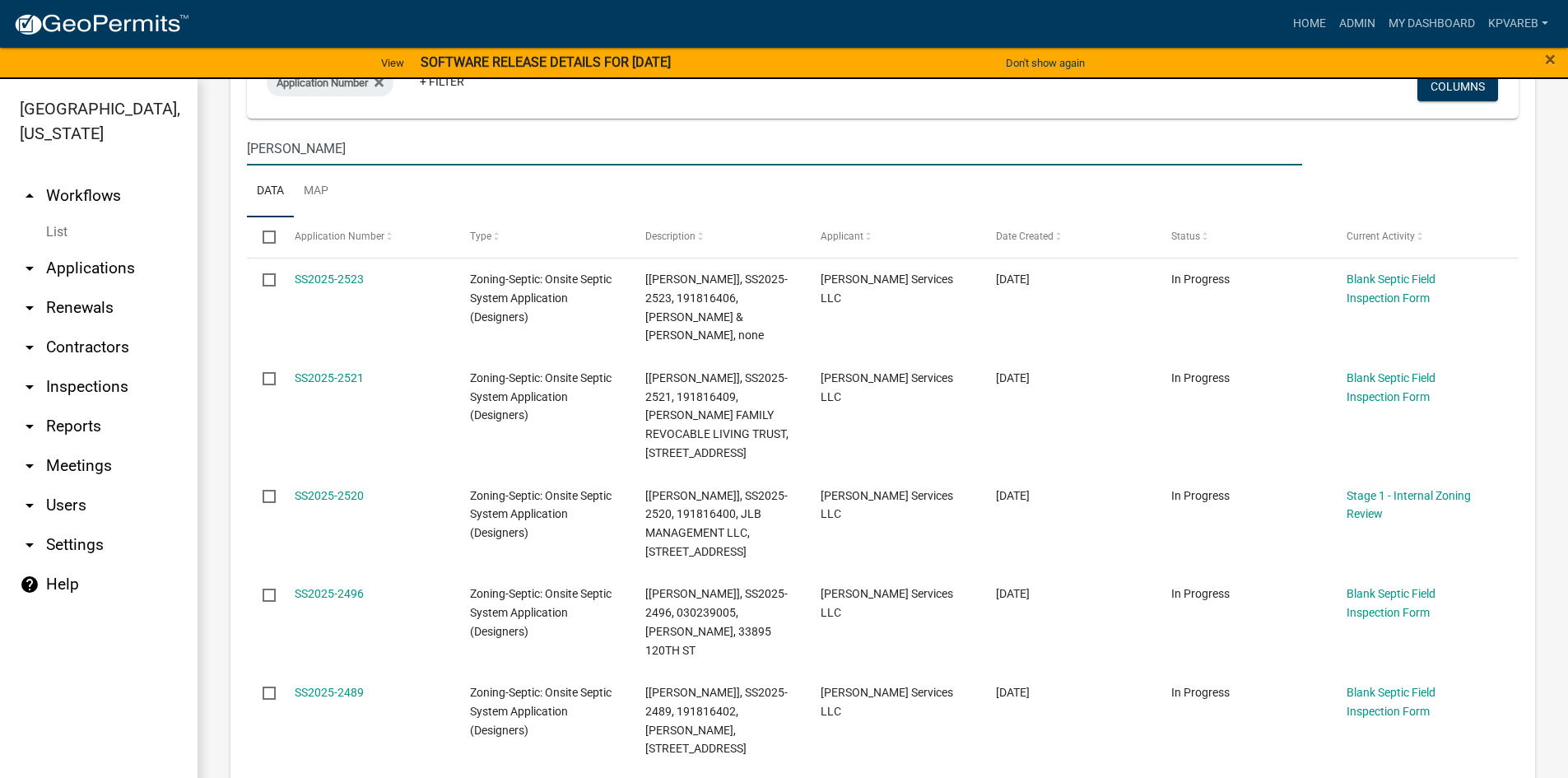
type input "[PERSON_NAME]"
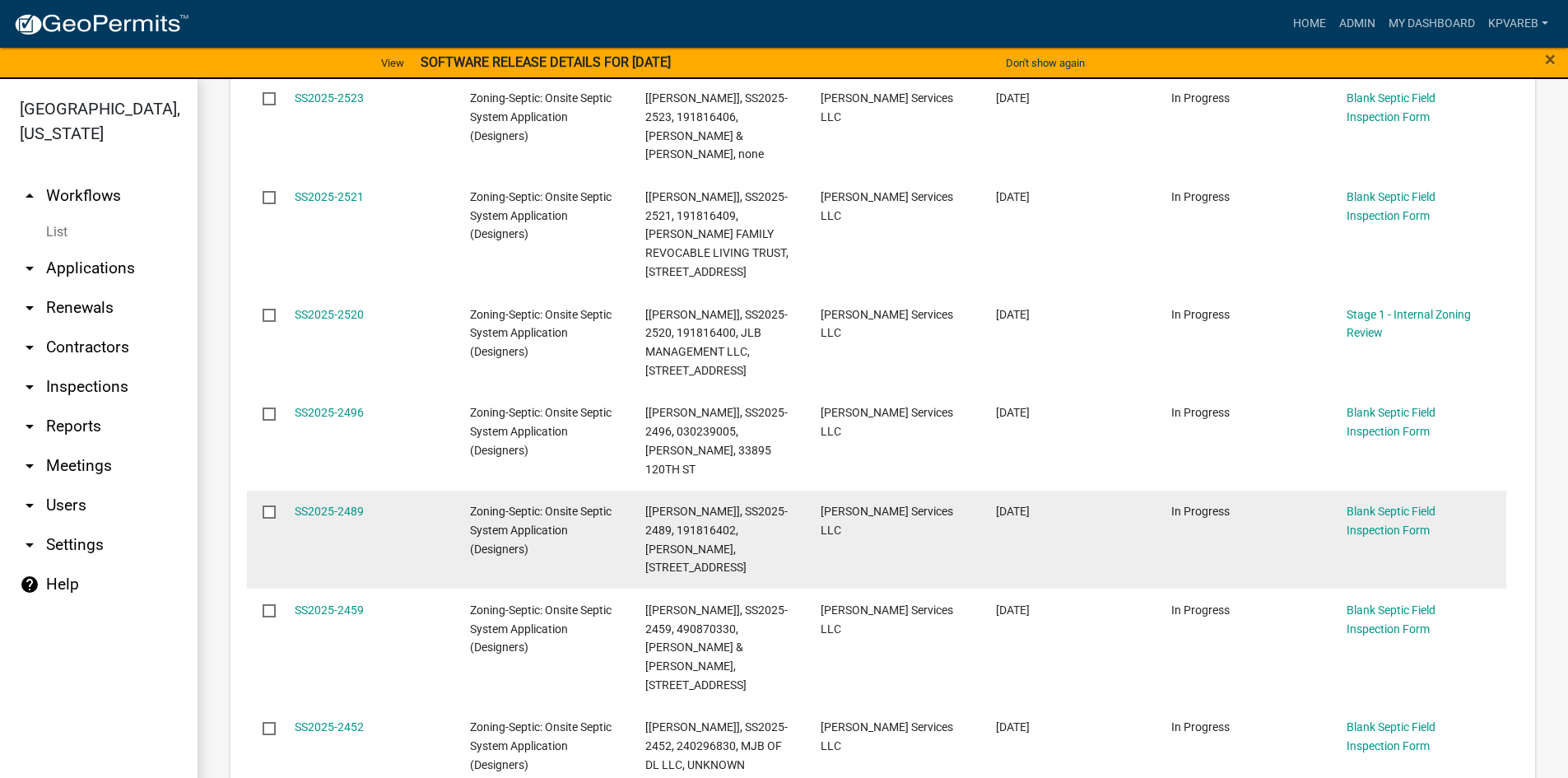
scroll to position [389, 0]
